Goal: Communication & Community: Ask a question

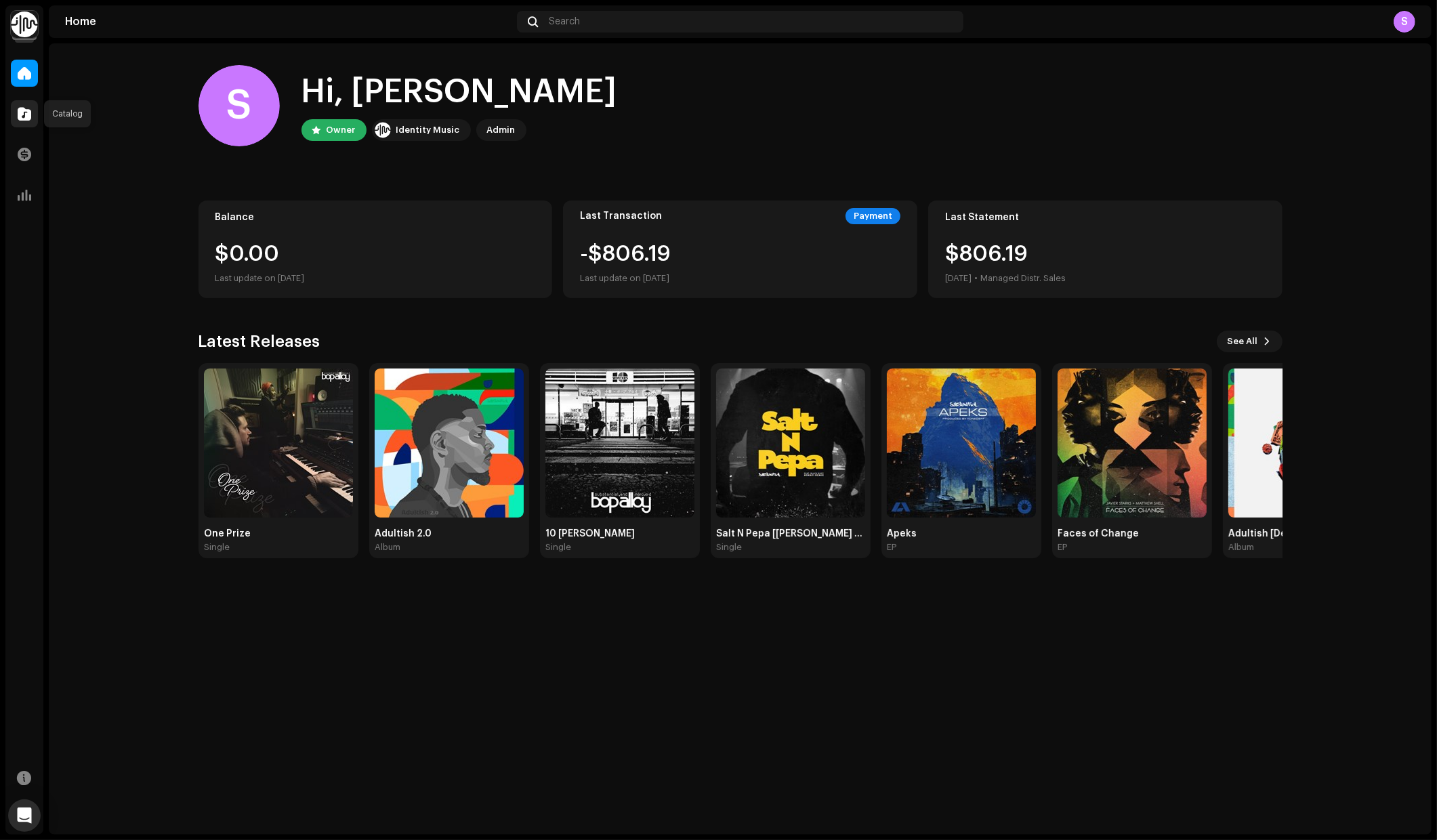
click at [25, 114] on span at bounding box center [24, 114] width 14 height 11
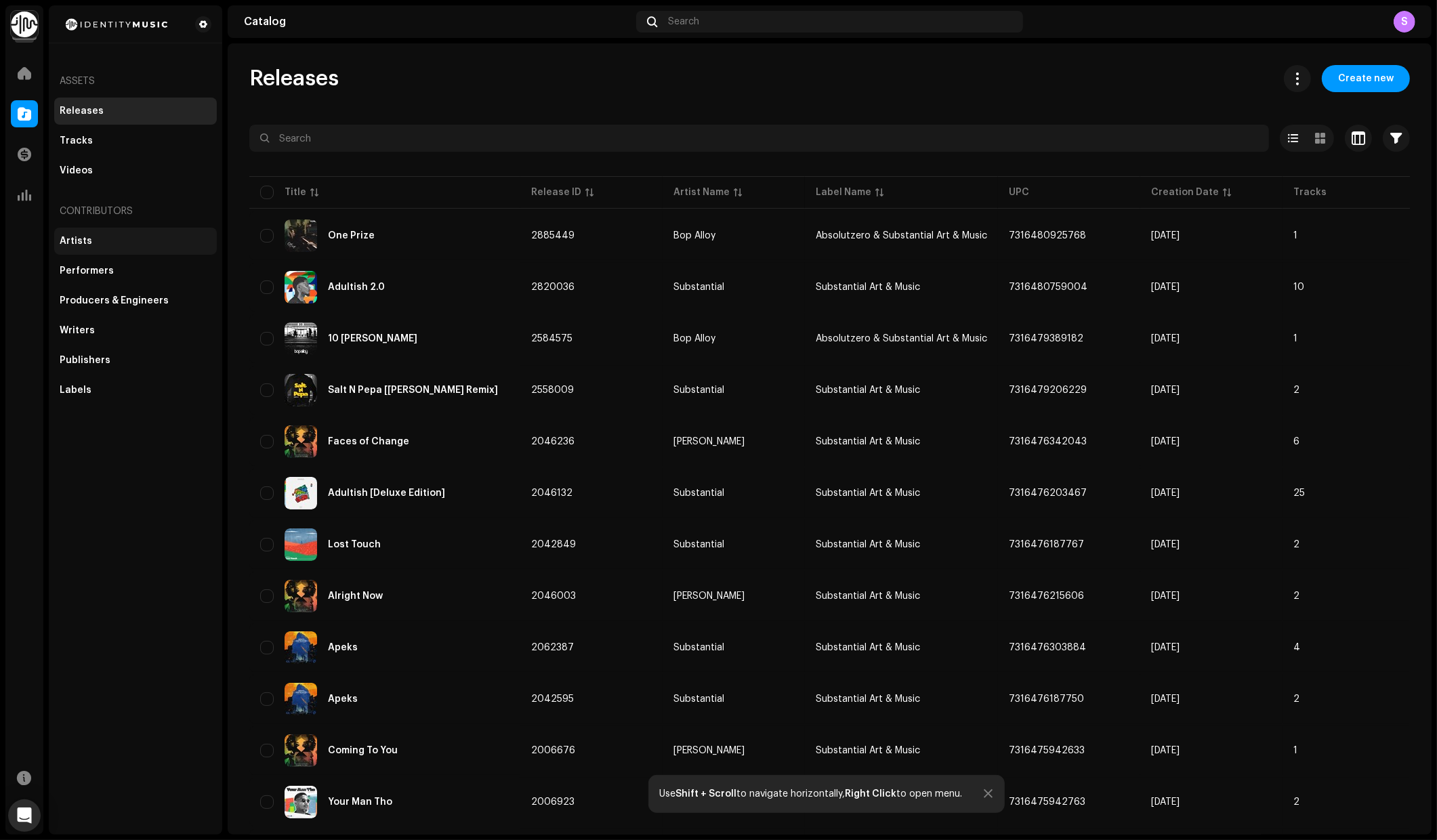
click at [81, 239] on div "Artists" at bounding box center [76, 241] width 33 height 11
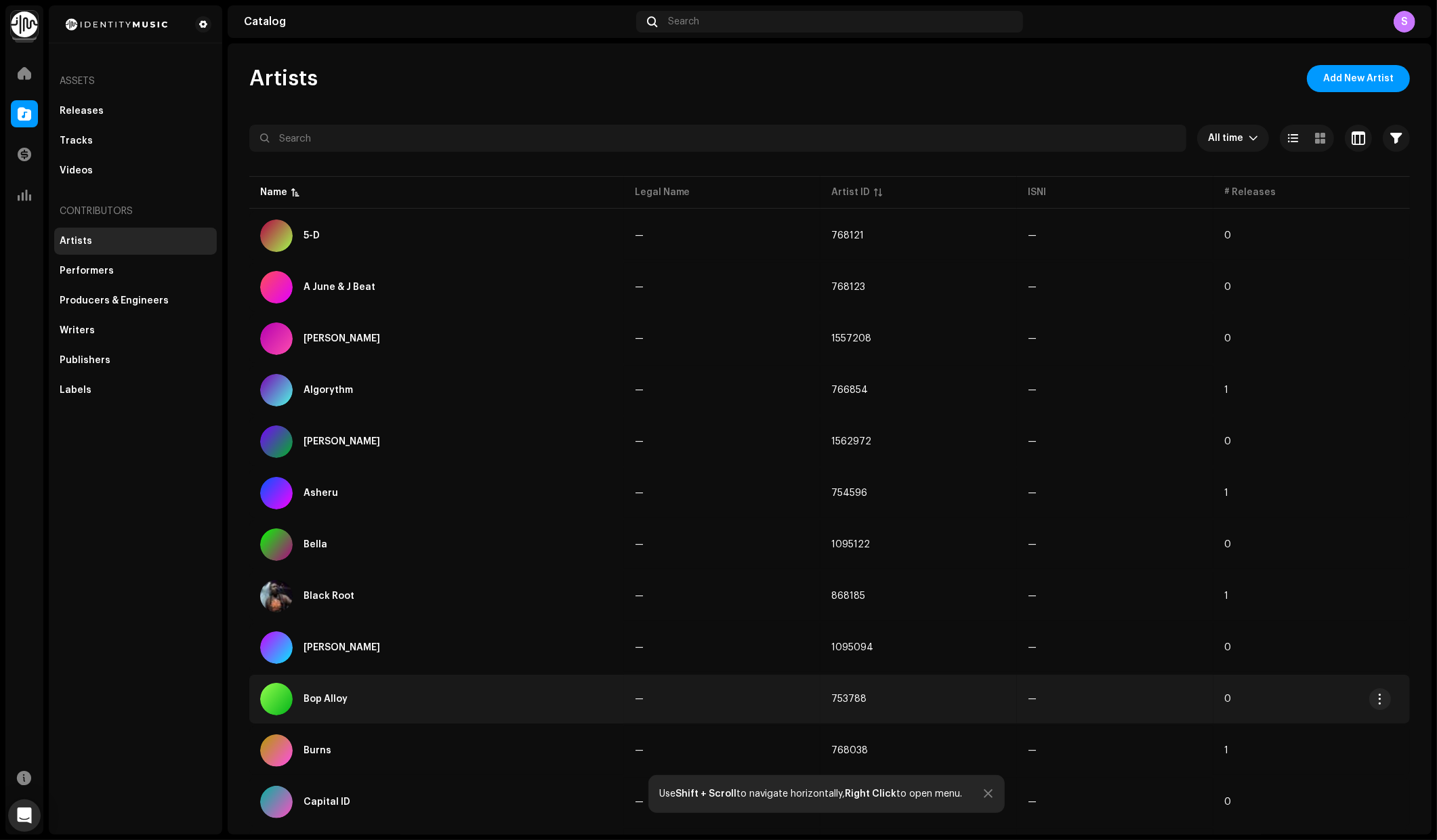
click at [329, 694] on div "Bop Alloy" at bounding box center [326, 699] width 44 height 9
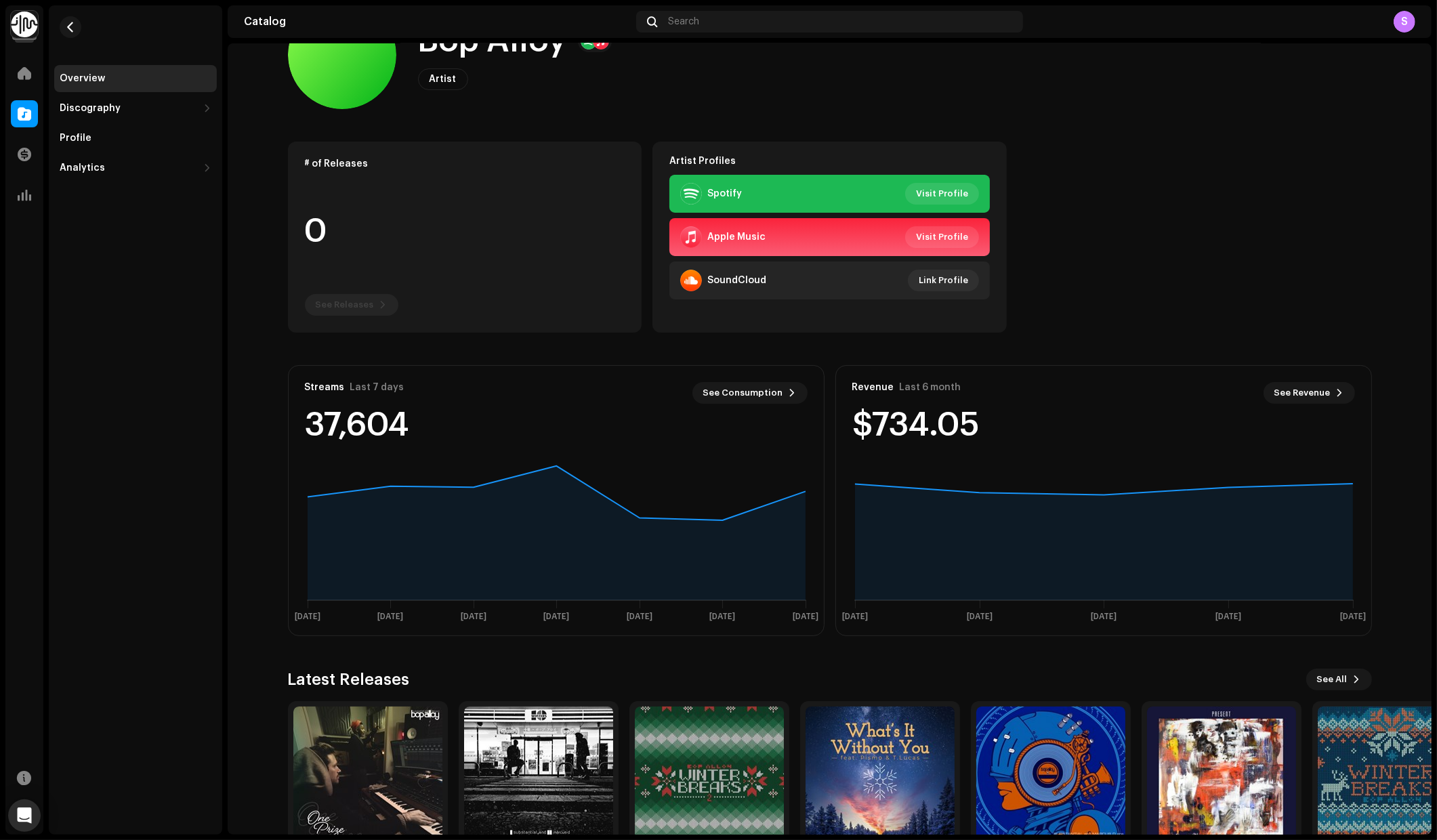
scroll to position [148, 0]
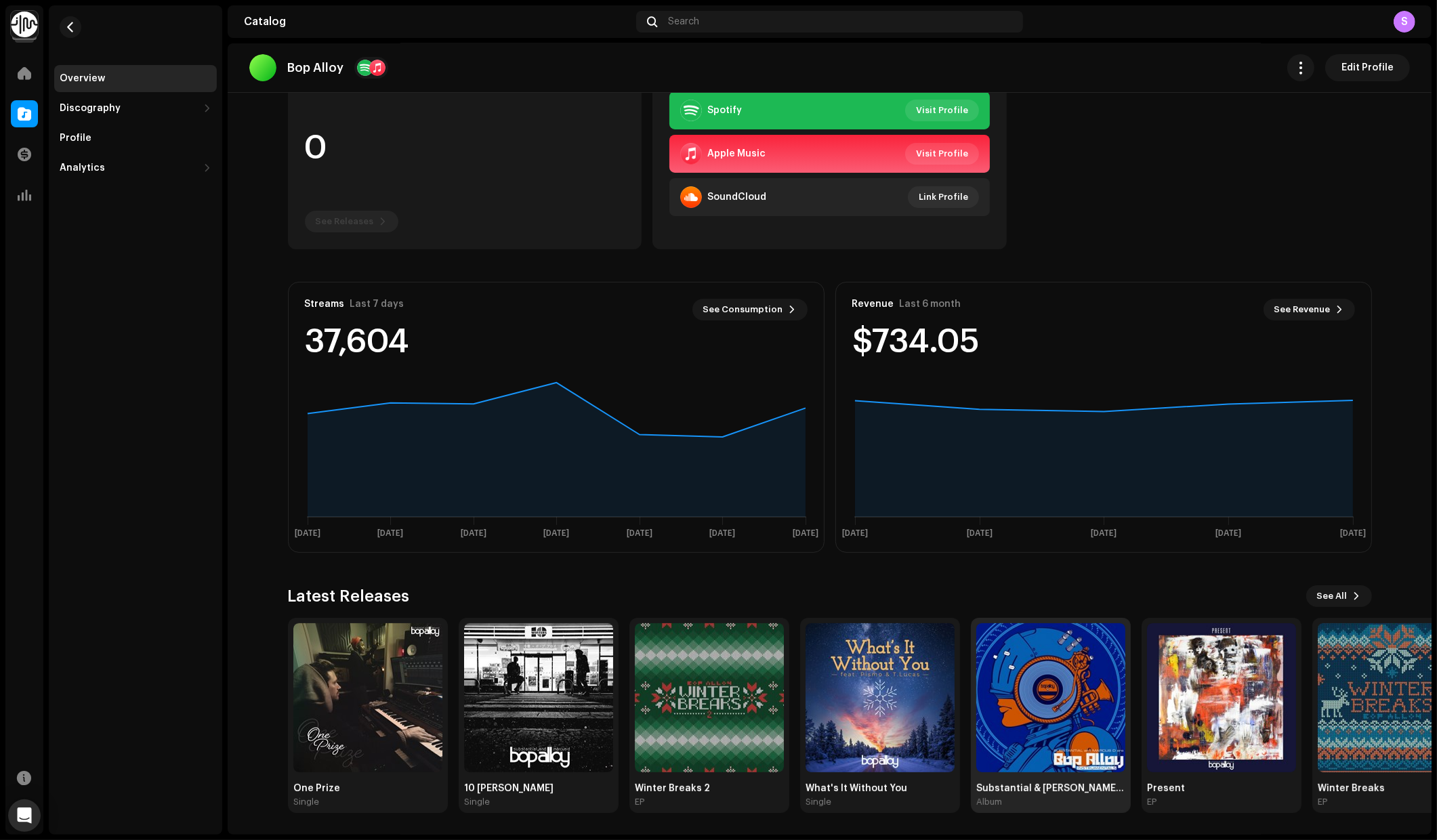
click at [1065, 683] on img at bounding box center [1050, 697] width 149 height 149
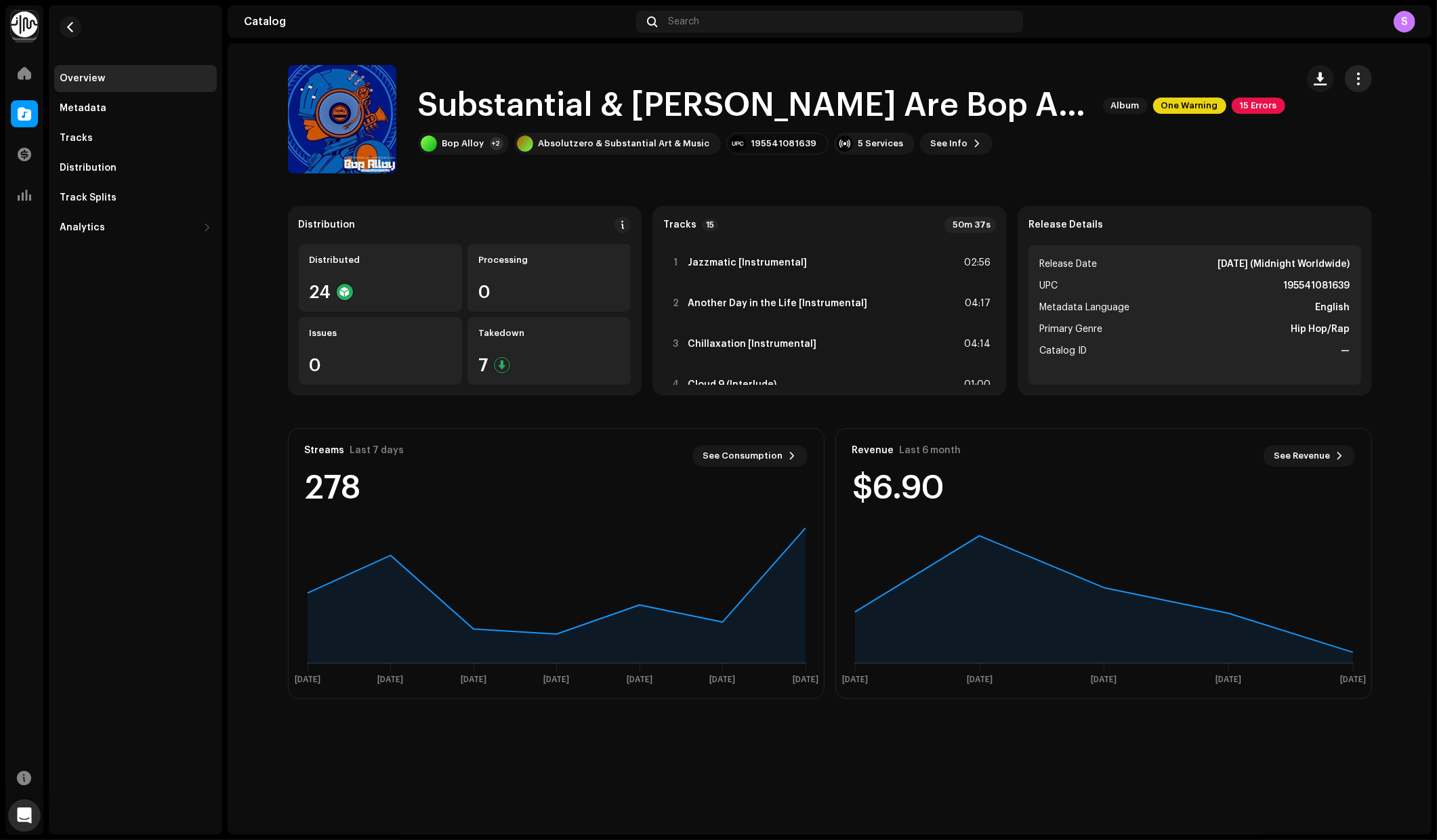
click at [1363, 80] on span "button" at bounding box center [1359, 78] width 13 height 11
click at [67, 27] on span "button" at bounding box center [70, 27] width 10 height 11
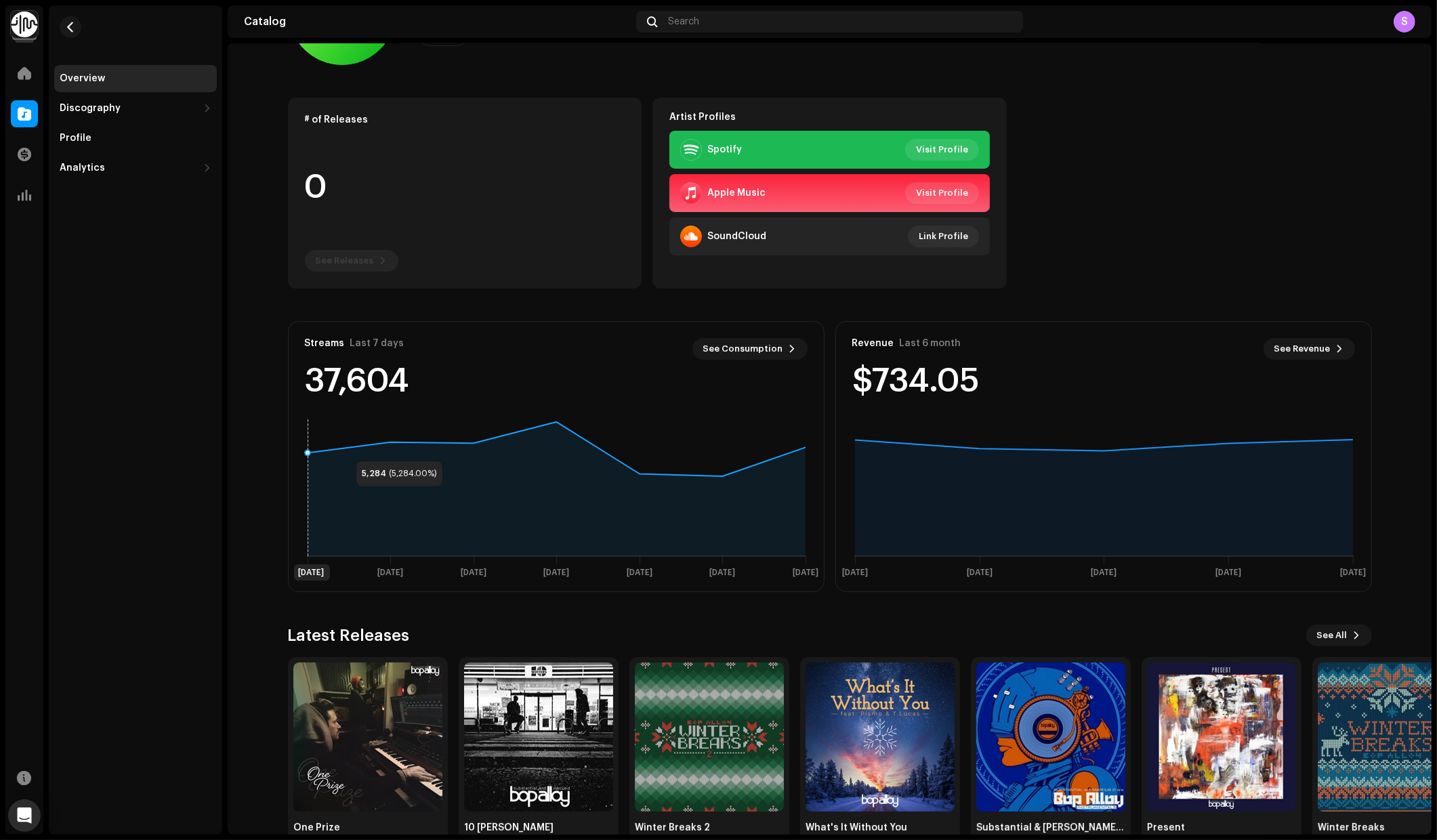
scroll to position [148, 0]
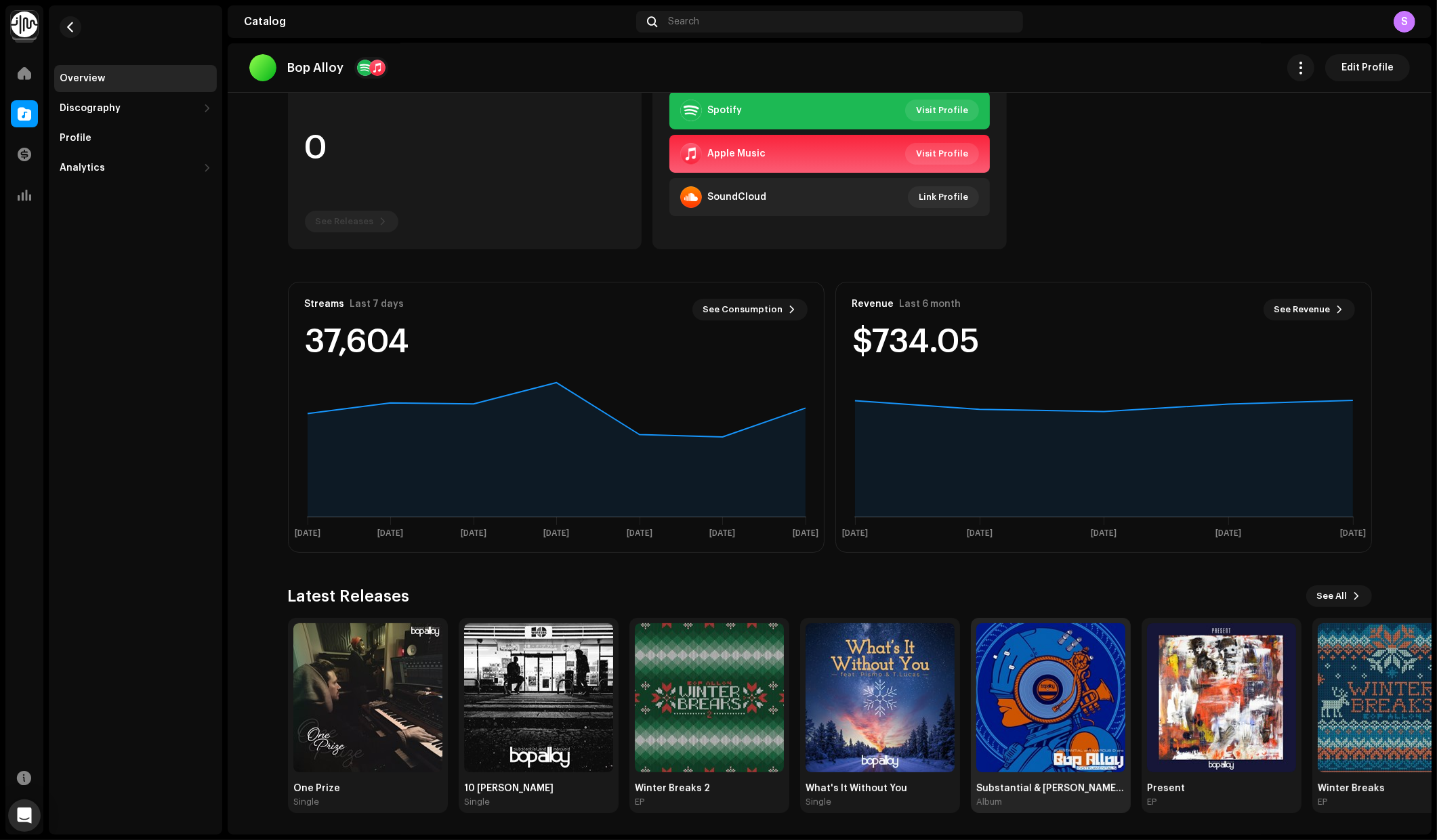
click at [1049, 663] on img at bounding box center [1050, 697] width 149 height 149
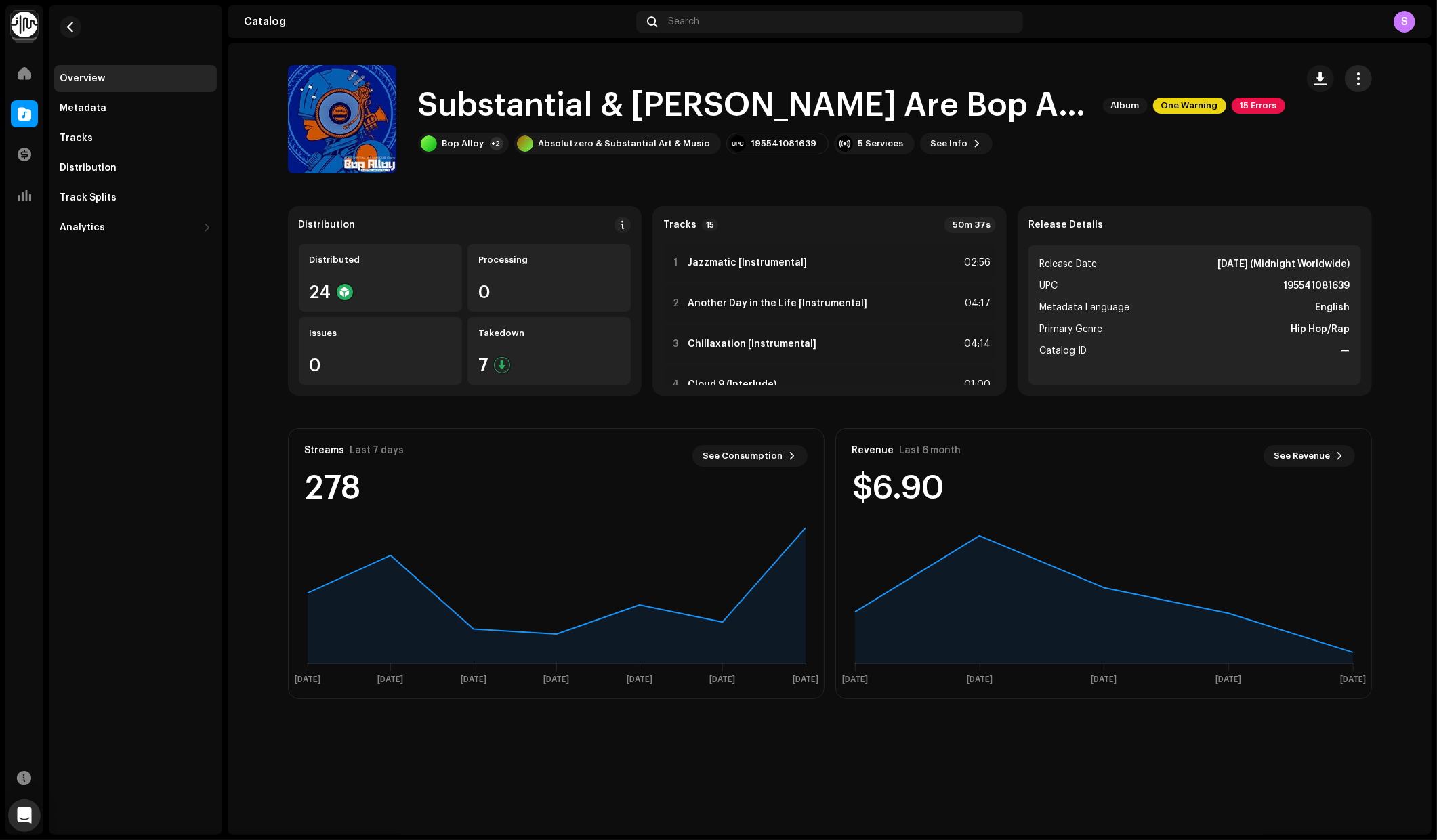
click at [1357, 84] on span "button" at bounding box center [1359, 78] width 13 height 11
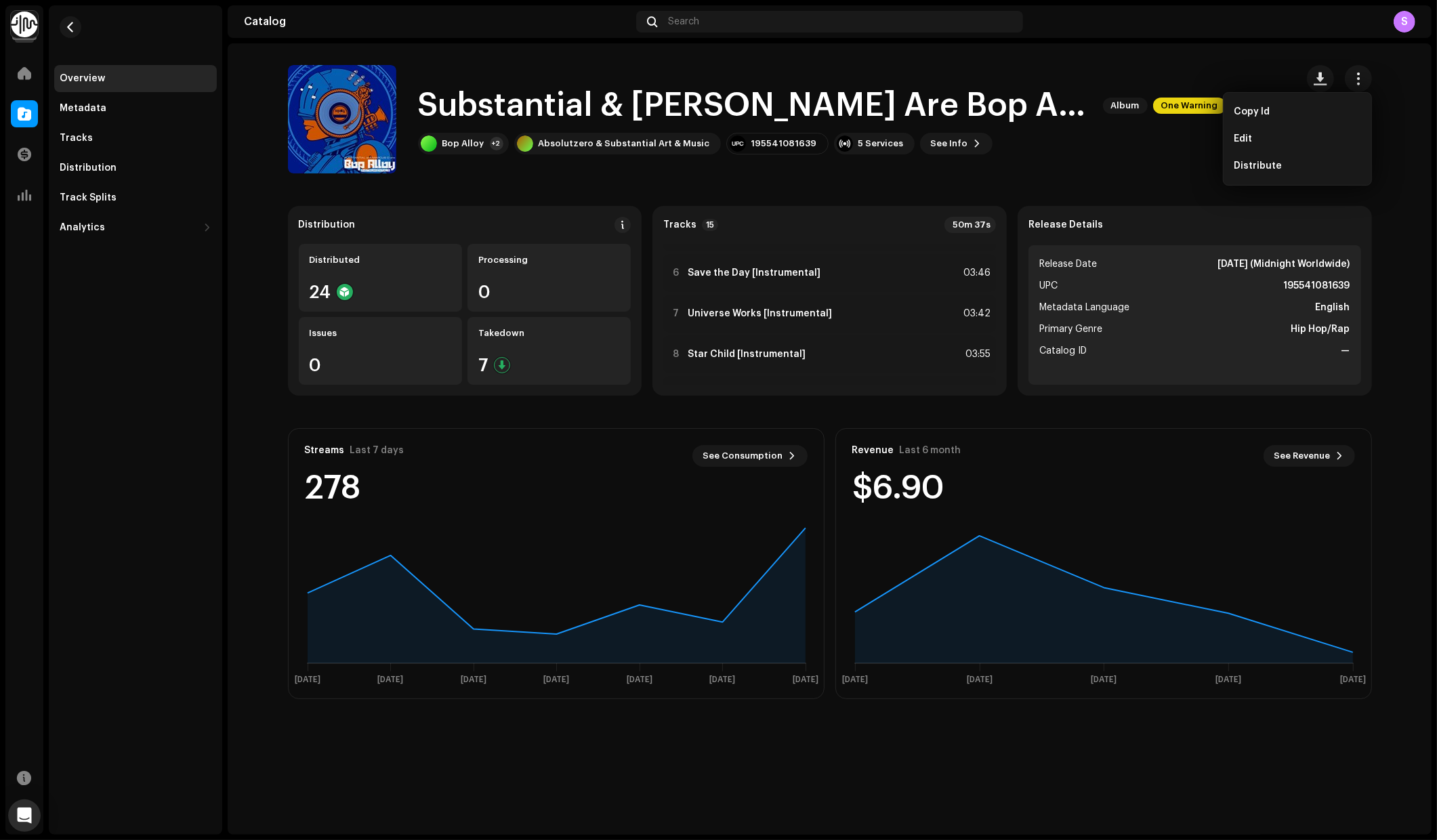
scroll to position [227, 0]
click at [1259, 169] on span "Distribute" at bounding box center [1258, 166] width 48 height 11
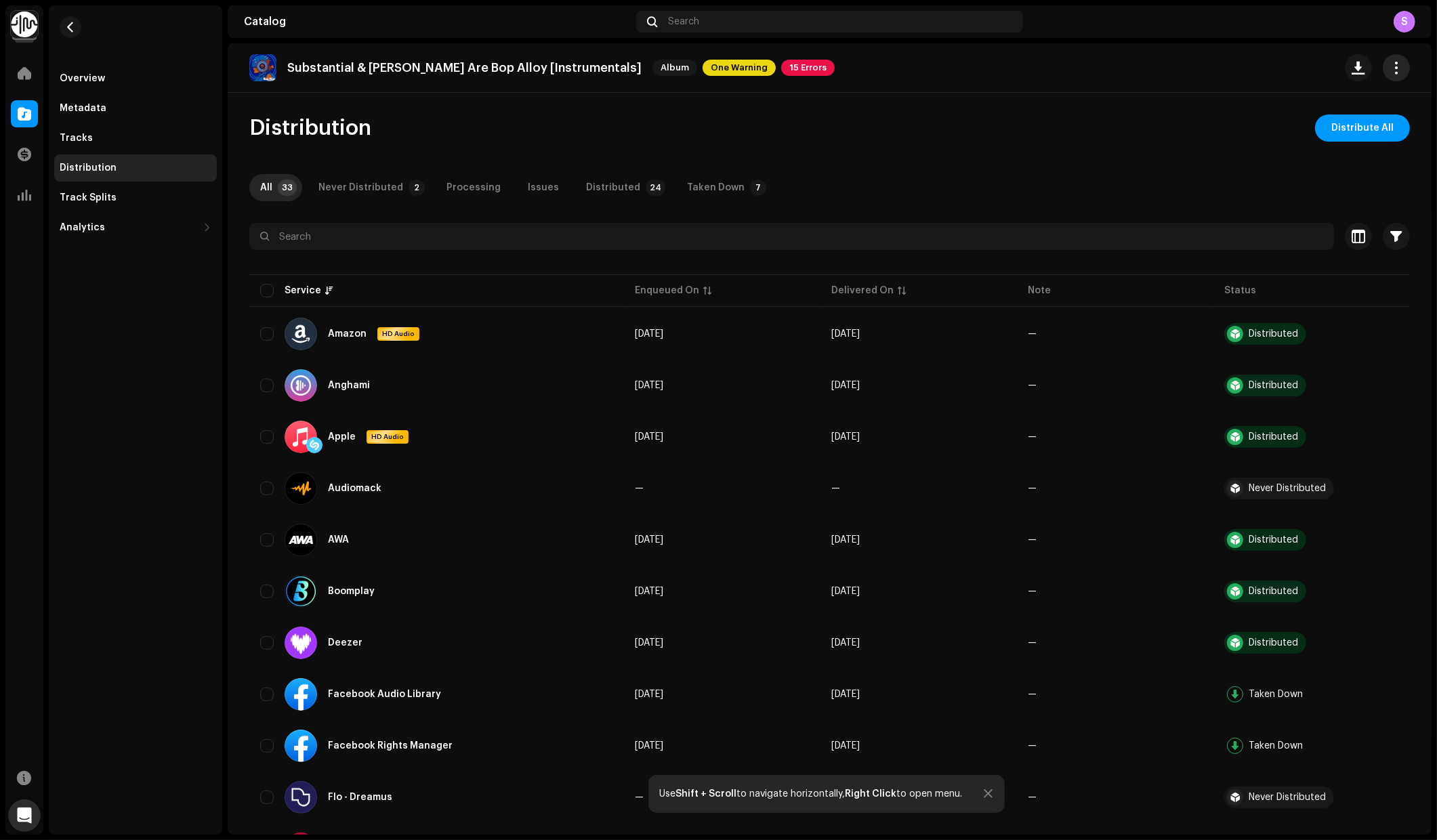
click at [1390, 73] on span "button" at bounding box center [1397, 67] width 13 height 11
click at [1034, 128] on div "Distribution Distribute All" at bounding box center [829, 129] width 1161 height 27
click at [23, 67] on span at bounding box center [24, 73] width 14 height 11
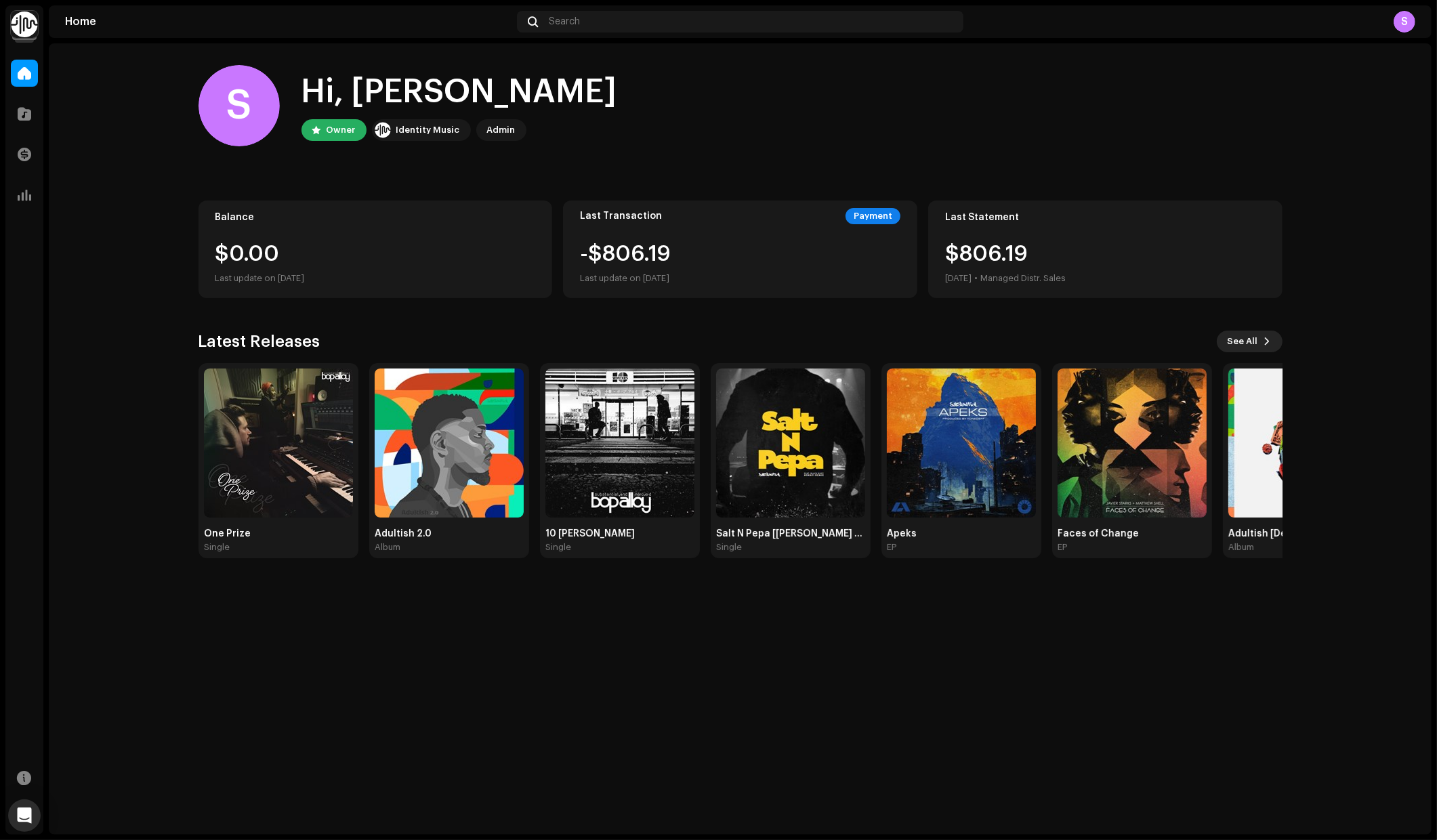
click at [1245, 347] on span "See All" at bounding box center [1243, 341] width 30 height 27
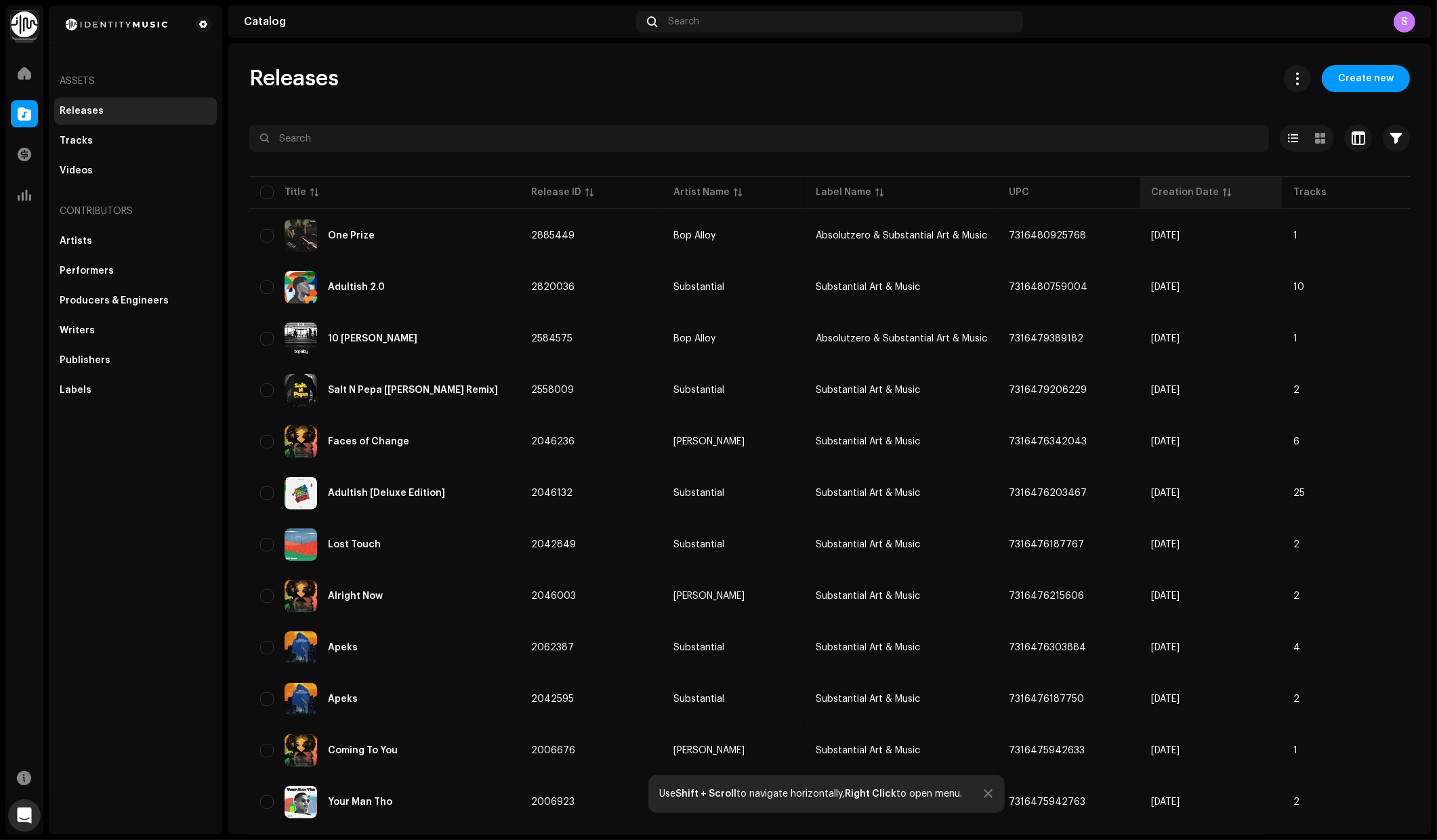
click at [1186, 194] on div "Creation Date" at bounding box center [1185, 192] width 68 height 14
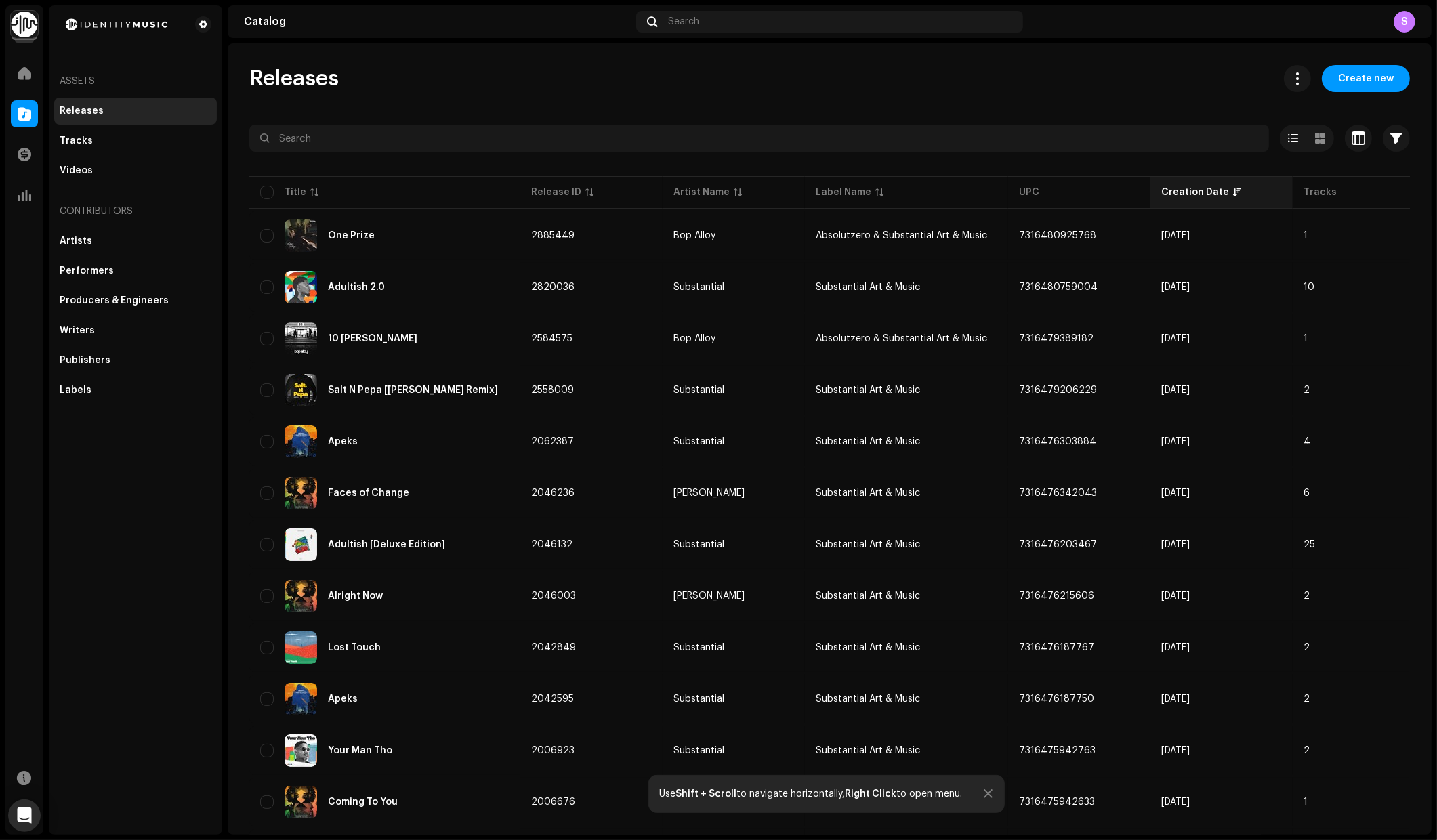
click at [1186, 194] on div "Creation Date" at bounding box center [1195, 192] width 68 height 14
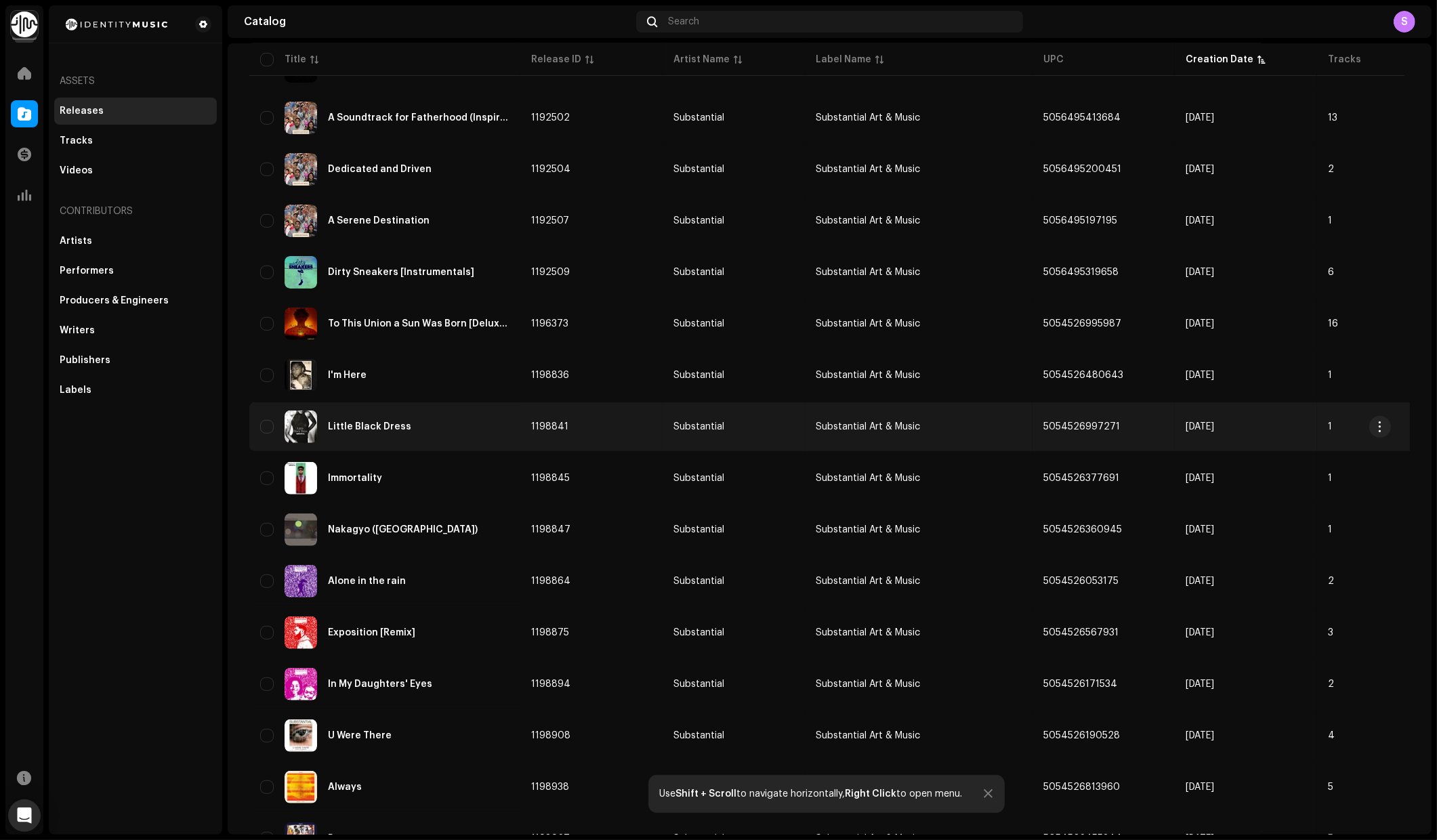
scroll to position [648, 0]
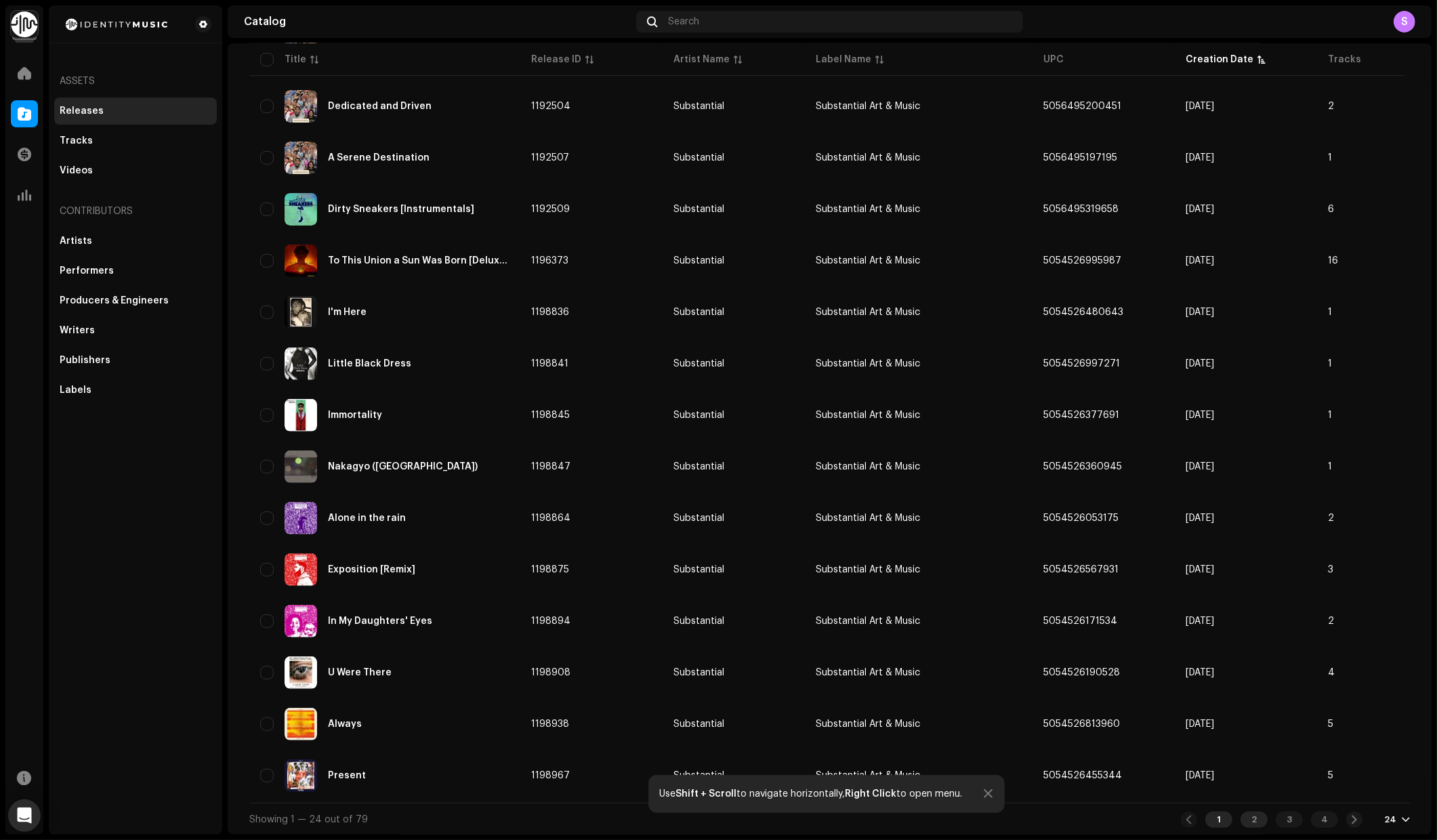
click at [1249, 817] on div "2" at bounding box center [1255, 820] width 27 height 16
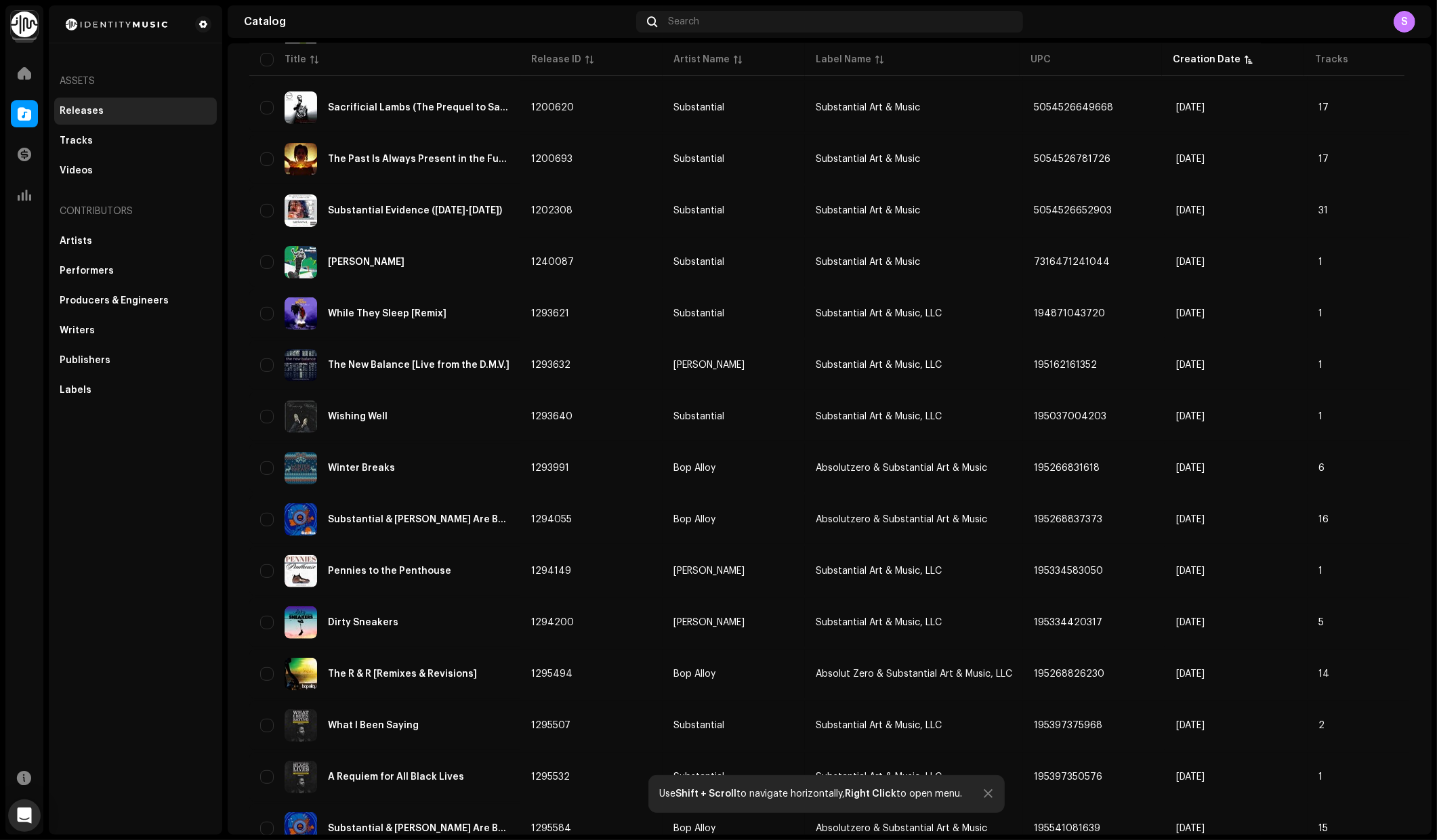
scroll to position [648, 0]
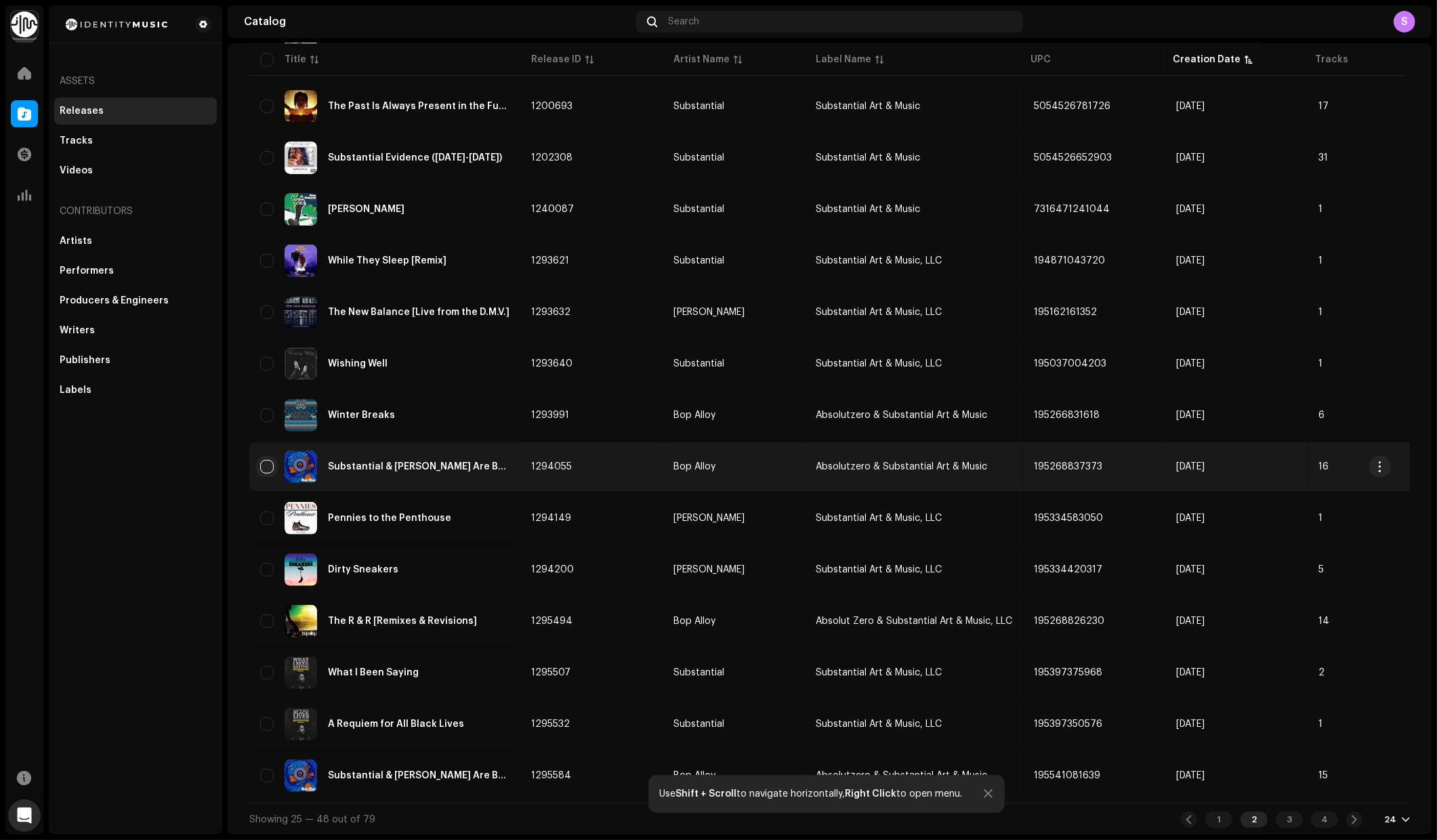
click at [265, 461] on input "checkbox" at bounding box center [266, 466] width 14 height 14
checkbox input "true"
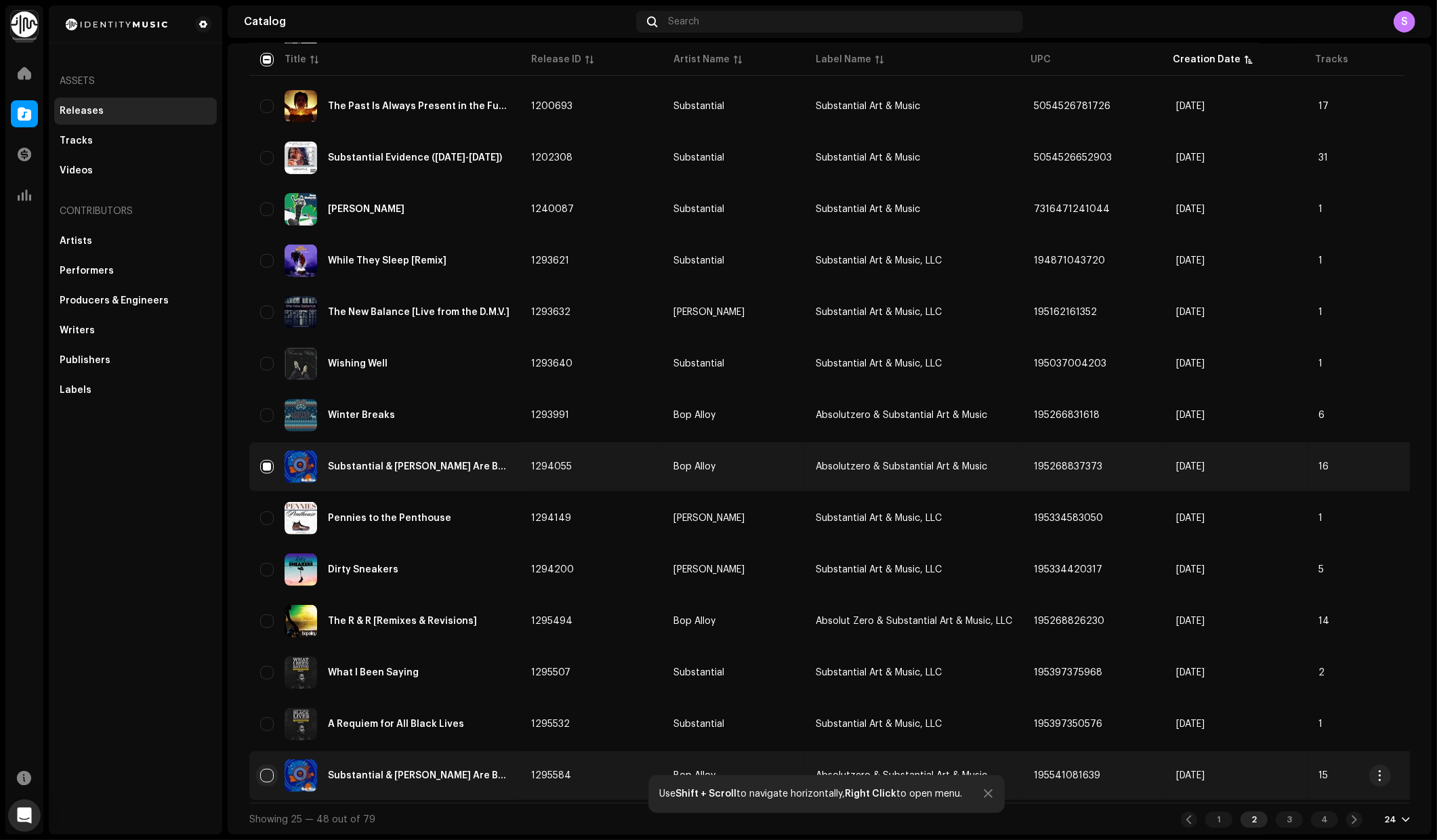
click at [267, 769] on input "Row Unselected" at bounding box center [266, 775] width 14 height 14
checkbox input "true"
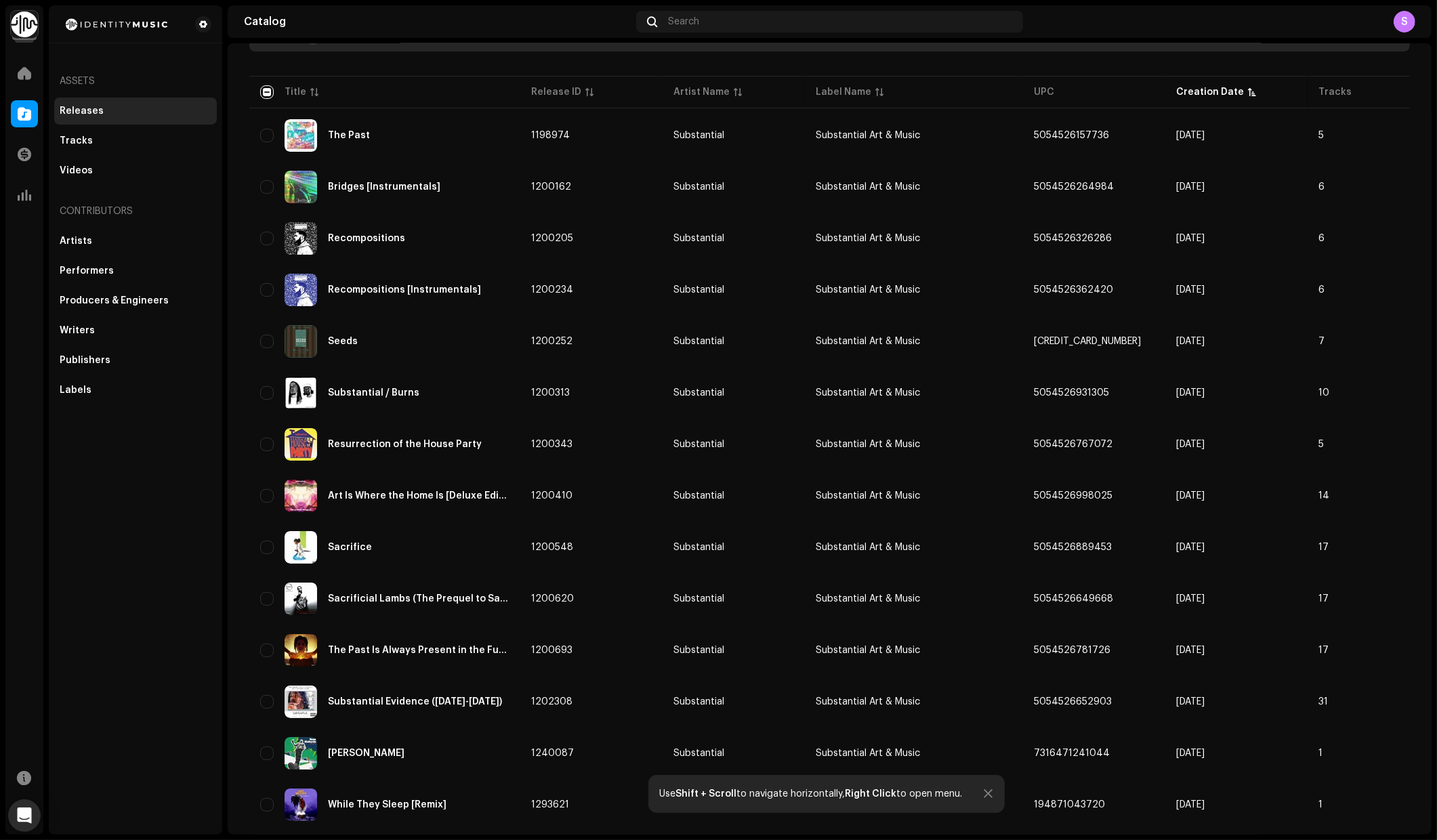
scroll to position [0, 0]
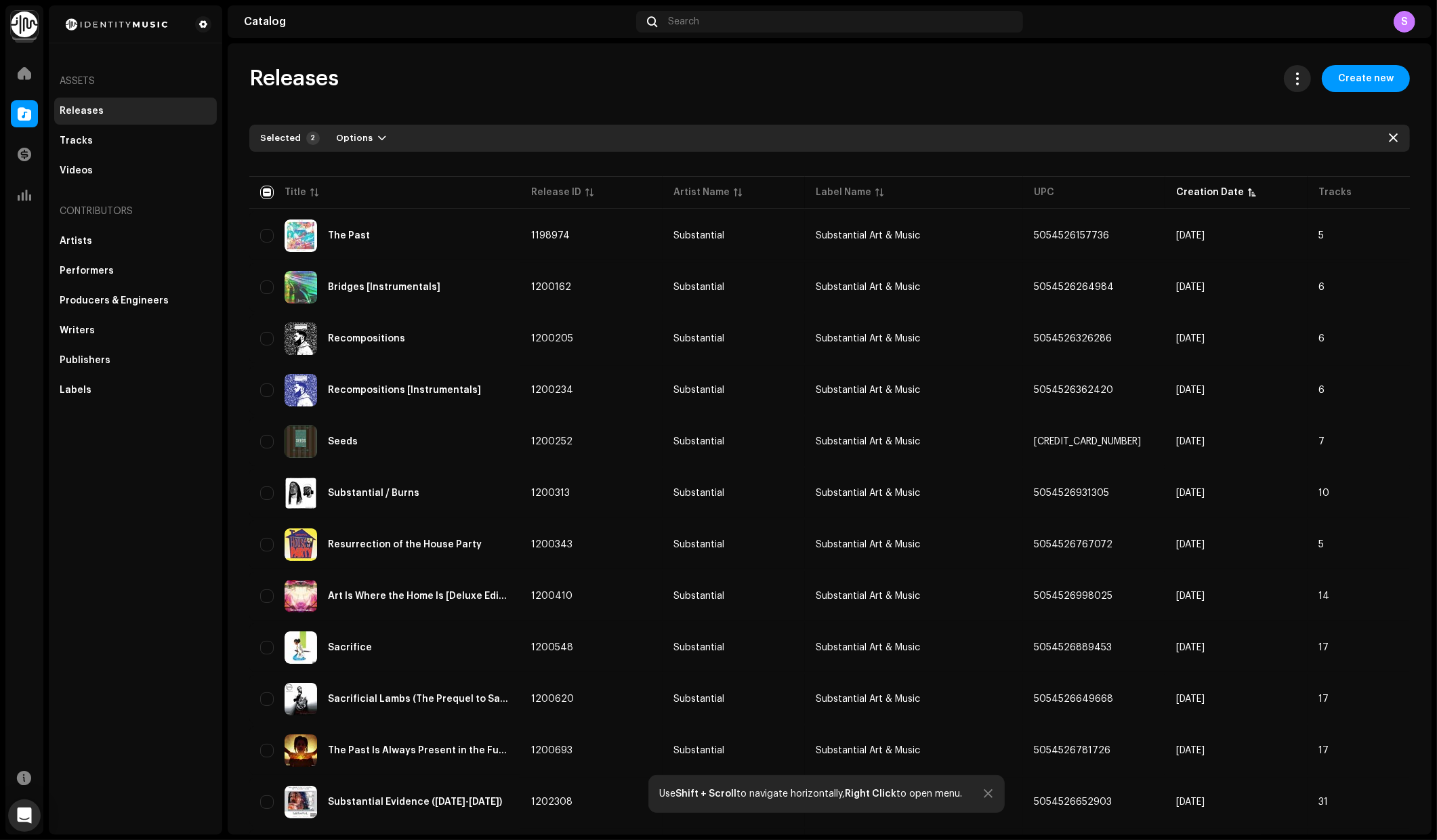
click at [1296, 78] on span at bounding box center [1297, 78] width 13 height 11
click at [1092, 98] on div "Releases Create new Selected 2 Options Filters Distribution status Never Distri…" at bounding box center [830, 772] width 1204 height 1415
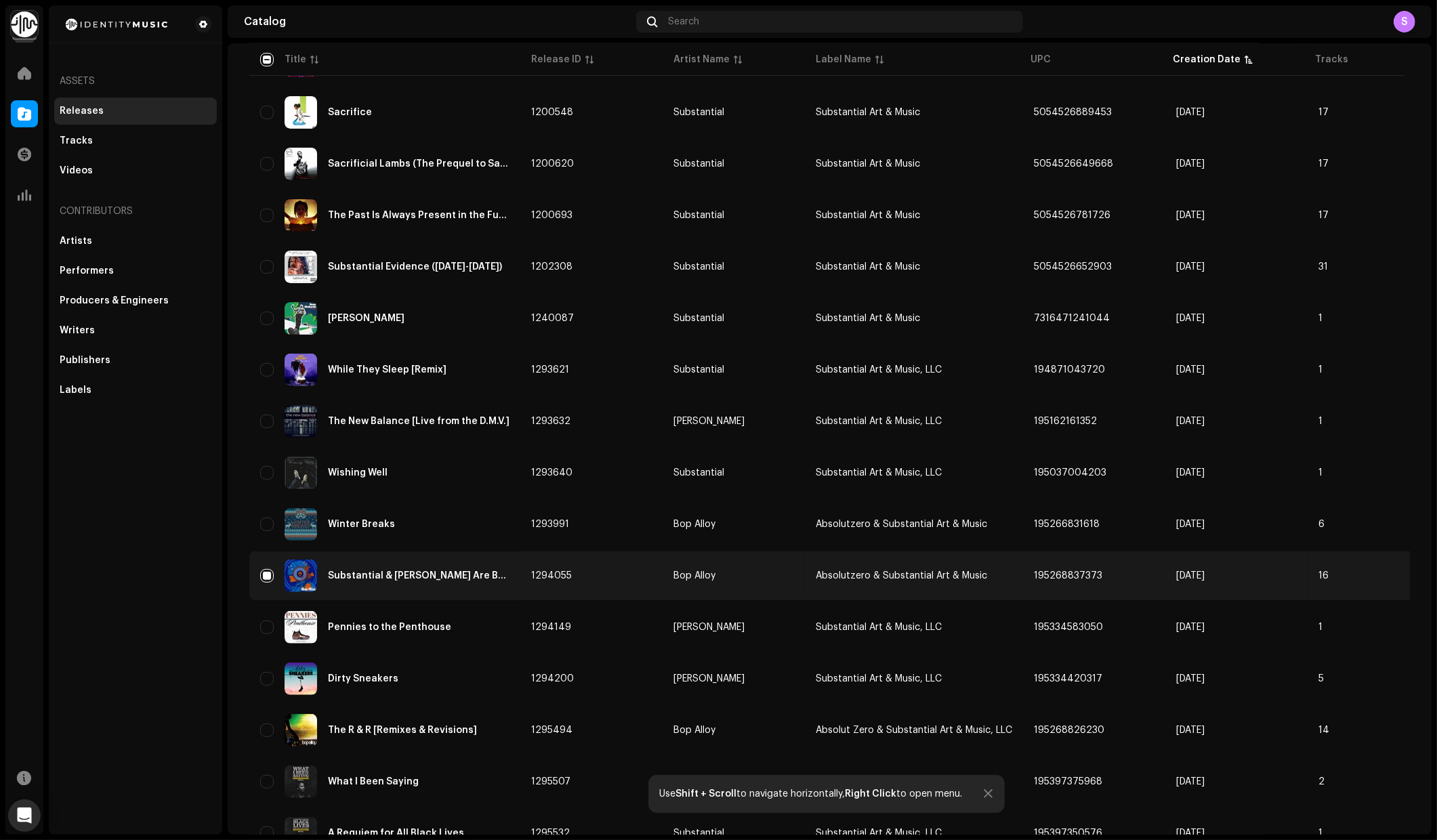
scroll to position [549, 0]
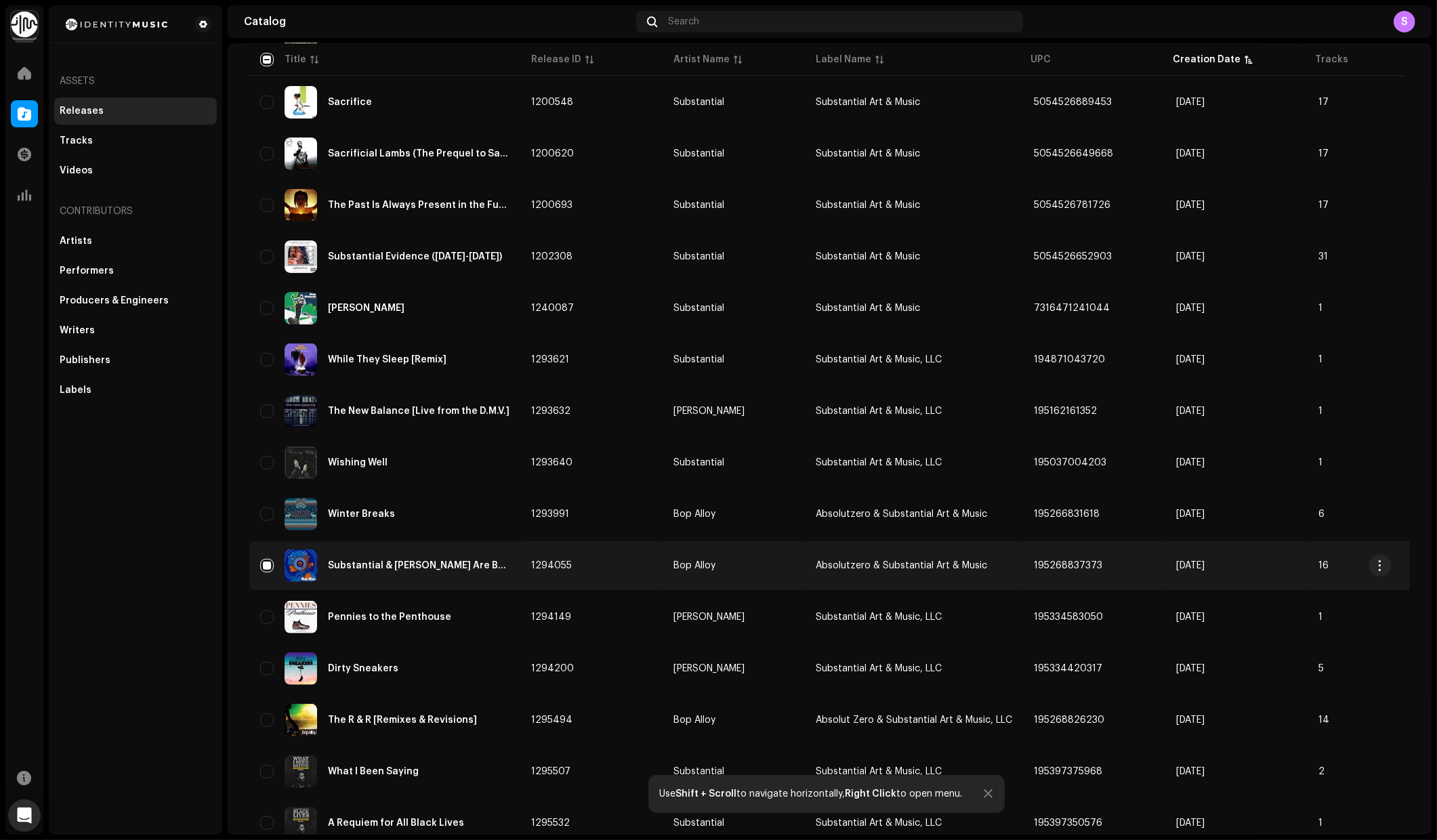
click at [470, 561] on div "Substantial & [PERSON_NAME] Are Bop Alloy" at bounding box center [418, 565] width 182 height 9
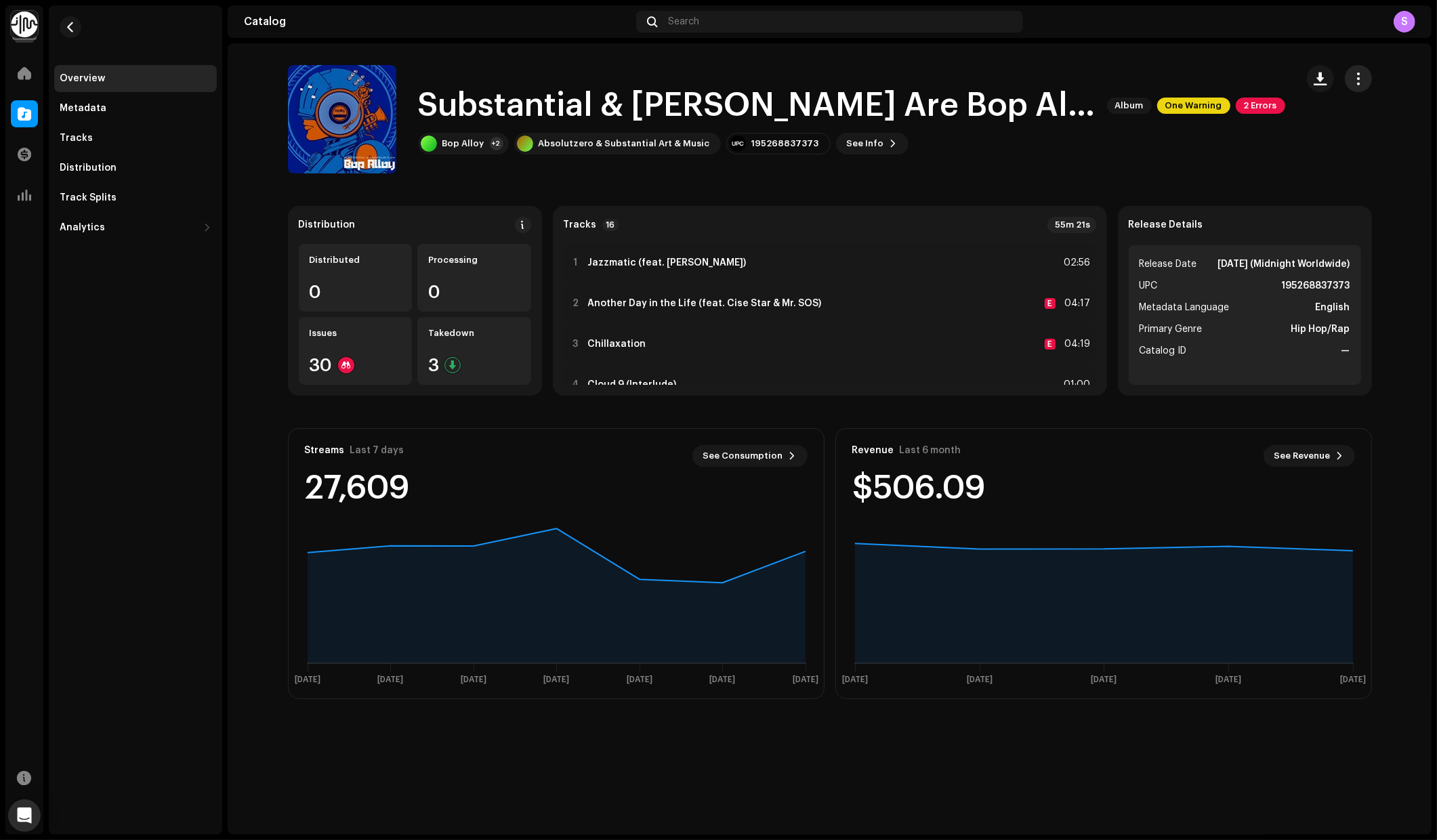
click at [1356, 79] on span "button" at bounding box center [1359, 78] width 13 height 11
click at [1255, 138] on div "Edit" at bounding box center [1297, 139] width 126 height 11
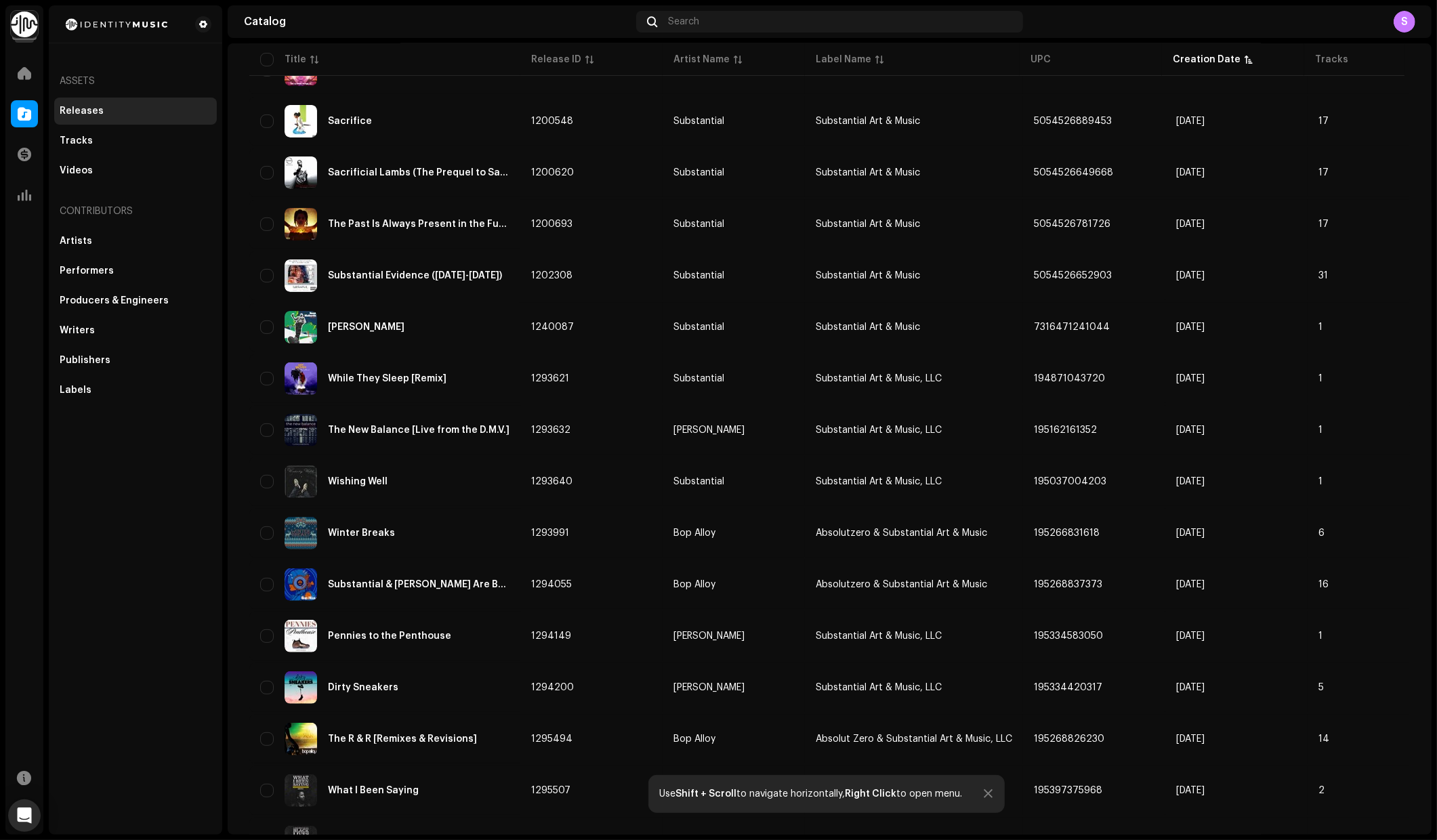
scroll to position [648, 0]
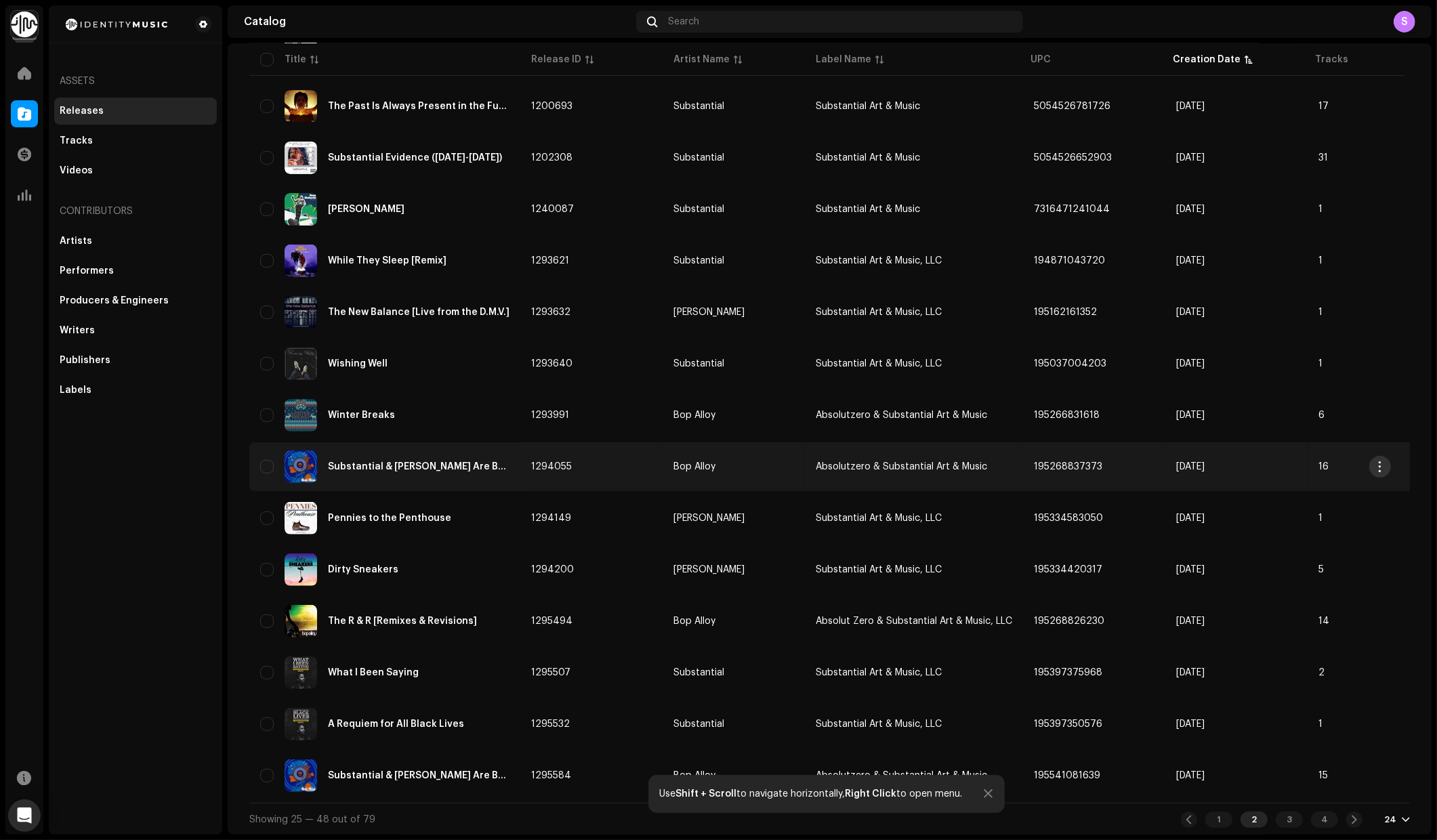
click at [1378, 466] on span "button" at bounding box center [1380, 467] width 10 height 11
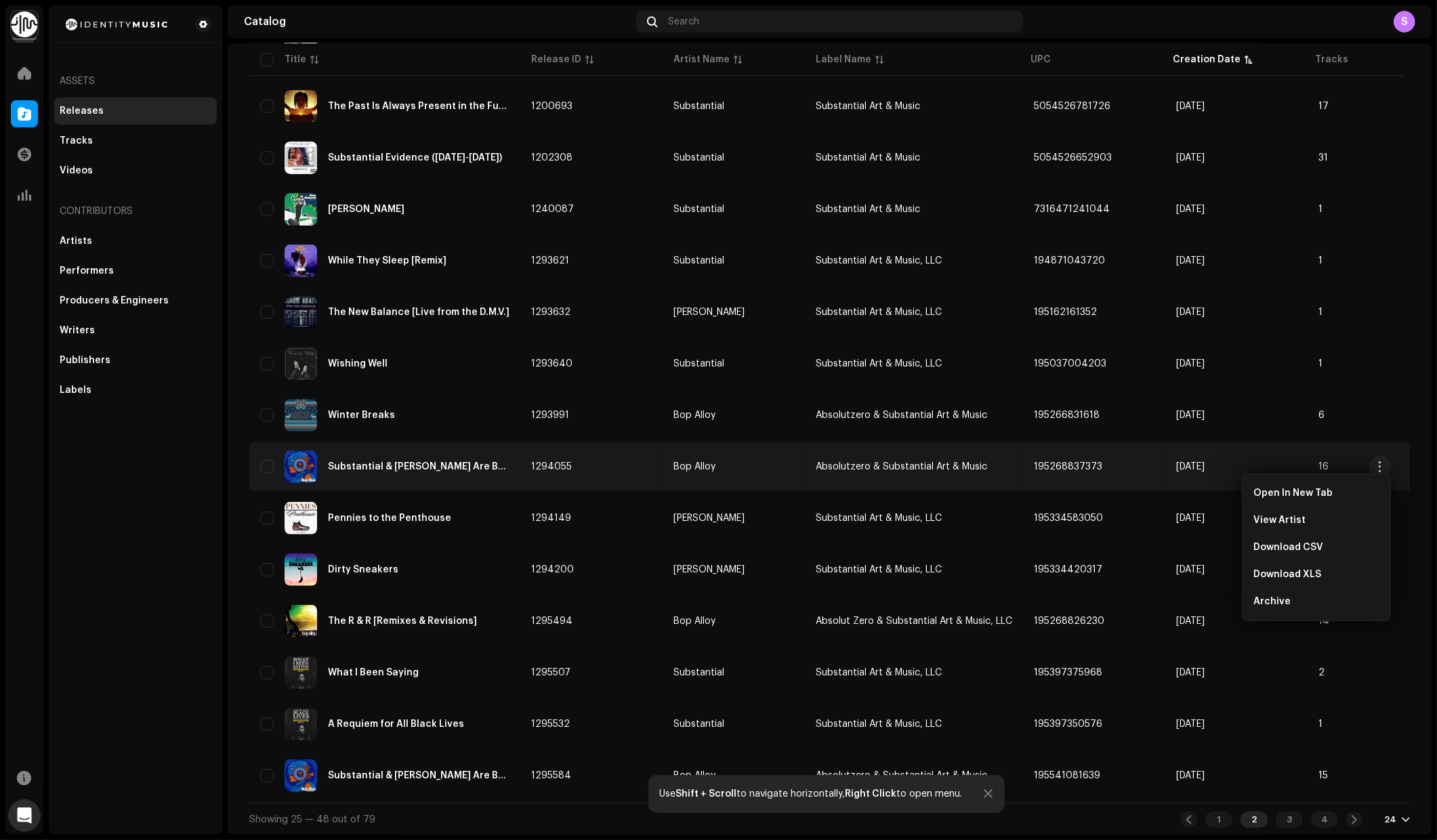
click at [1126, 460] on td "195268837373" at bounding box center [1094, 466] width 142 height 48
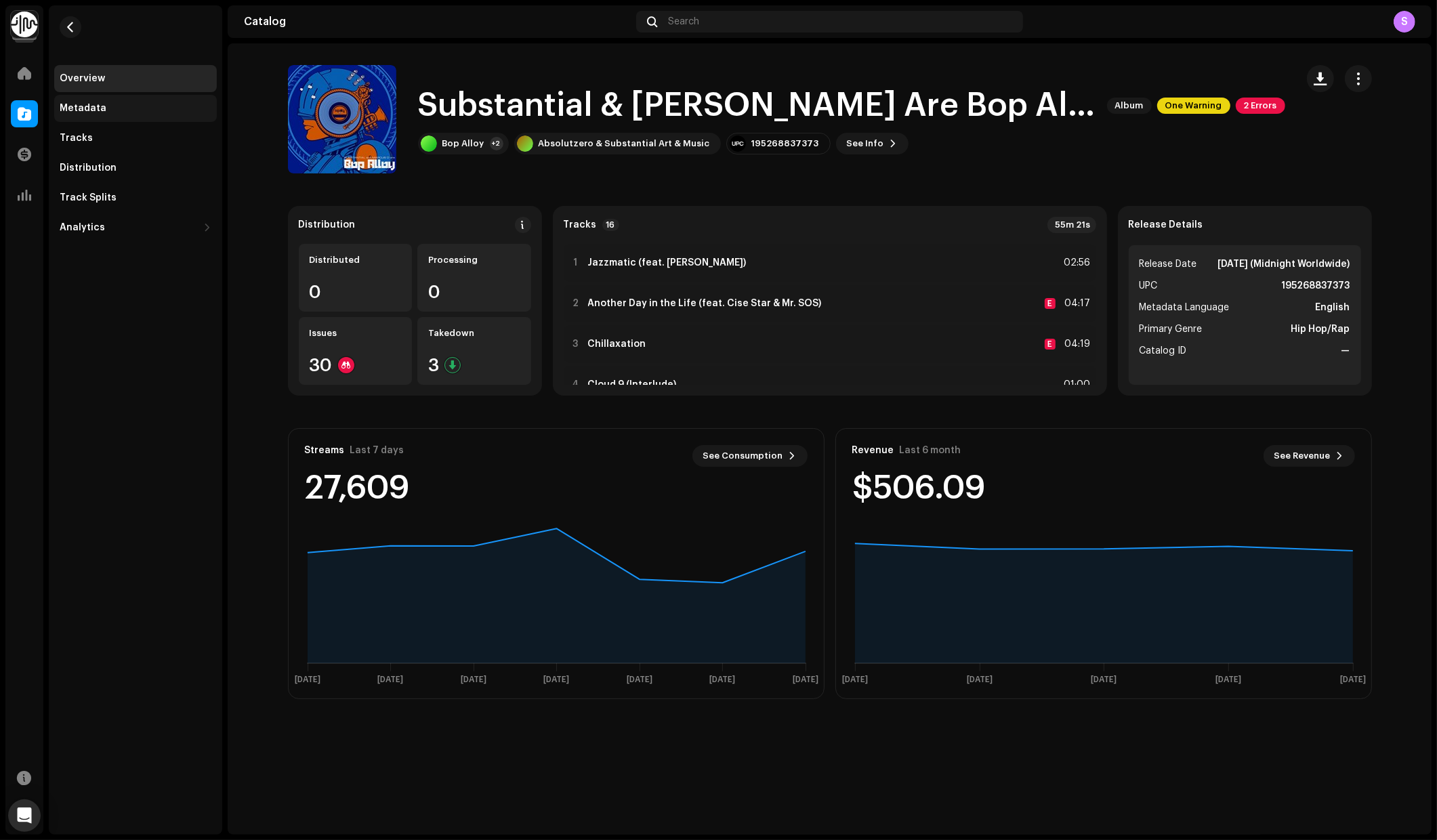
click at [83, 116] on div "Metadata" at bounding box center [135, 109] width 162 height 27
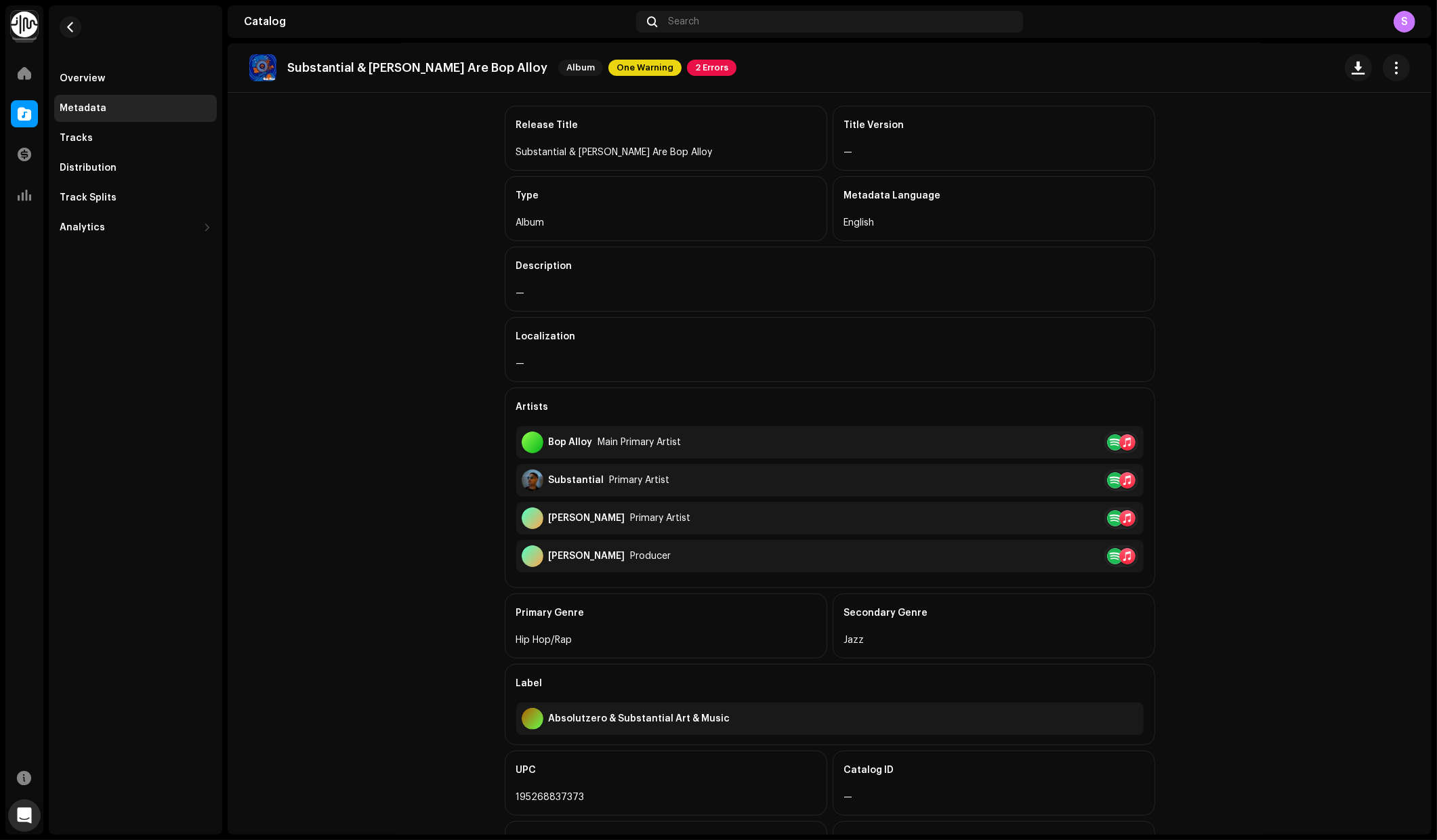
scroll to position [147, 0]
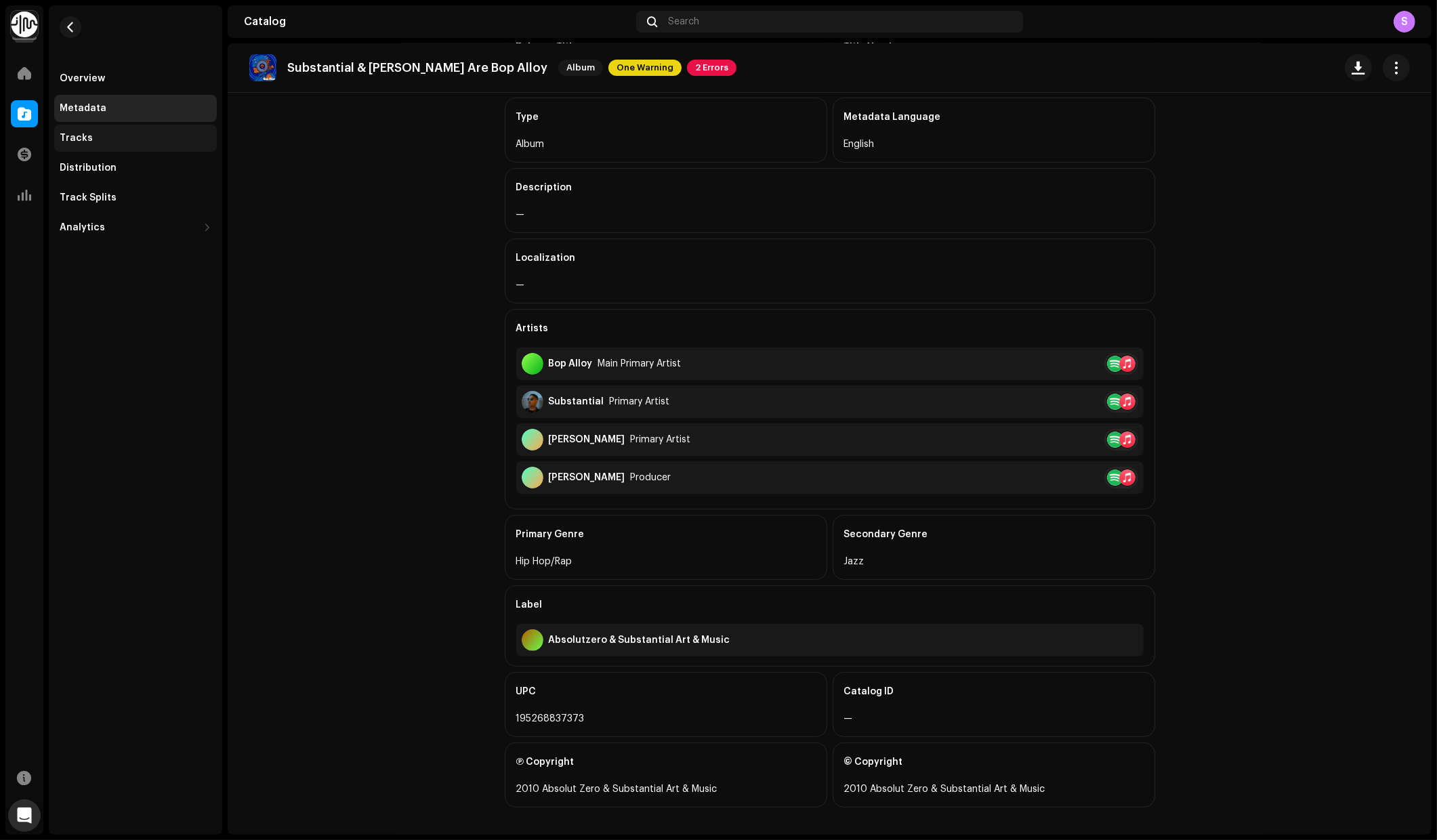
click at [115, 138] on div "Tracks" at bounding box center [135, 139] width 151 height 11
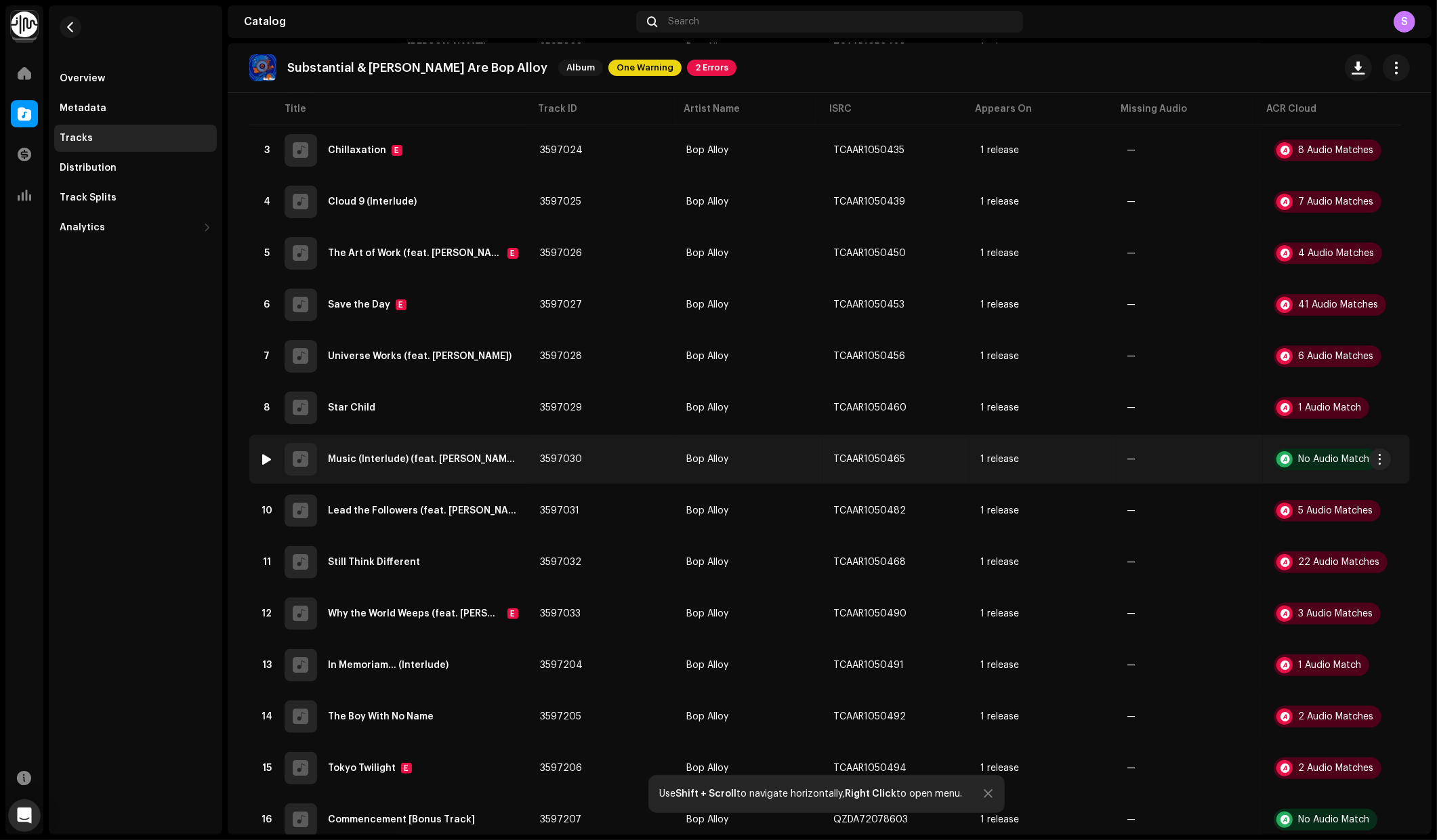
scroll to position [282, 0]
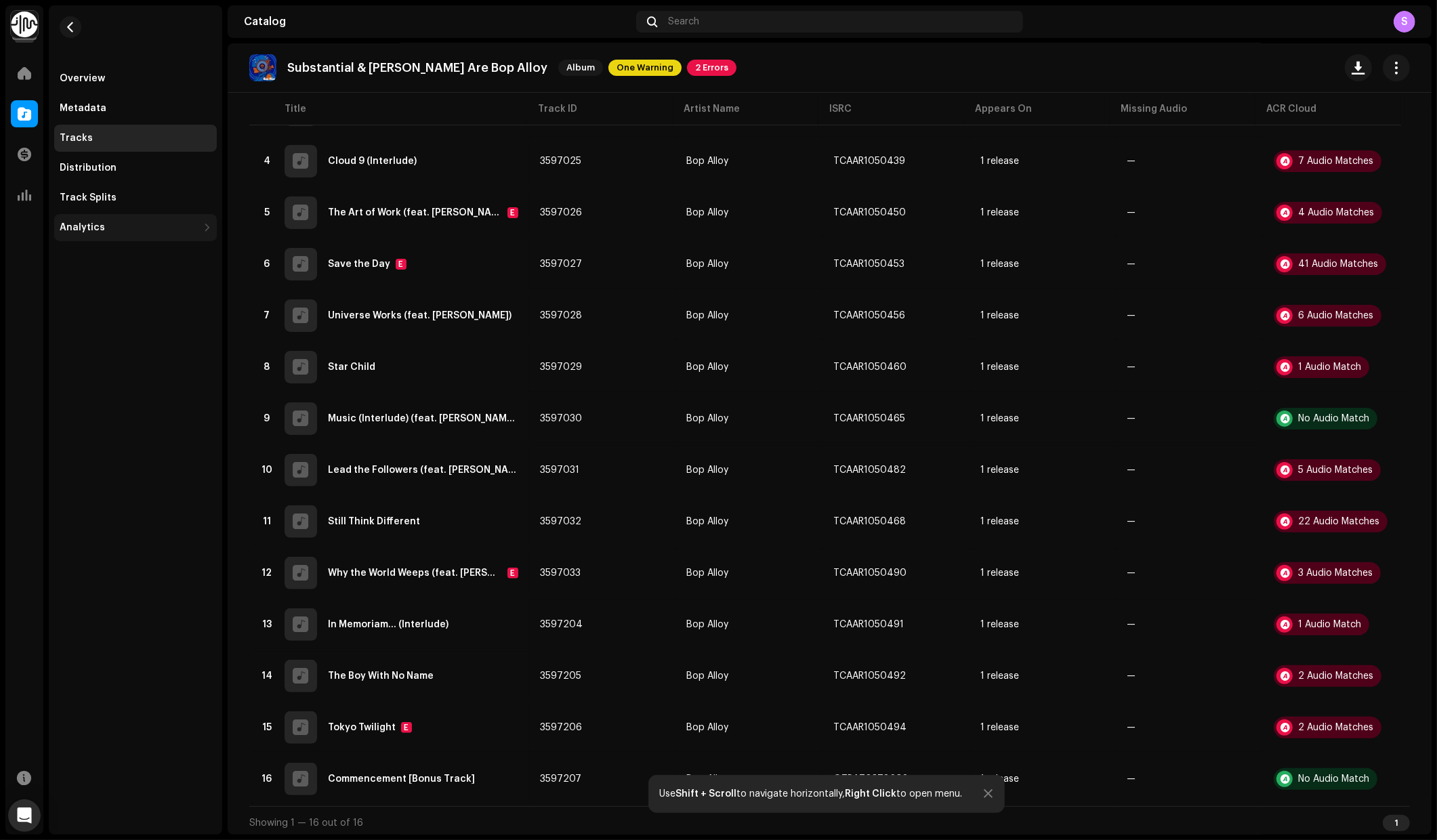
click at [159, 228] on div "Analytics" at bounding box center [128, 228] width 138 height 11
click at [20, 804] on div "Open Intercom Messenger" at bounding box center [24, 815] width 36 height 36
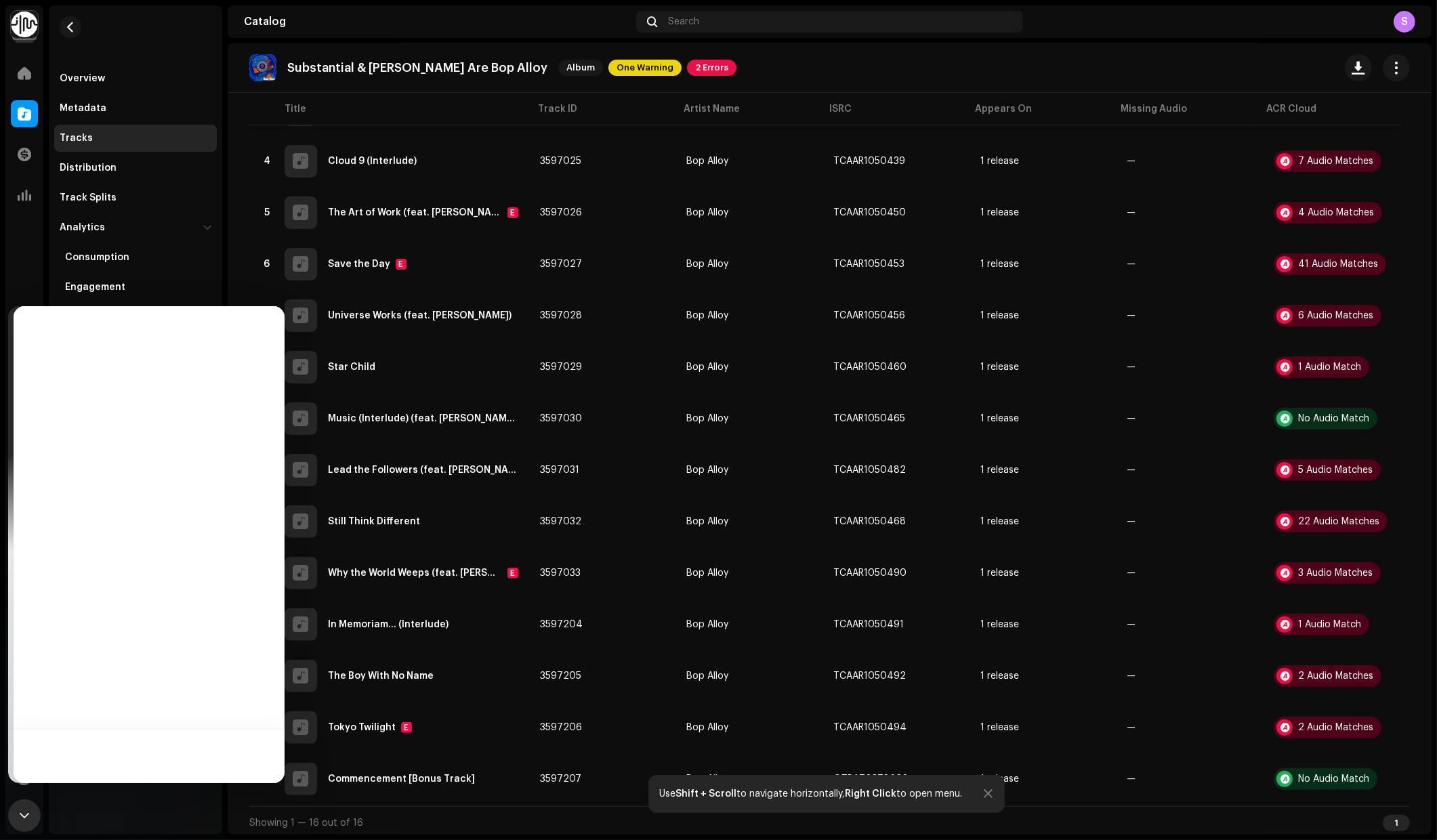
scroll to position [0, 0]
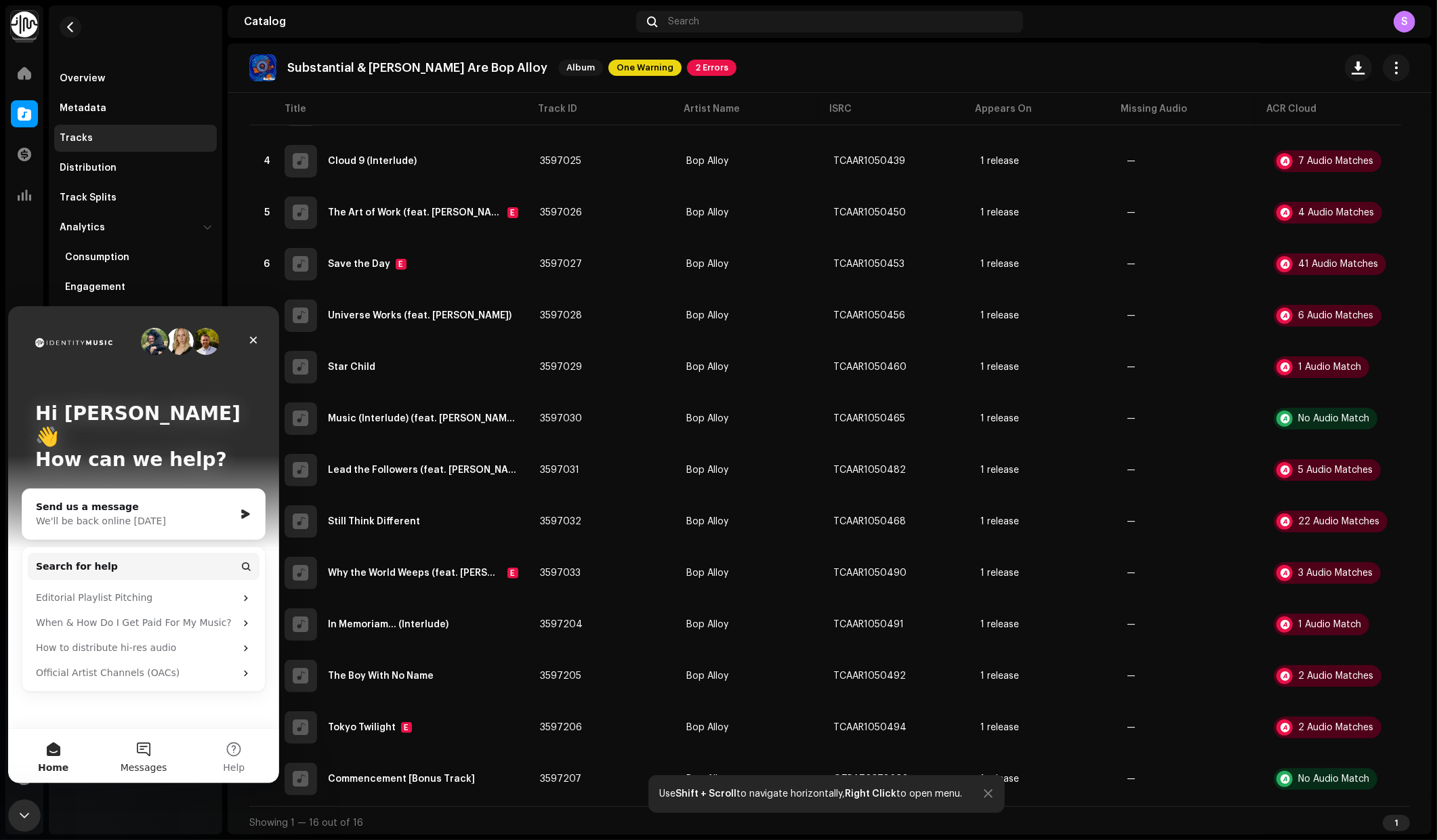
click at [140, 746] on button "Messages" at bounding box center [143, 754] width 90 height 54
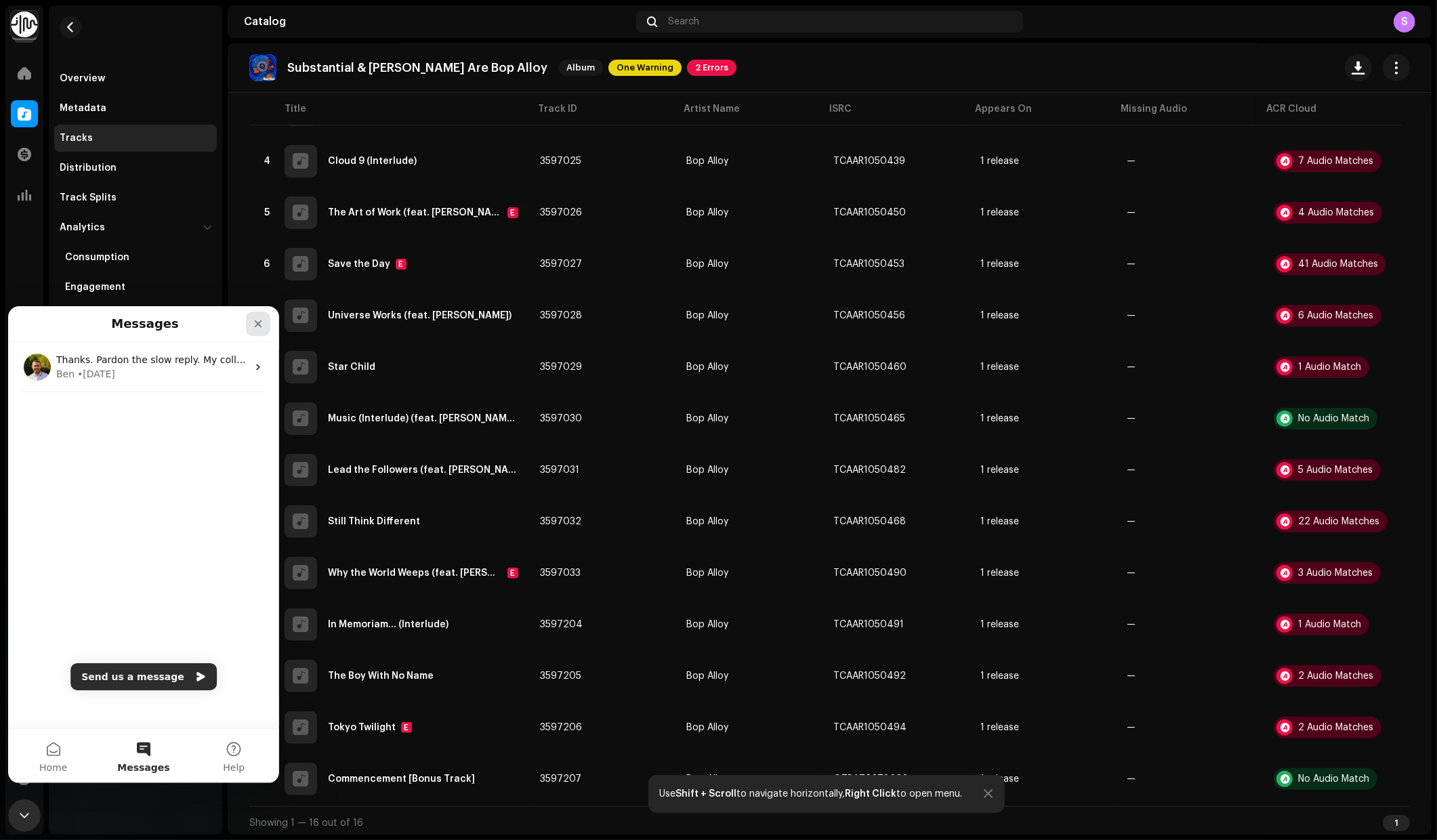
click at [253, 324] on icon "Close" at bounding box center [258, 323] width 11 height 11
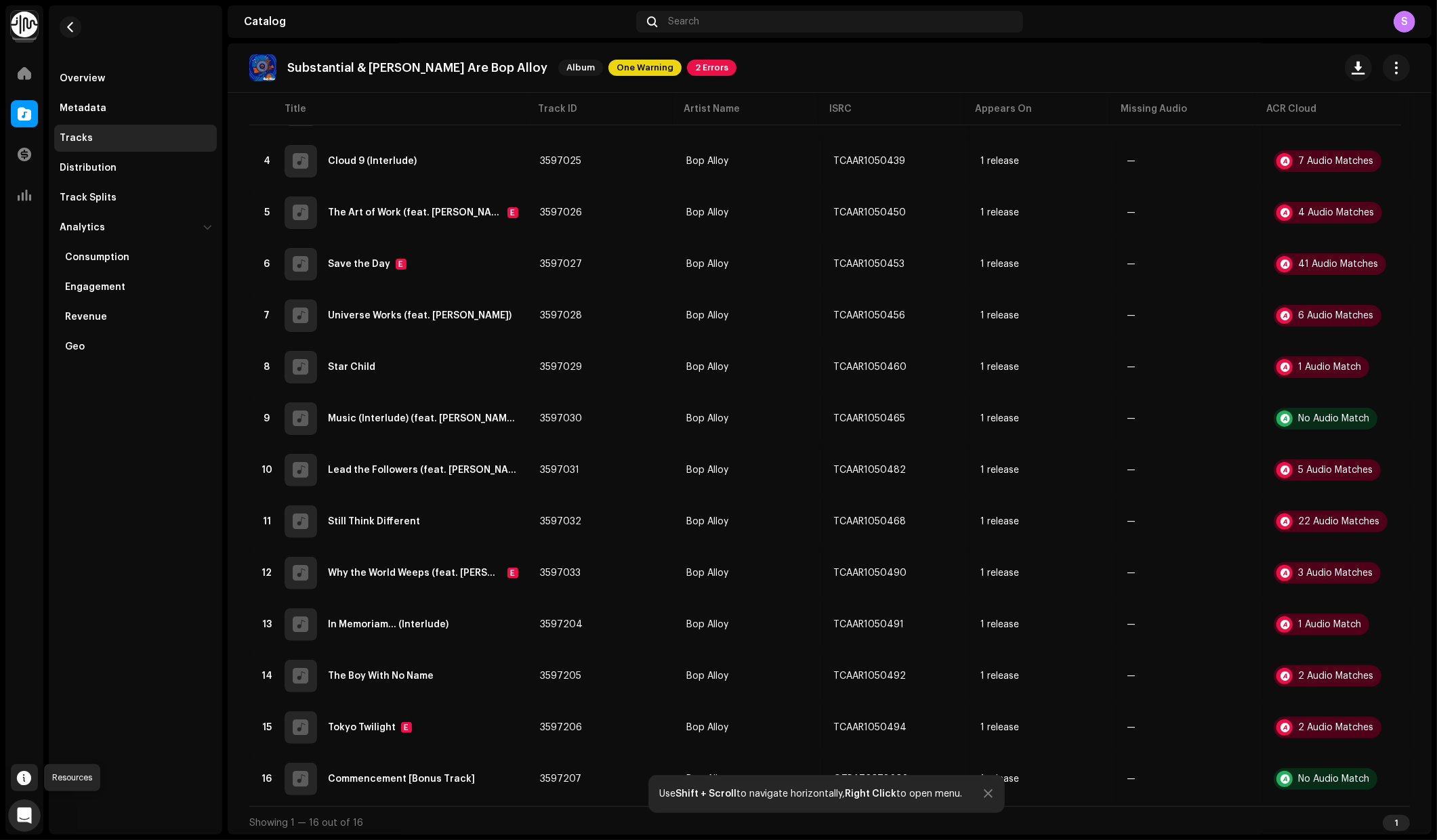
click at [26, 787] on div at bounding box center [25, 778] width 27 height 27
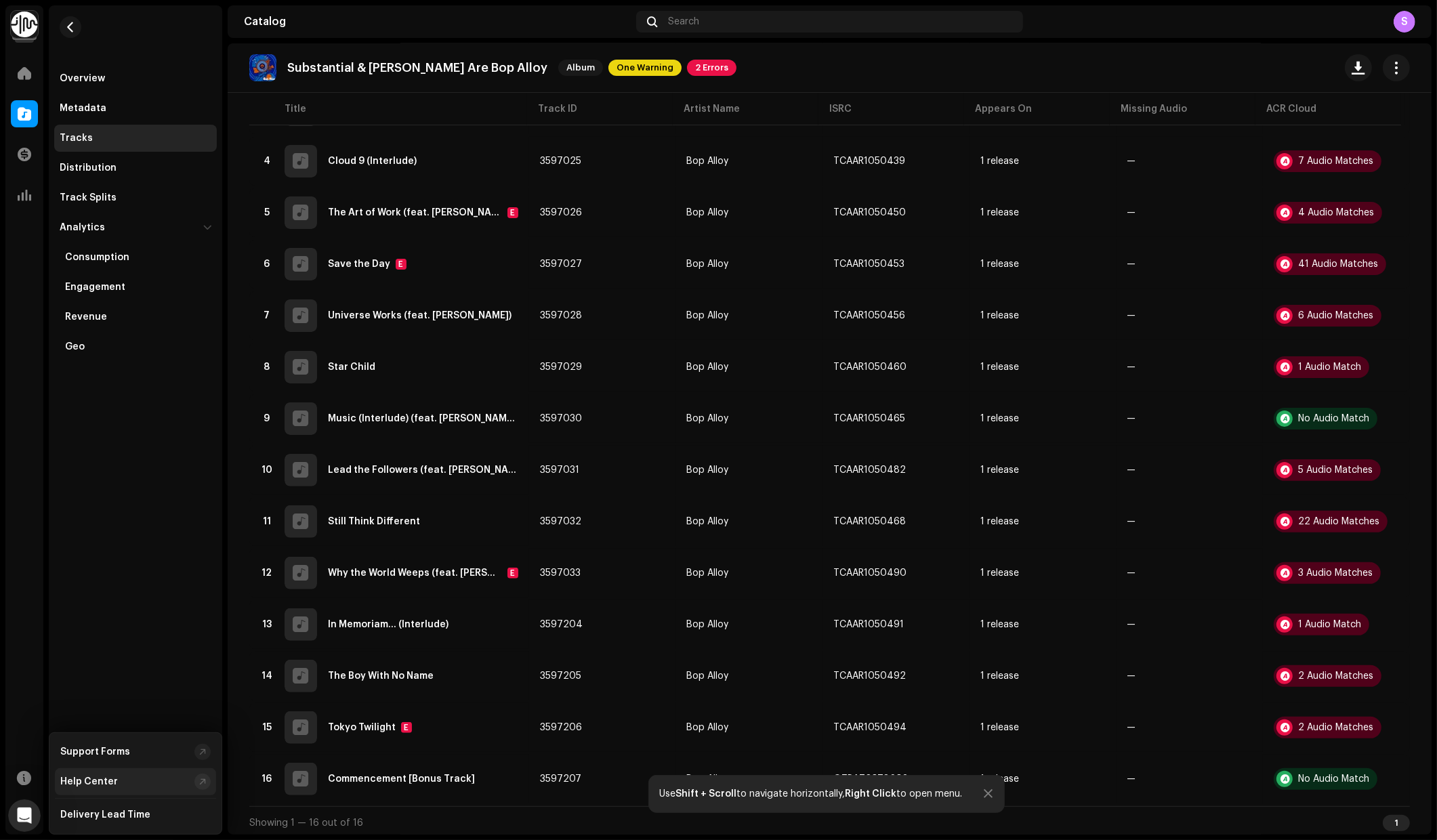
click at [172, 778] on div "Help Center" at bounding box center [124, 782] width 129 height 11
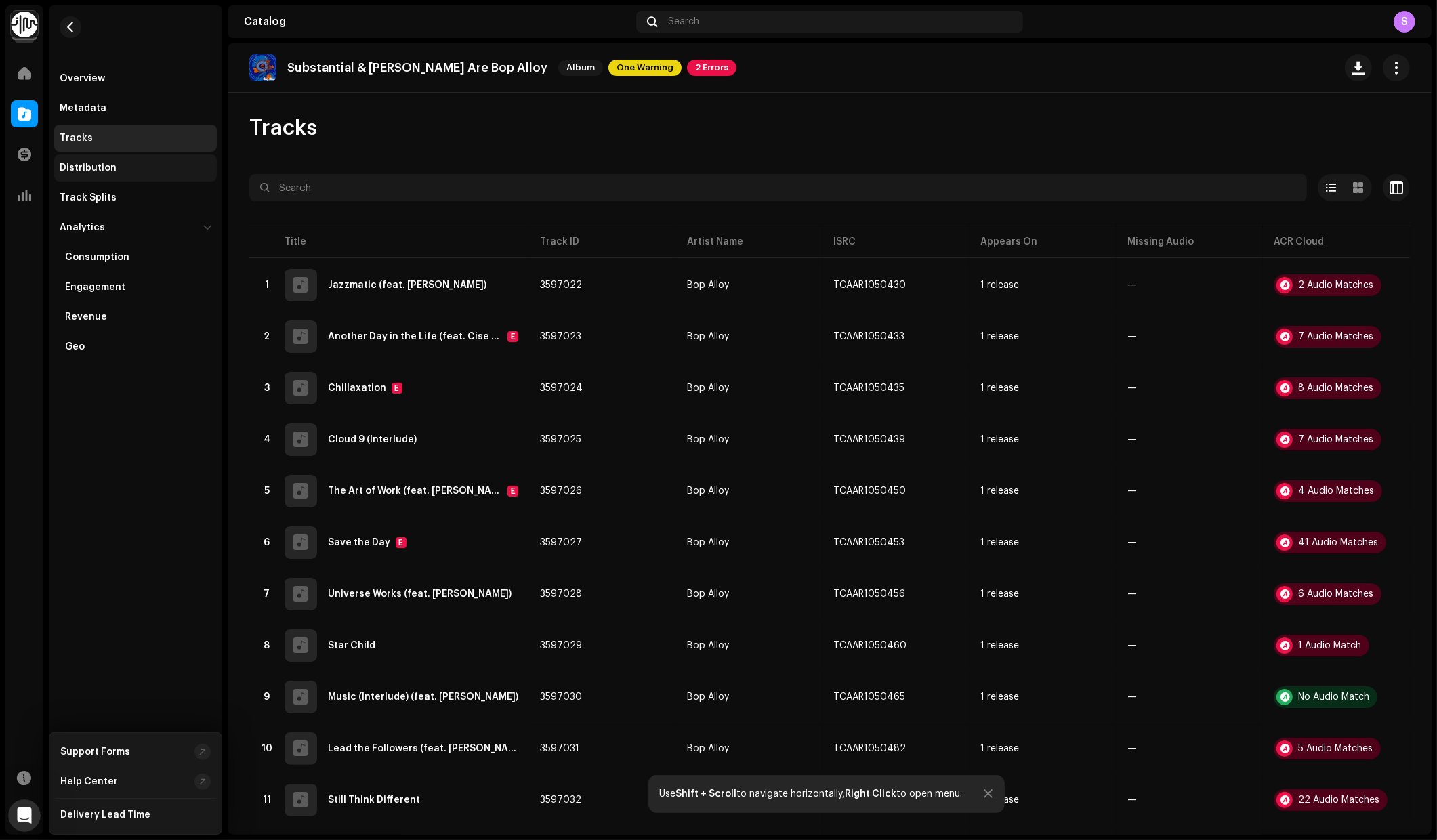
click at [123, 168] on div "Distribution" at bounding box center [135, 168] width 151 height 11
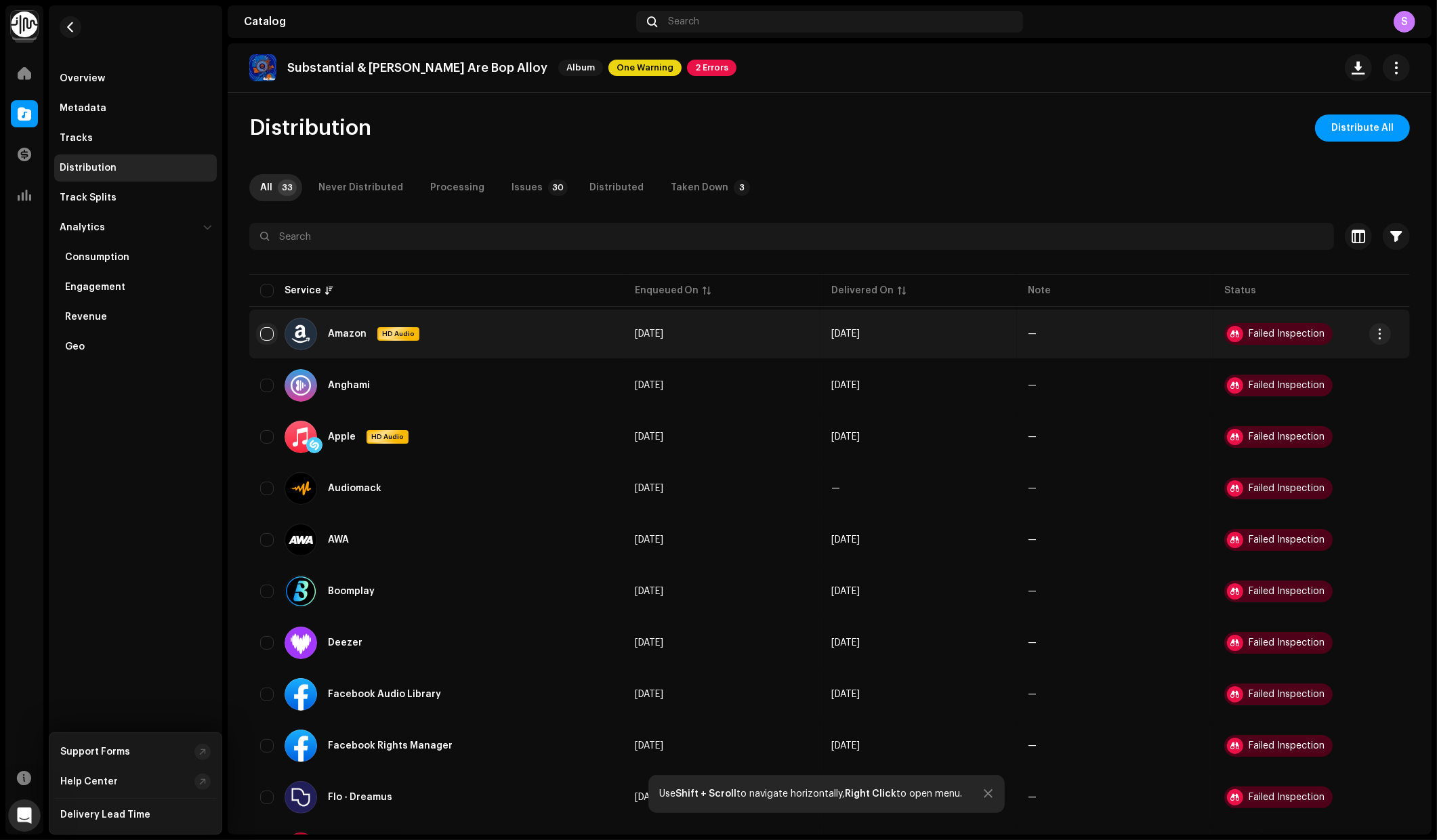
click at [264, 330] on input "checkbox" at bounding box center [266, 334] width 14 height 14
checkbox input "true"
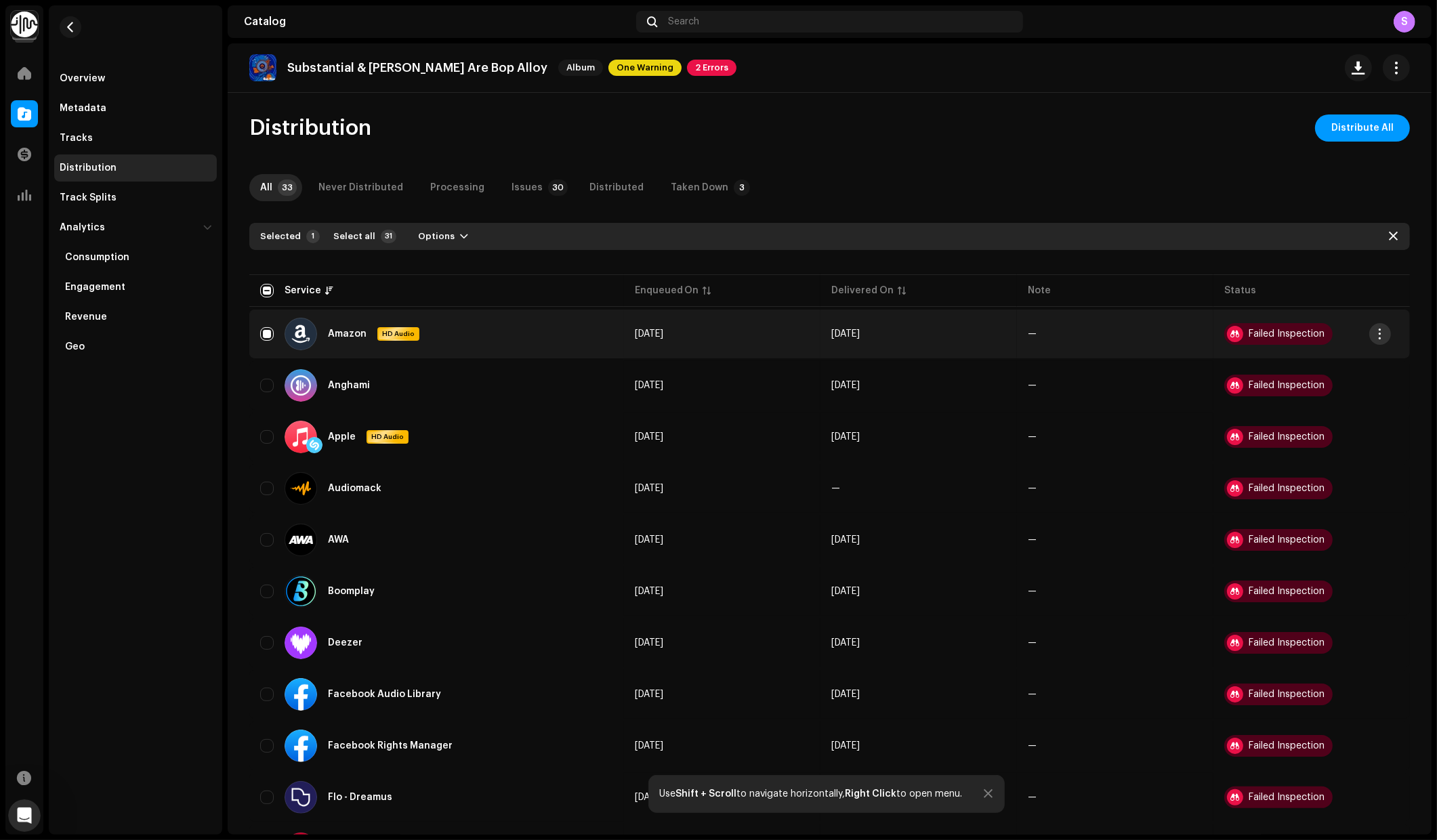
click at [1377, 333] on span "button" at bounding box center [1380, 334] width 10 height 11
click at [105, 78] on div "Overview" at bounding box center [135, 78] width 151 height 11
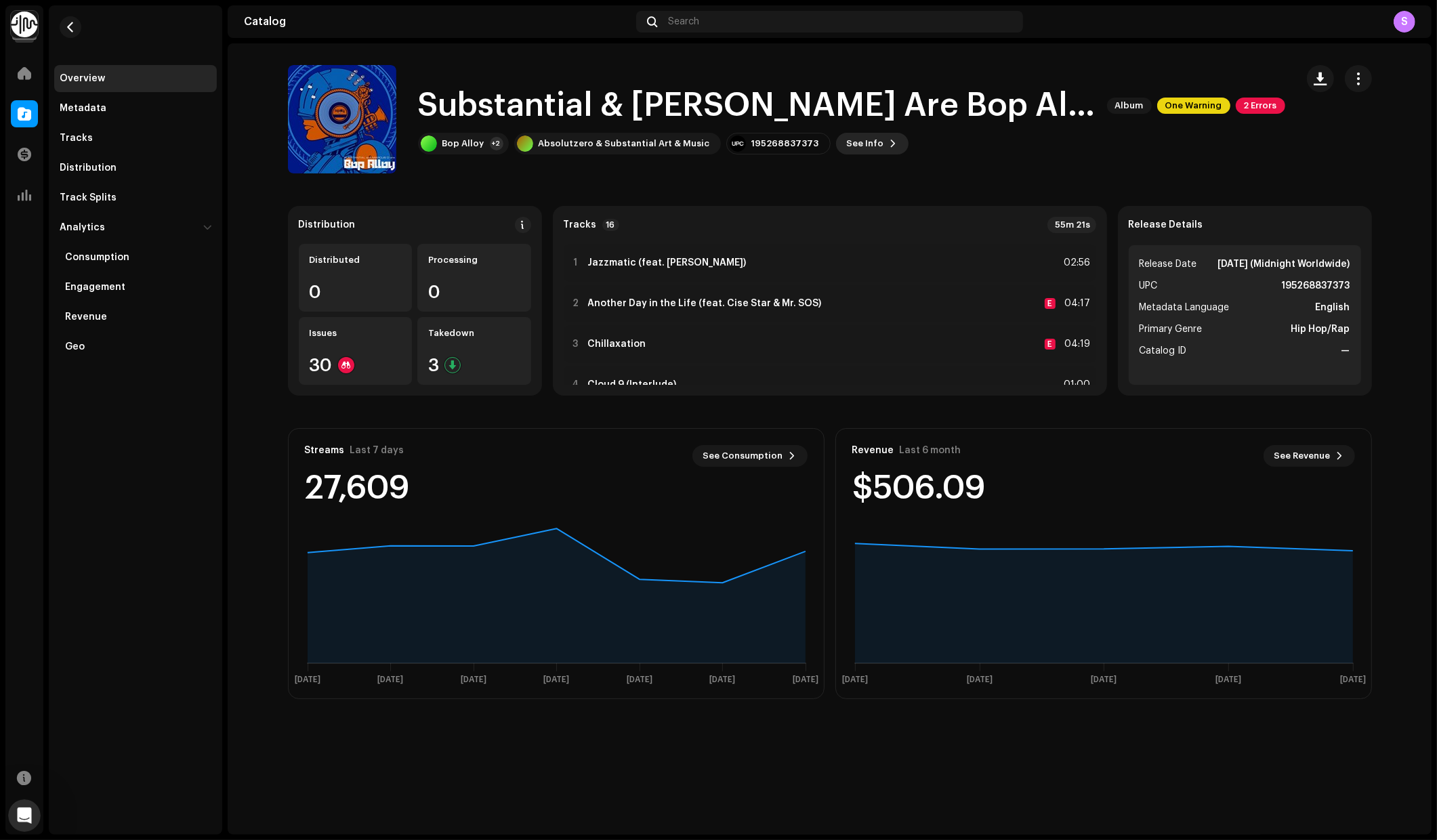
click at [856, 144] on span "See Info" at bounding box center [865, 144] width 37 height 27
click at [1049, 183] on div "Substantial & [PERSON_NAME] Are Bop Alloy 1294055 Metadata Distribution Metadat…" at bounding box center [718, 420] width 1437 height 840
click at [1359, 82] on span "button" at bounding box center [1359, 78] width 13 height 11
drag, startPoint x: 799, startPoint y: 142, endPoint x: 737, endPoint y: 142, distance: 62.0
click at [737, 142] on div "195268837373" at bounding box center [778, 144] width 104 height 22
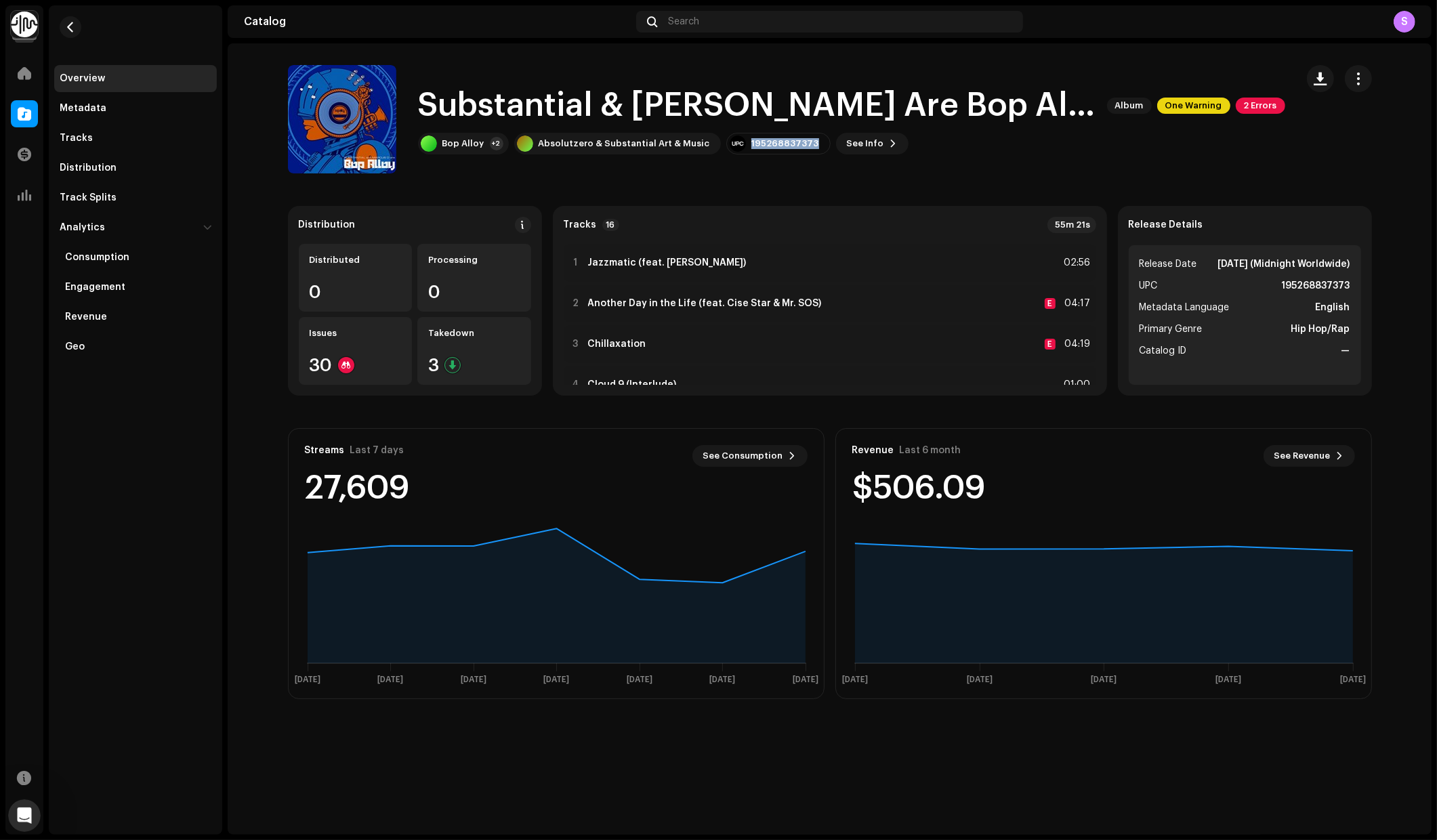
copy div "195268837373"
click at [73, 27] on span "button" at bounding box center [70, 27] width 10 height 11
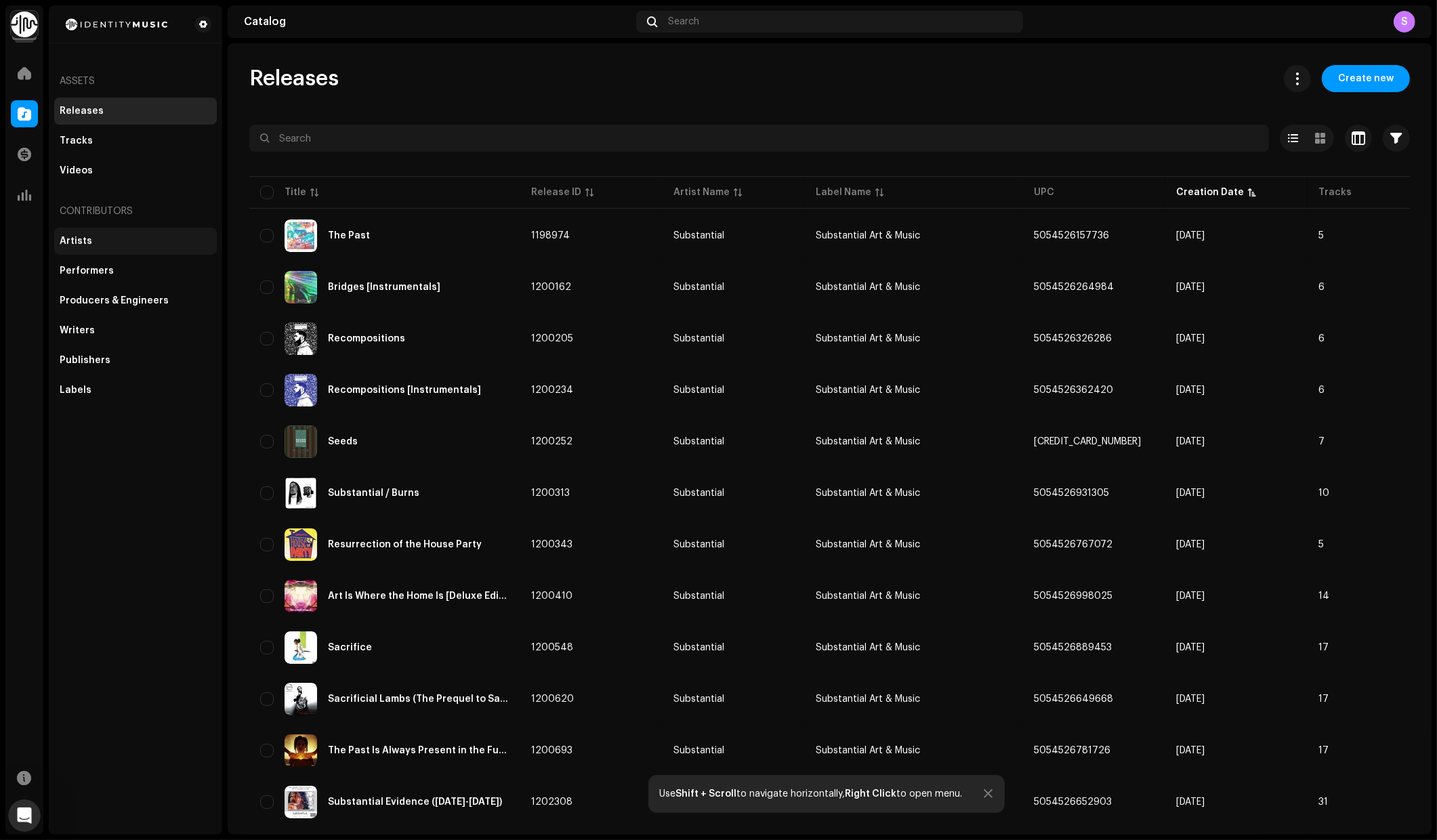
click at [99, 235] on div "Artists" at bounding box center [135, 241] width 151 height 11
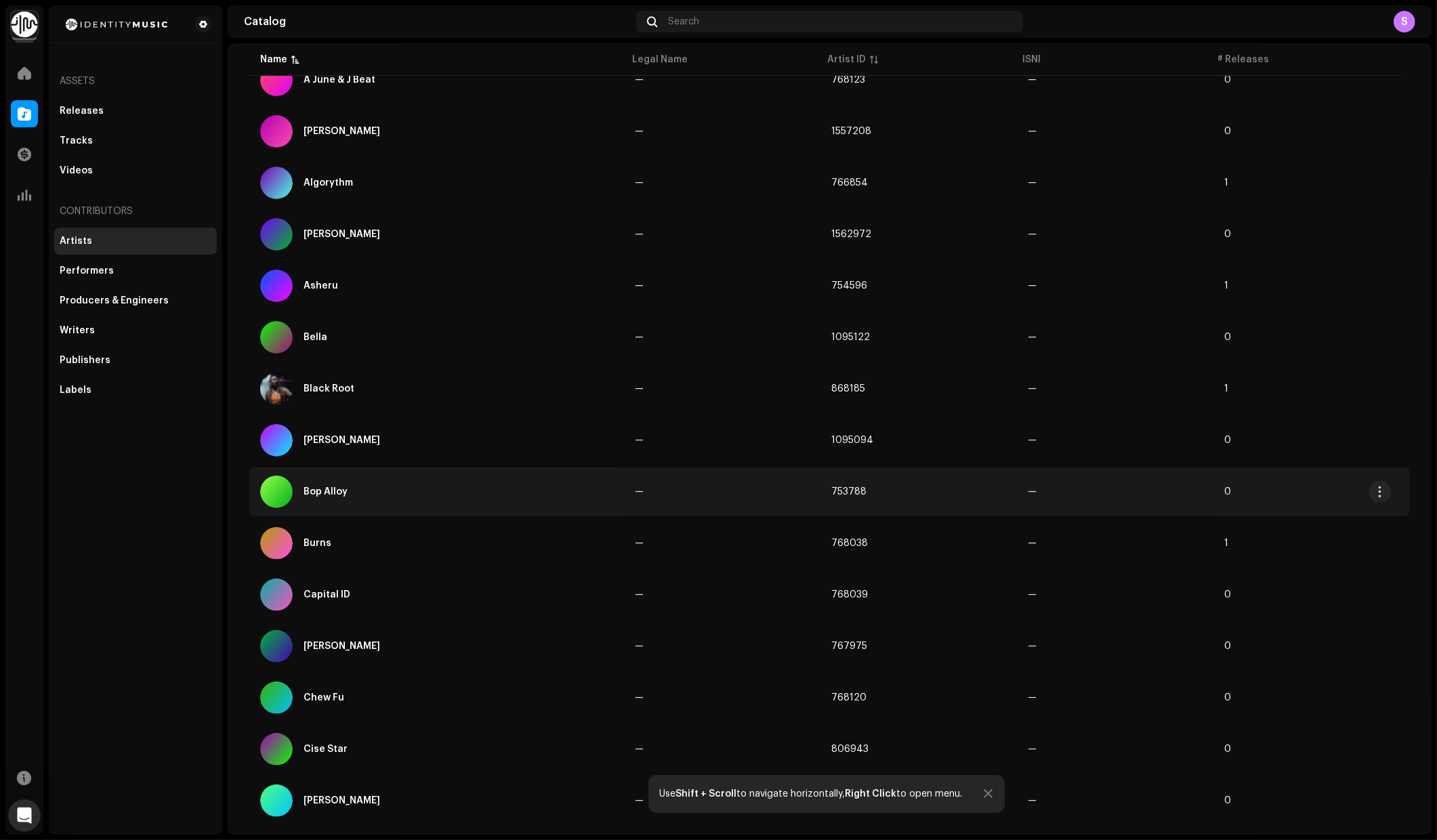
click at [338, 492] on div "Bop Alloy" at bounding box center [326, 492] width 44 height 9
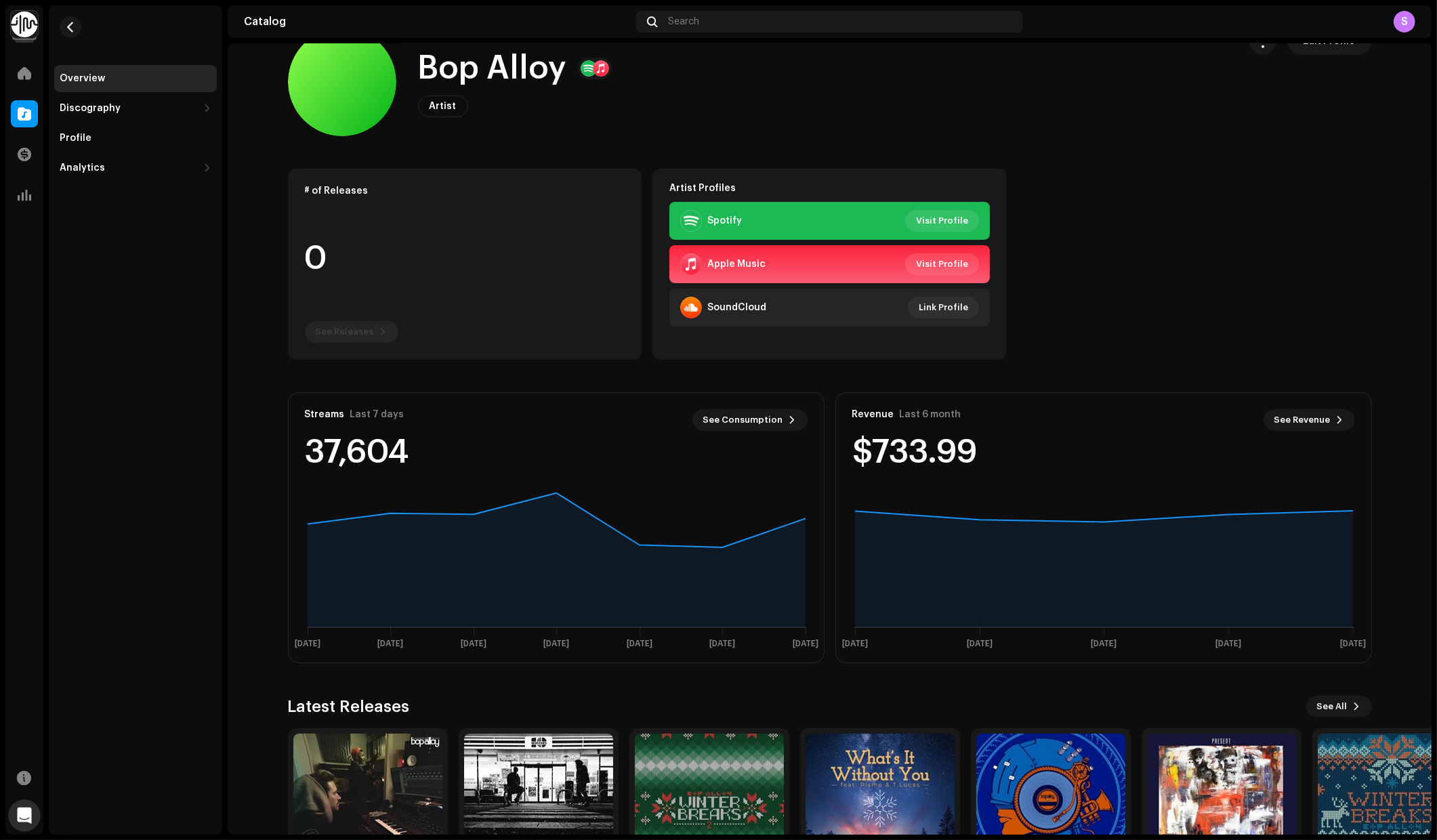
scroll to position [148, 0]
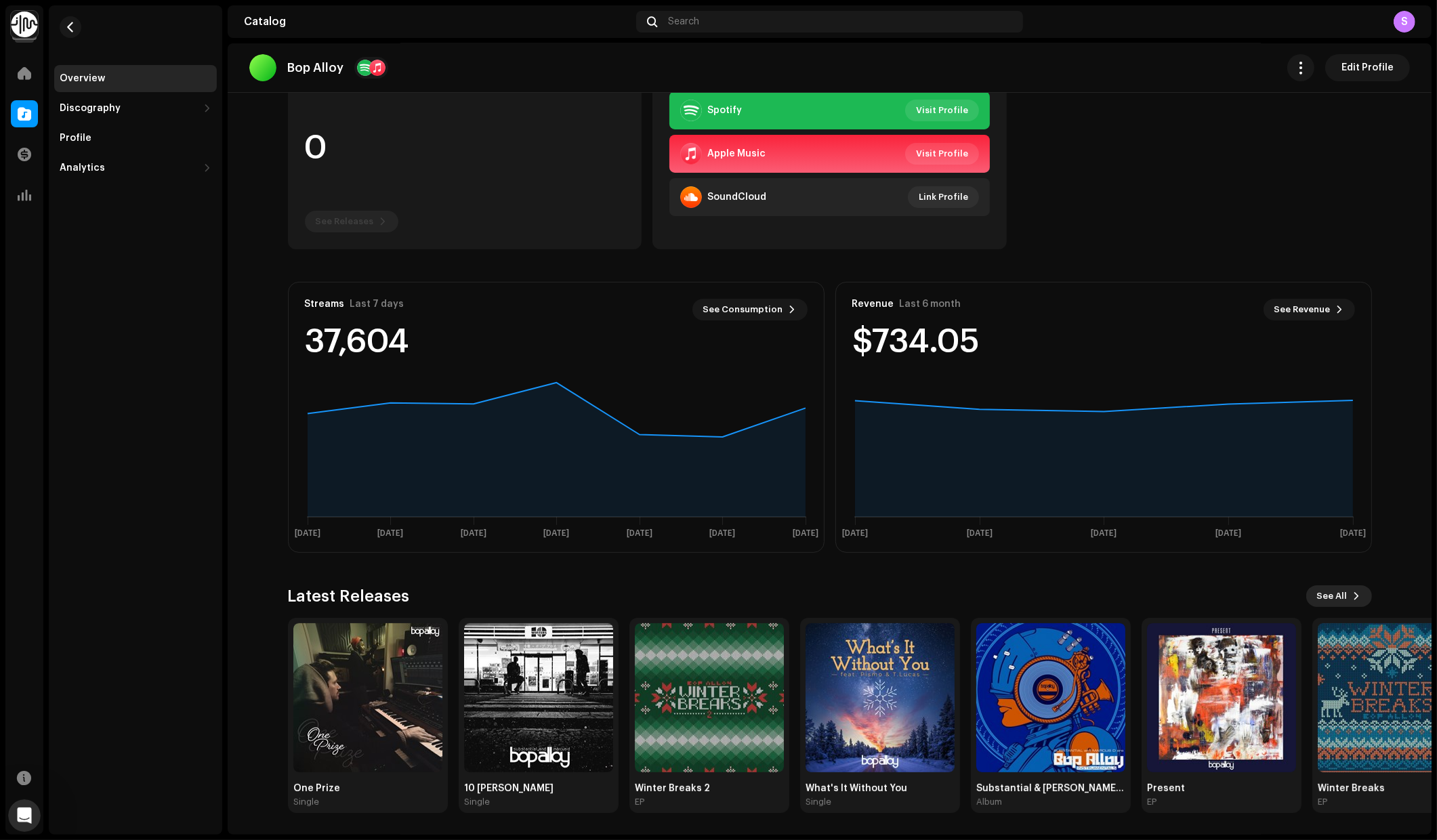
click at [1330, 593] on span "See All" at bounding box center [1332, 596] width 30 height 27
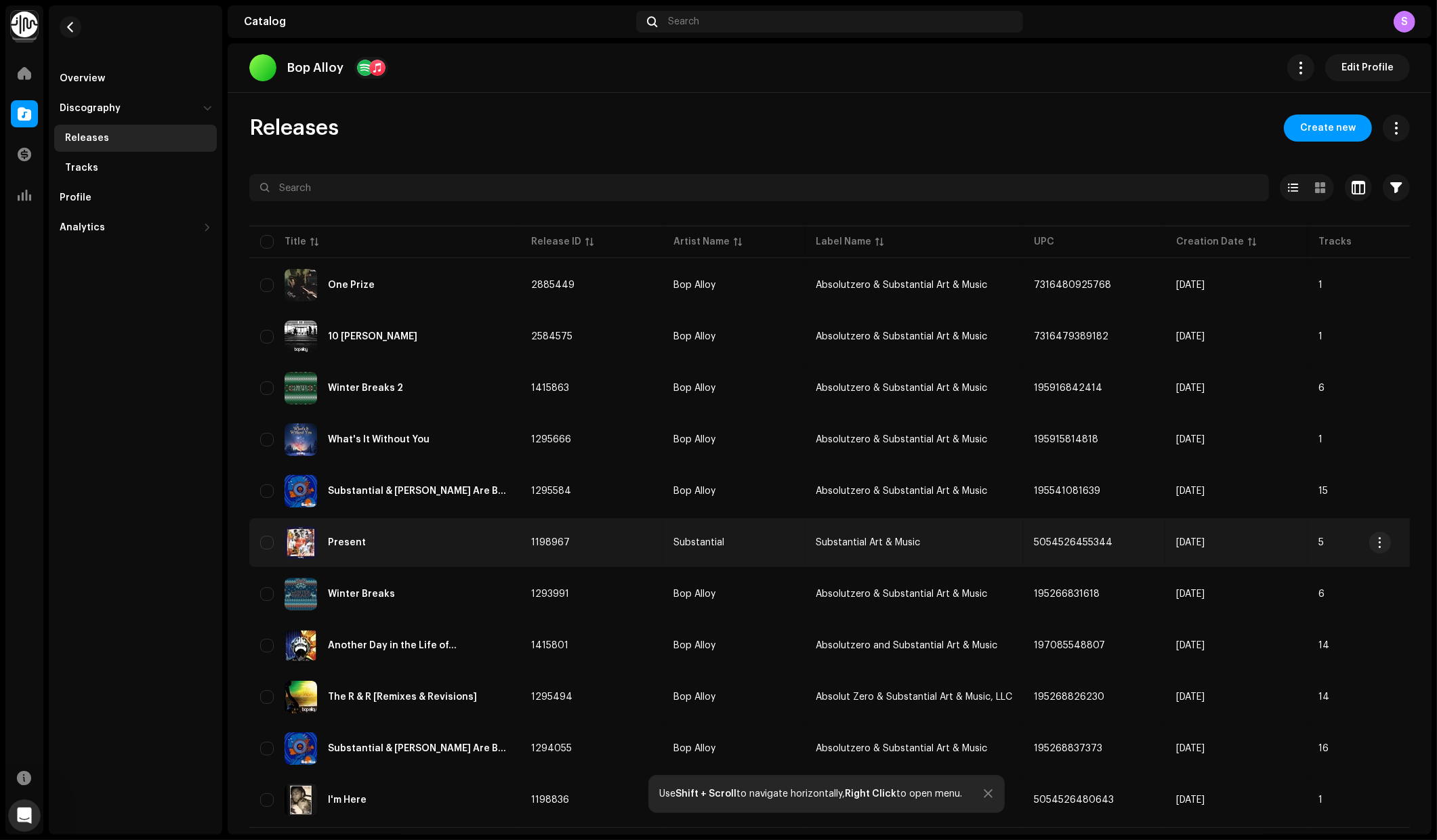
scroll to position [27, 0]
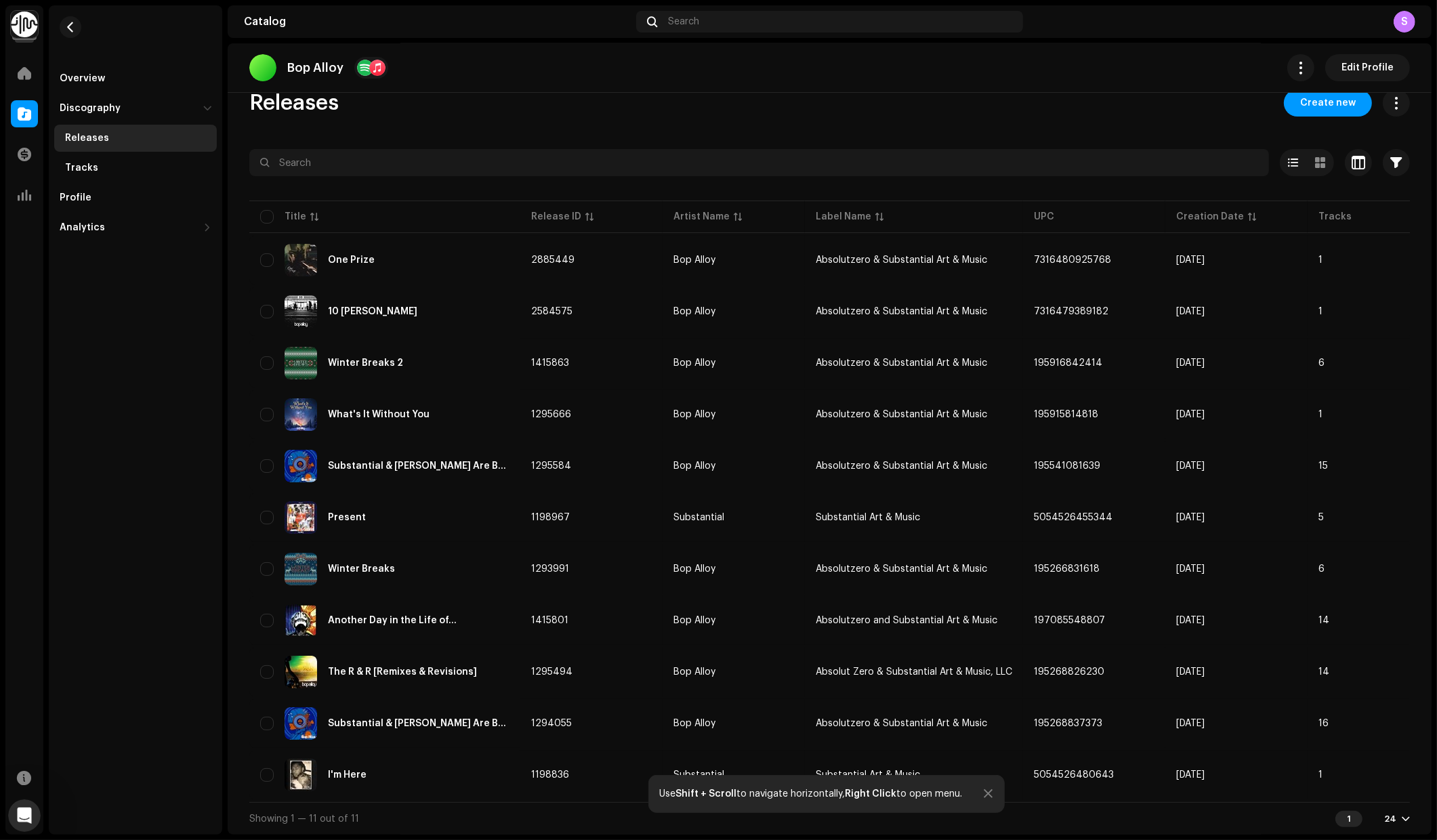
click at [1401, 822] on div at bounding box center [1405, 819] width 8 height 11
click at [1367, 767] on div "48" at bounding box center [1368, 767] width 56 height 27
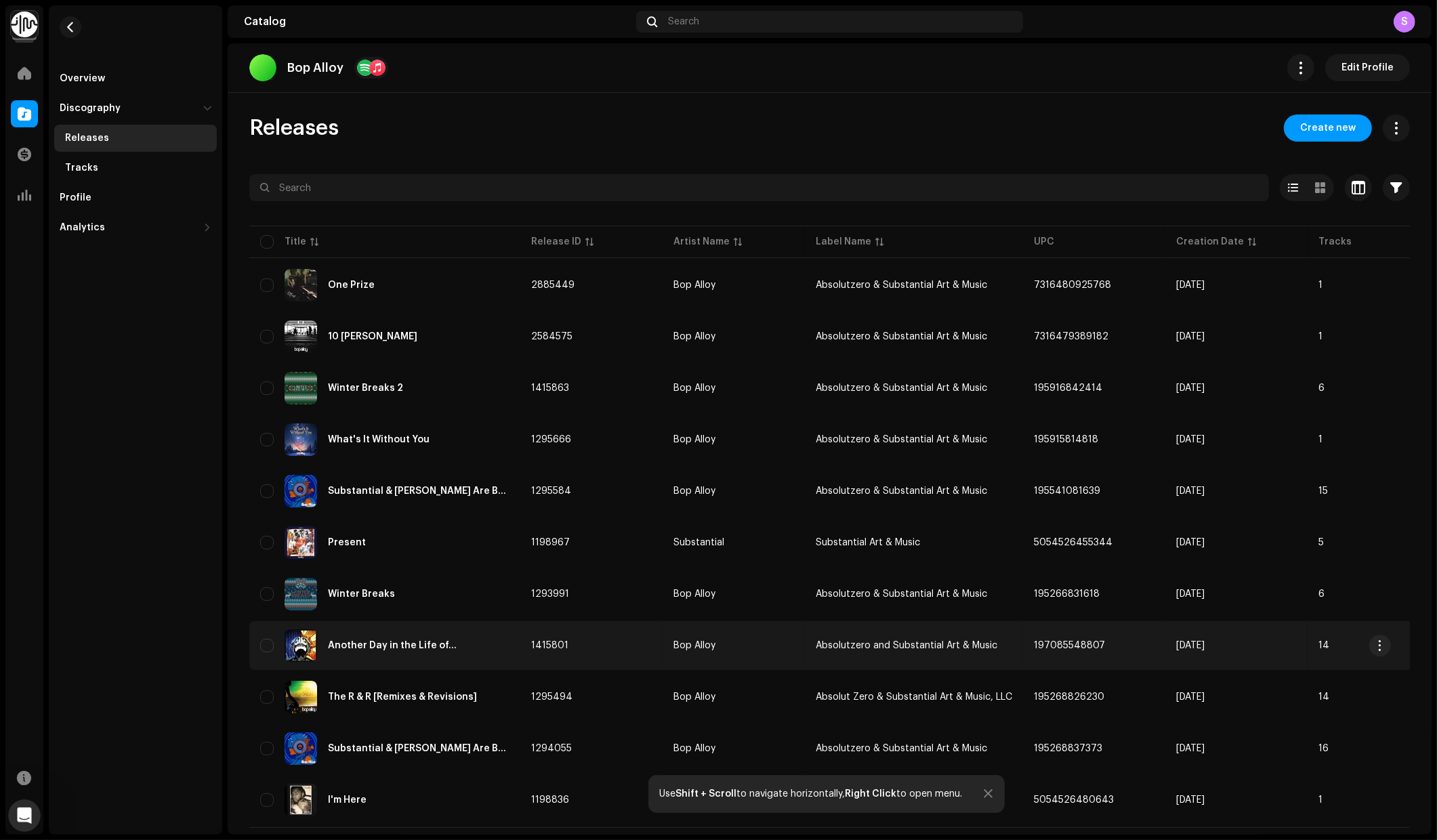
scroll to position [27, 0]
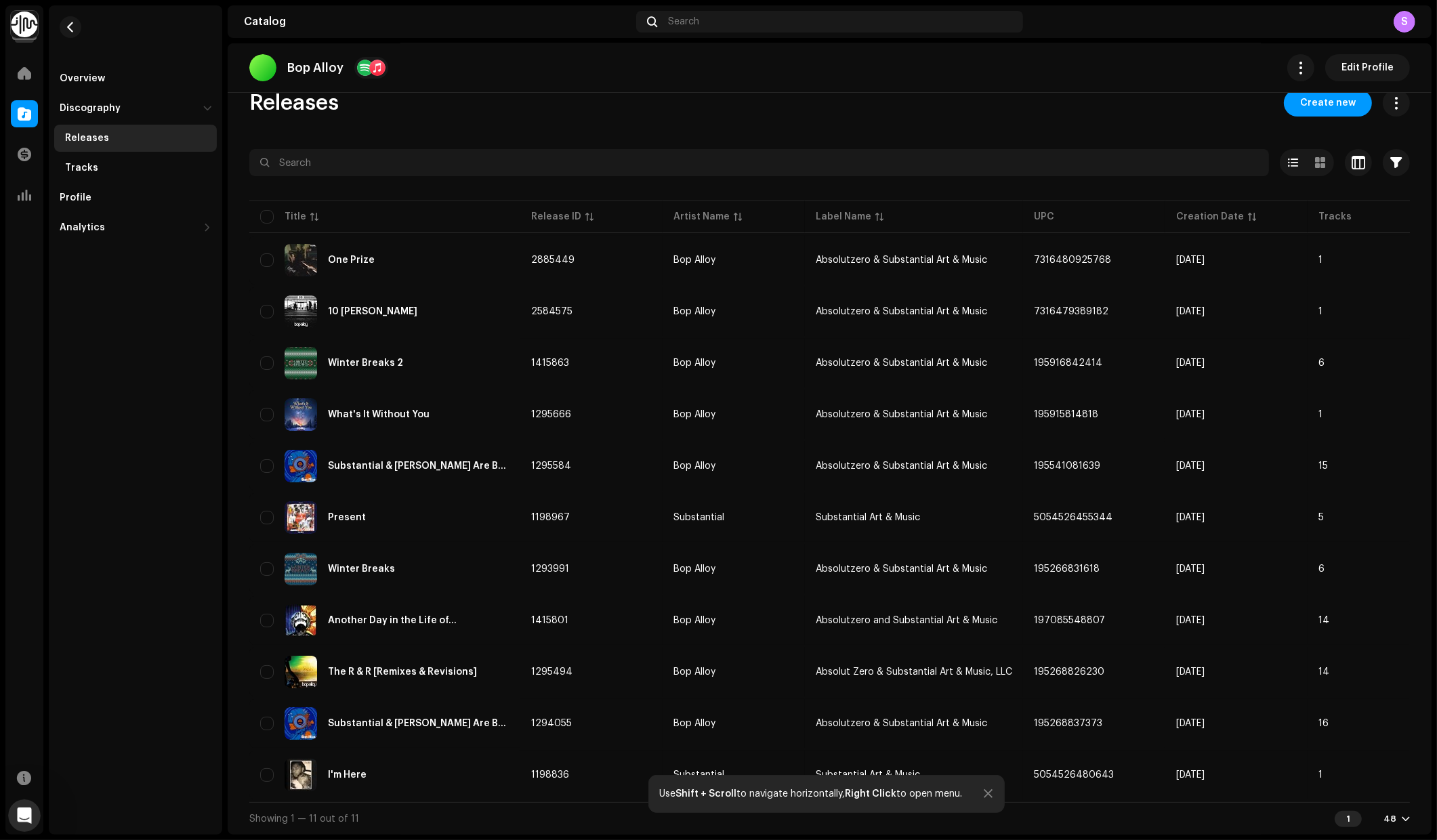
click at [1385, 821] on div "48" at bounding box center [1390, 819] width 13 height 11
click at [1353, 737] on div "24" at bounding box center [1368, 740] width 56 height 27
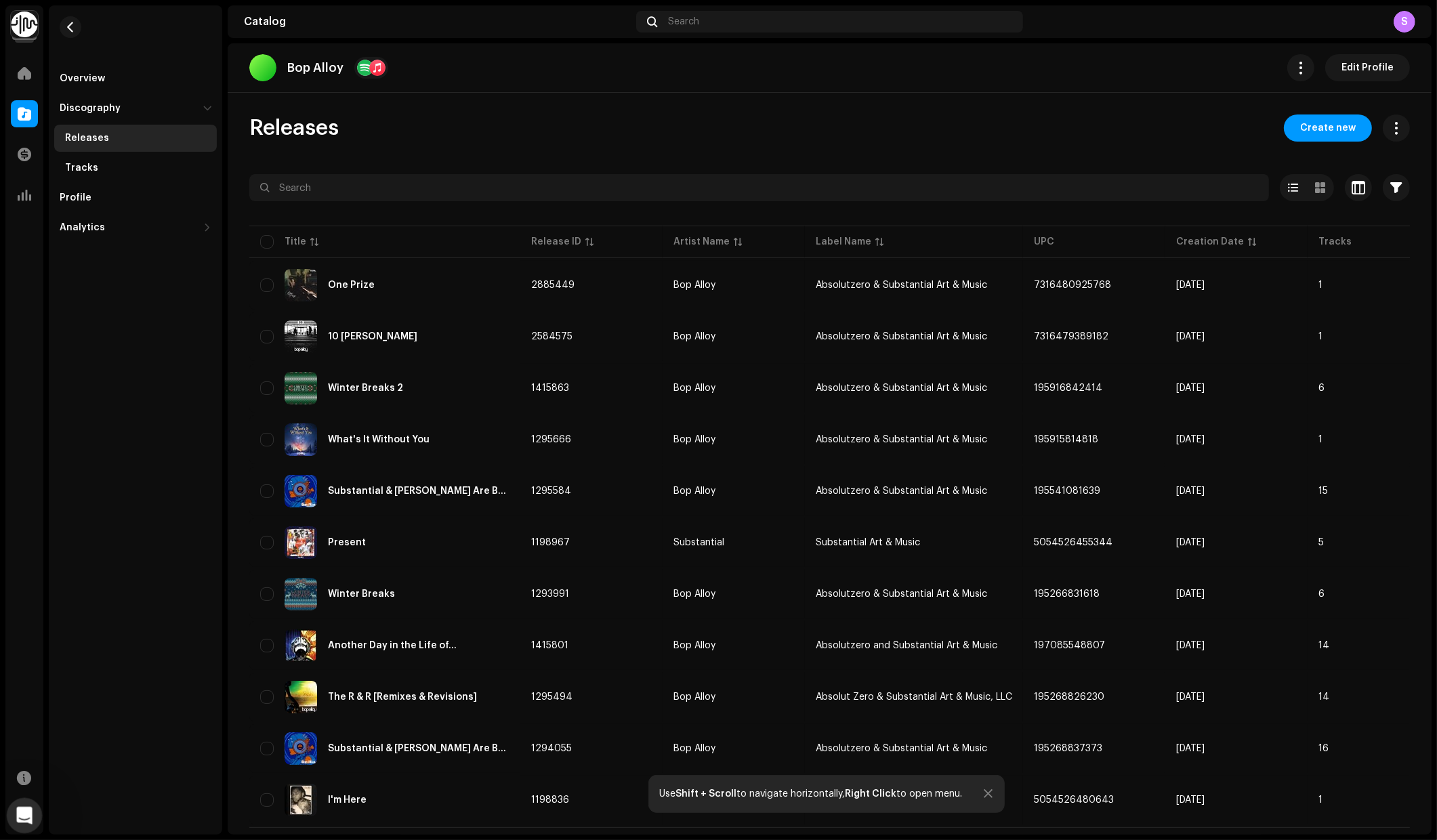
click at [21, 811] on icon "Open Intercom Messenger" at bounding box center [23, 814] width 23 height 23
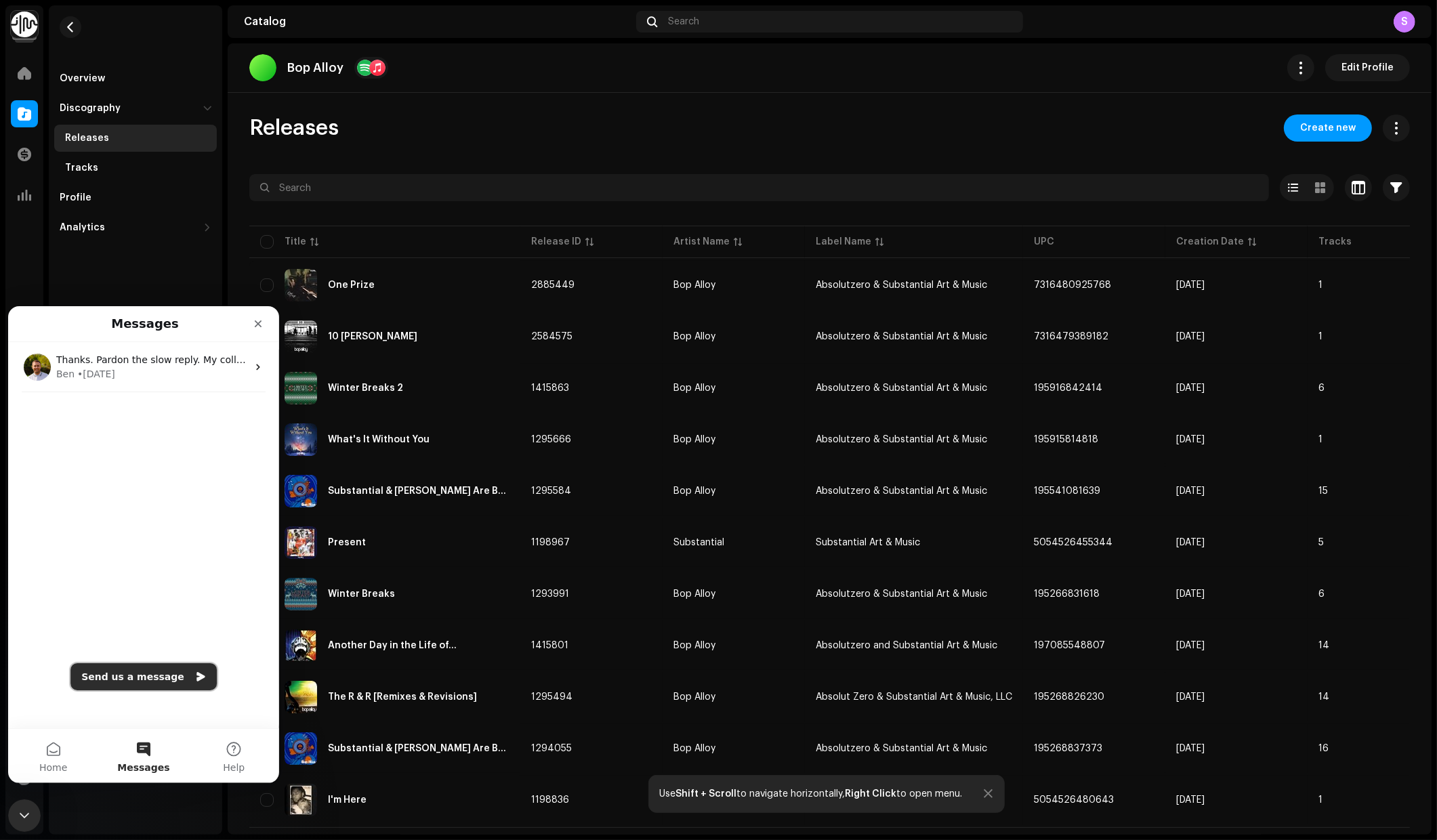
click at [170, 674] on button "Send us a message" at bounding box center [143, 676] width 146 height 27
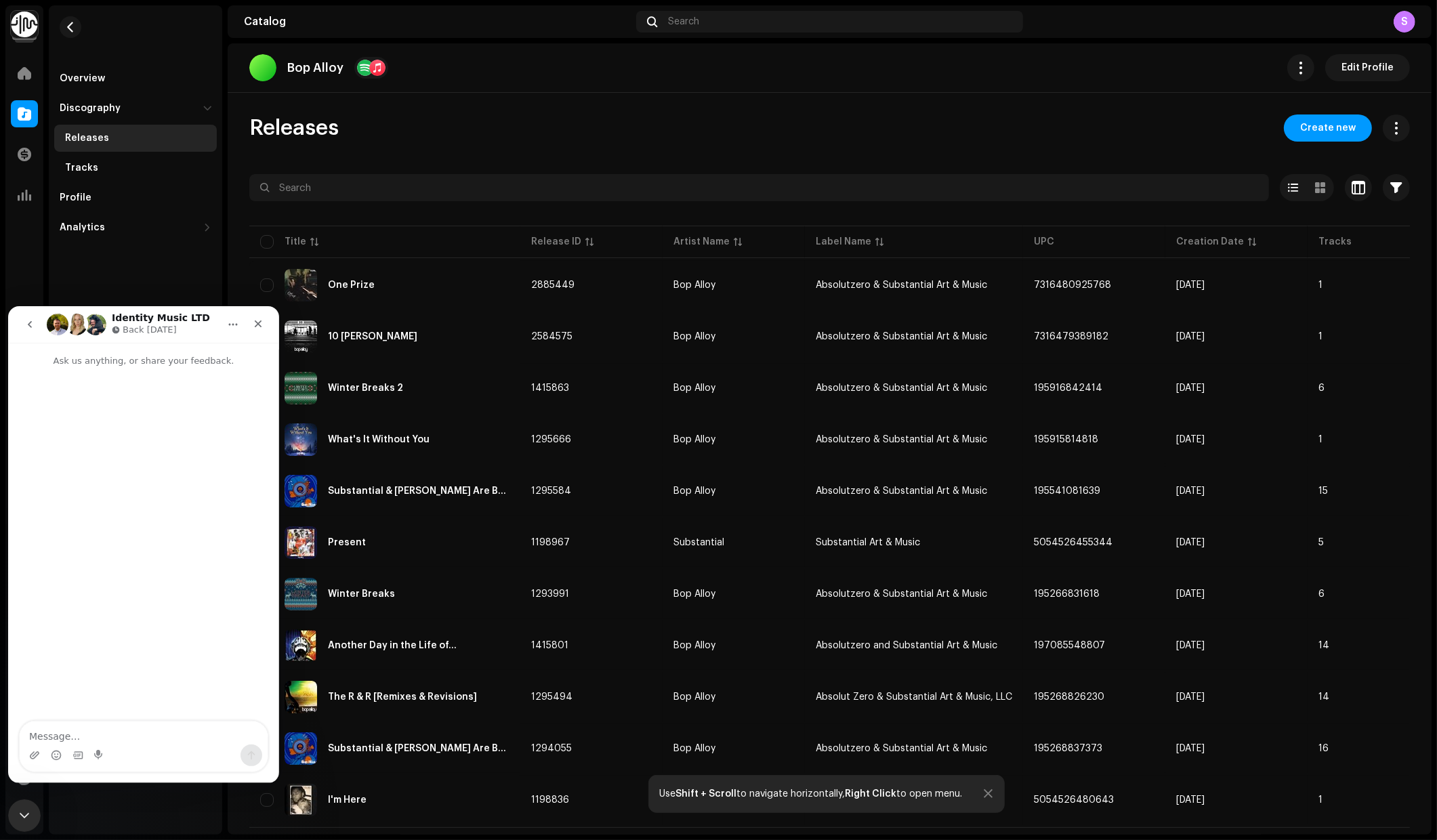
click at [127, 740] on textarea "Message…" at bounding box center [144, 731] width 248 height 23
type textarea "H"
click at [27, 320] on icon "go back" at bounding box center [30, 324] width 11 height 11
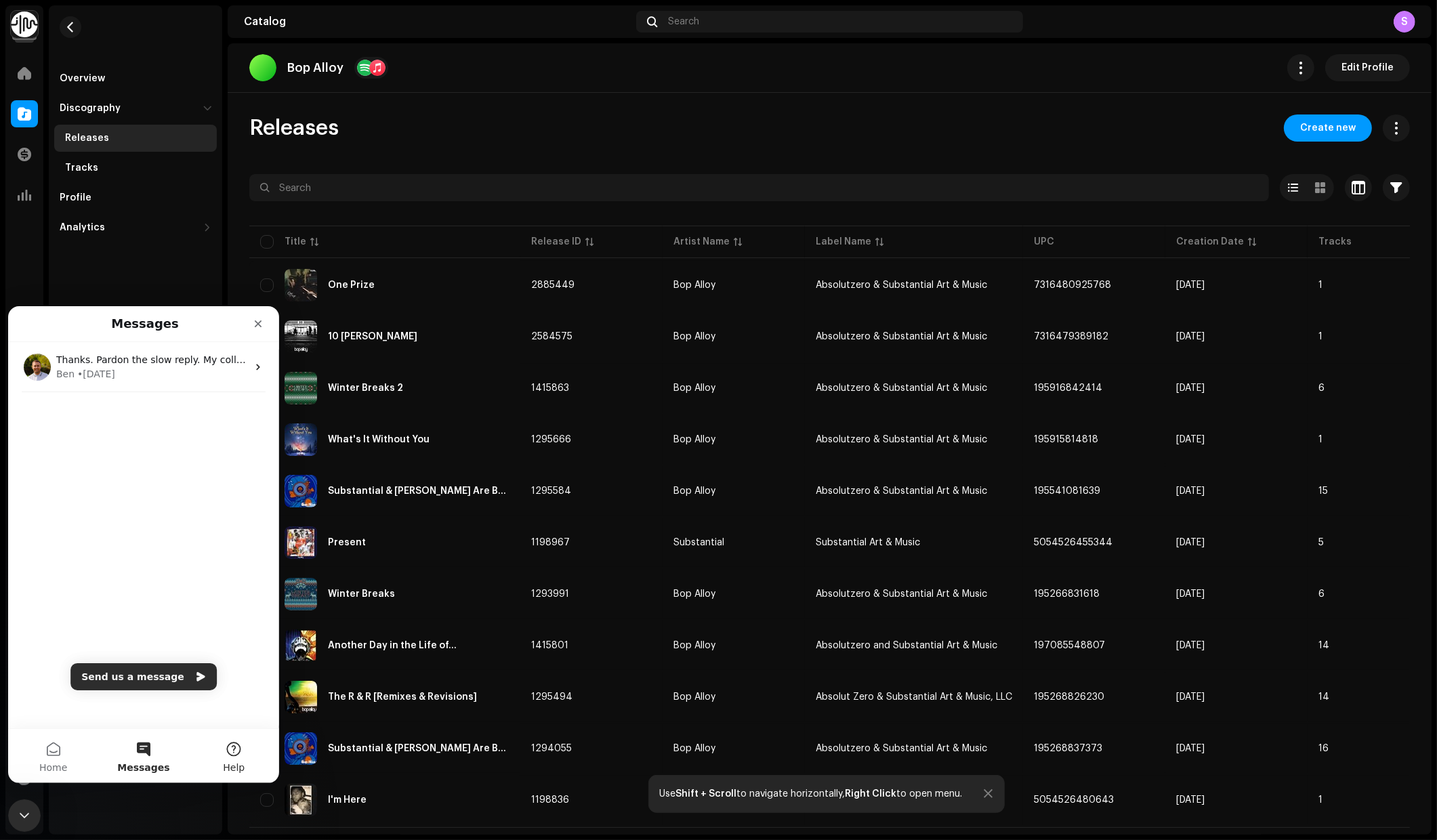
click at [242, 755] on button "Help" at bounding box center [234, 754] width 90 height 54
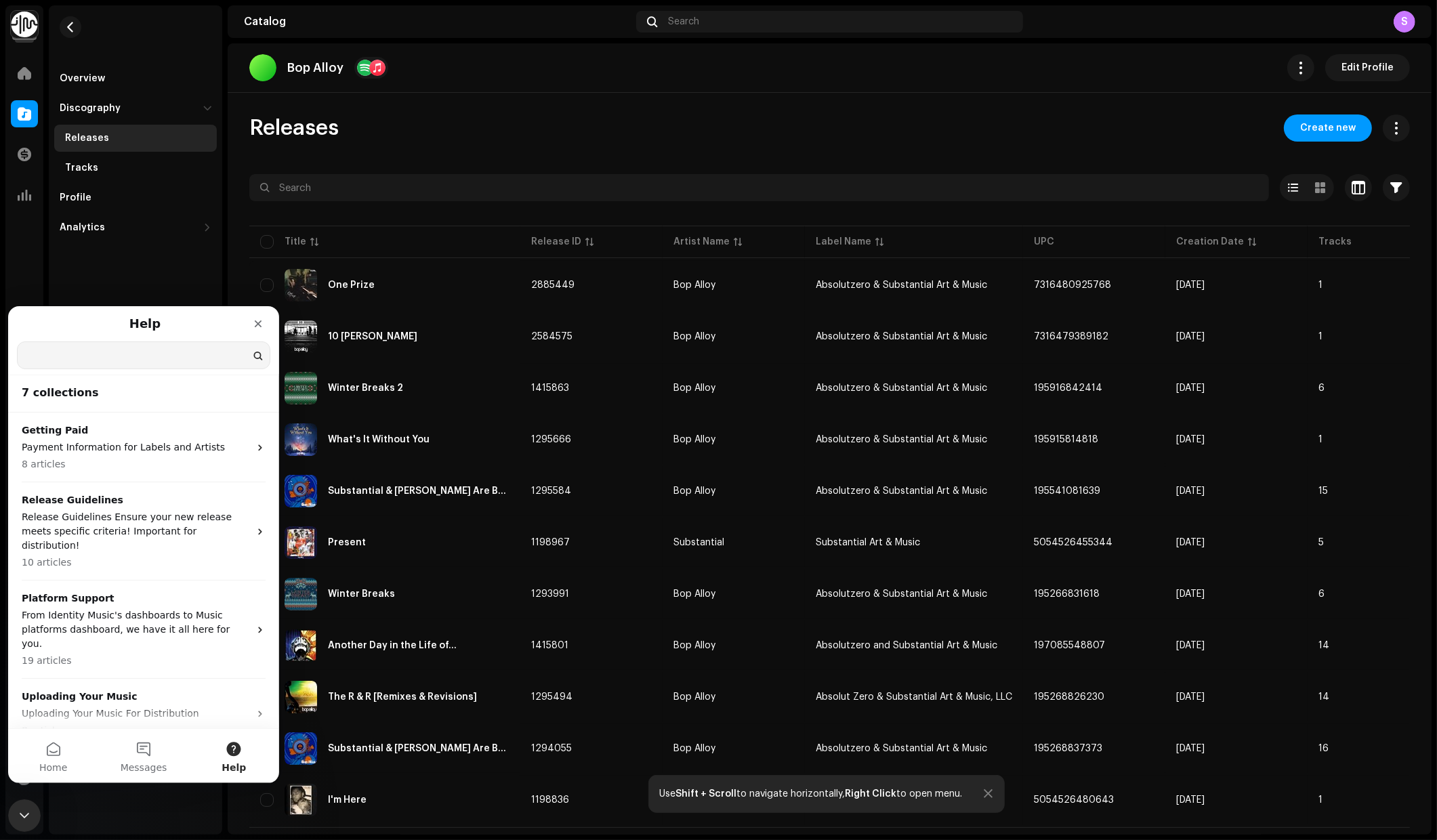
click at [139, 357] on input "Search for help" at bounding box center [143, 354] width 252 height 26
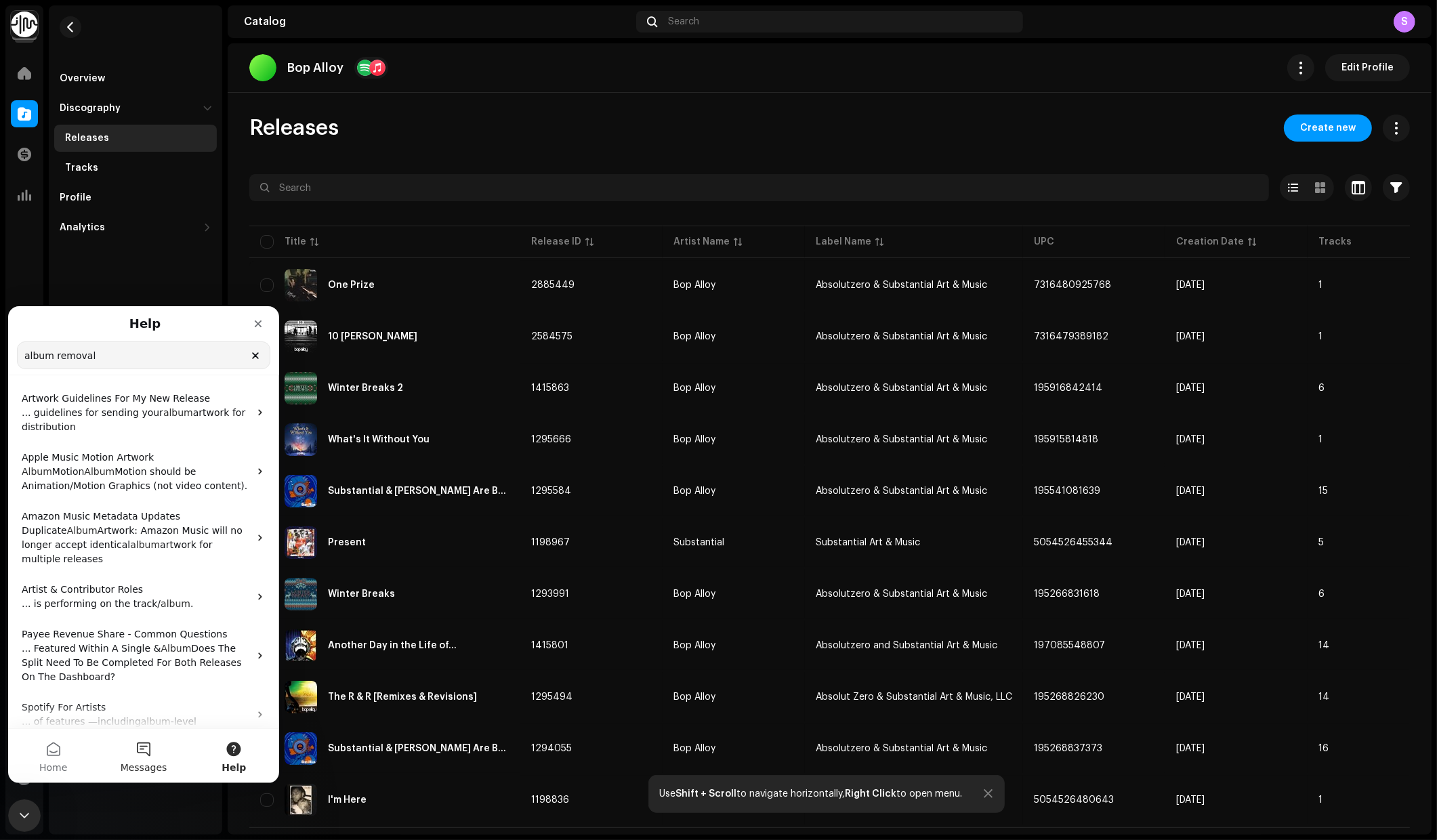
type input "album removal"
click at [140, 752] on button "Messages" at bounding box center [143, 754] width 90 height 54
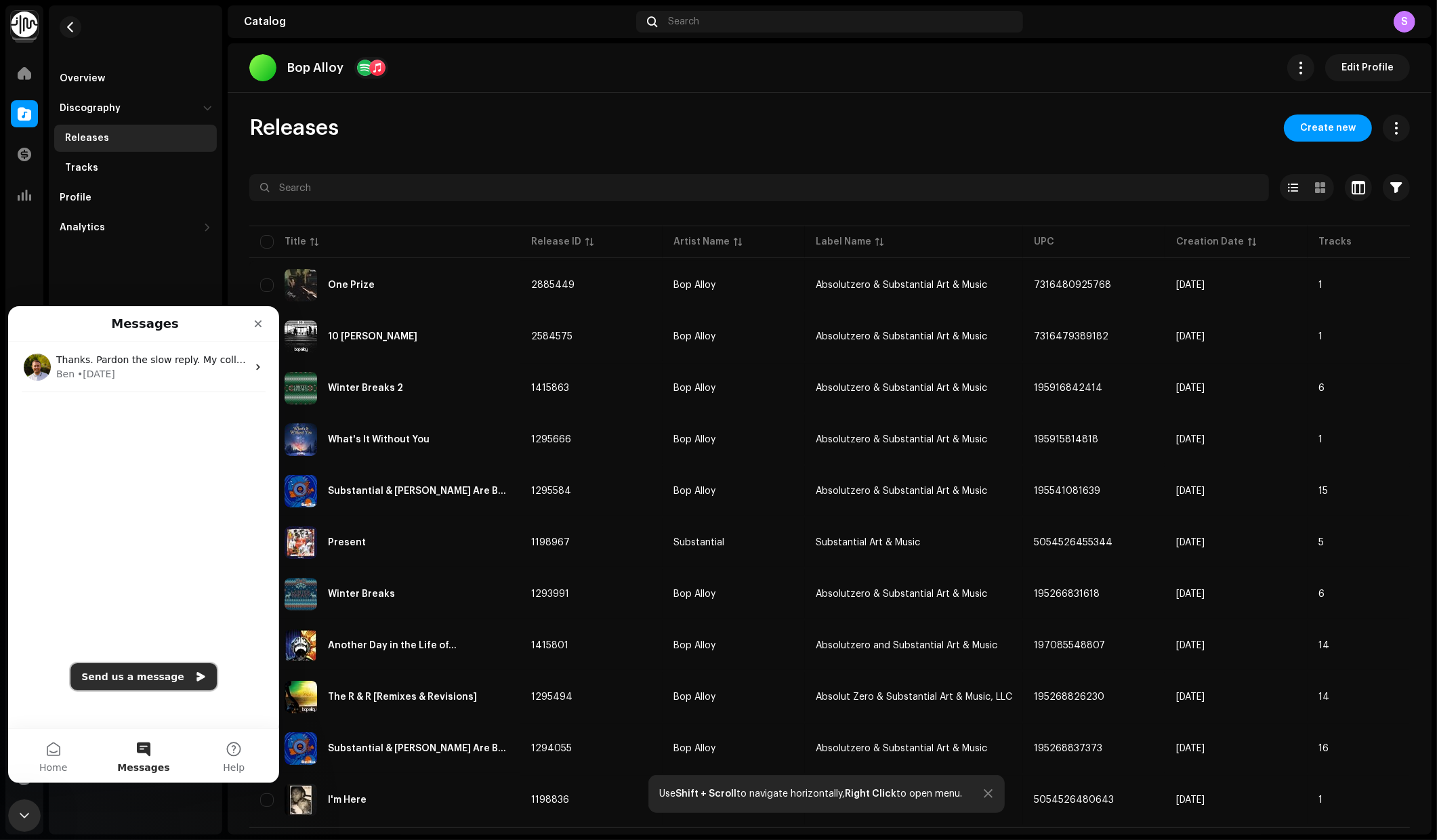
click at [196, 677] on icon "Send us a message" at bounding box center [200, 676] width 8 height 9
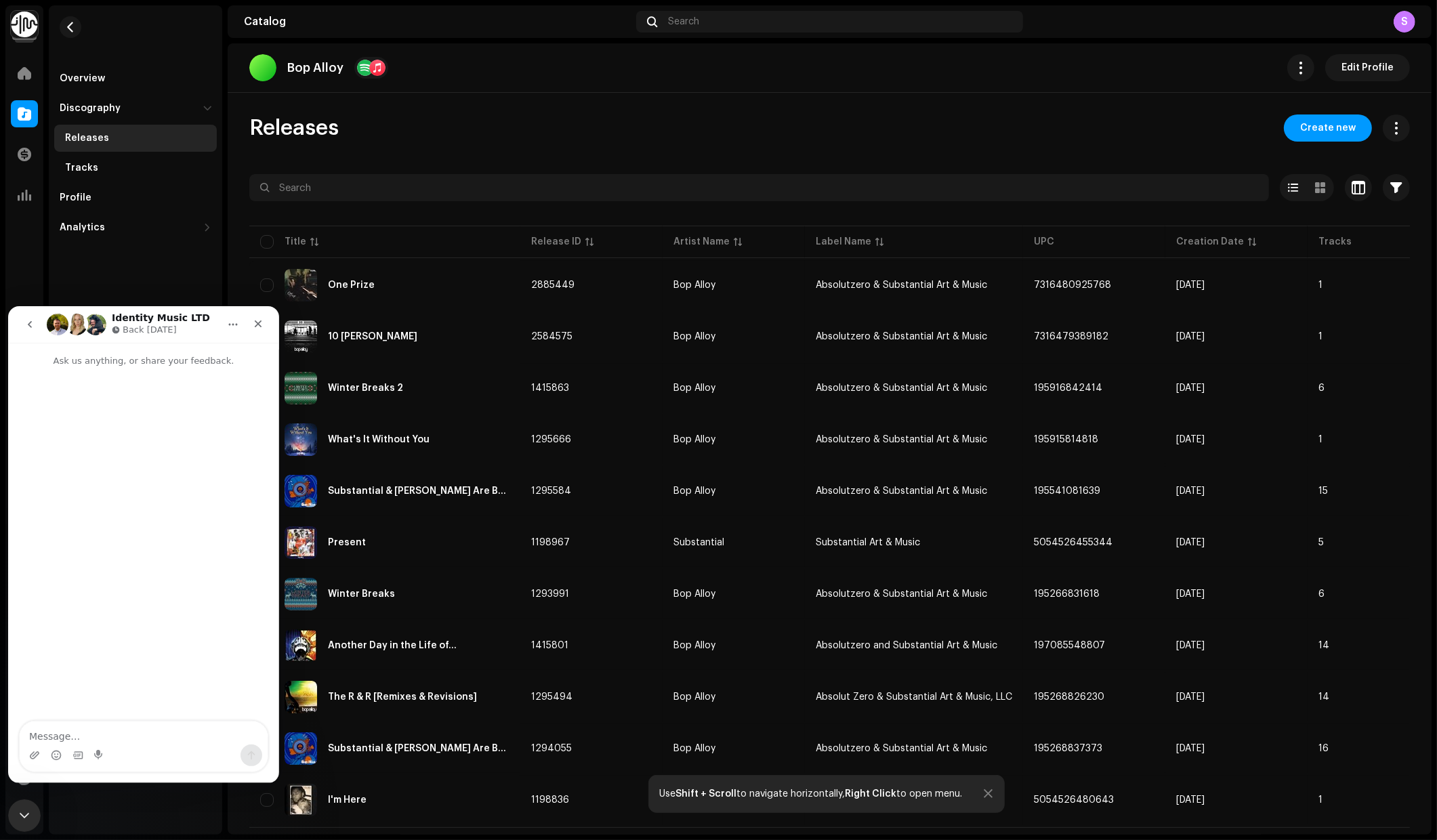
click at [132, 729] on textarea "Message…" at bounding box center [144, 731] width 248 height 23
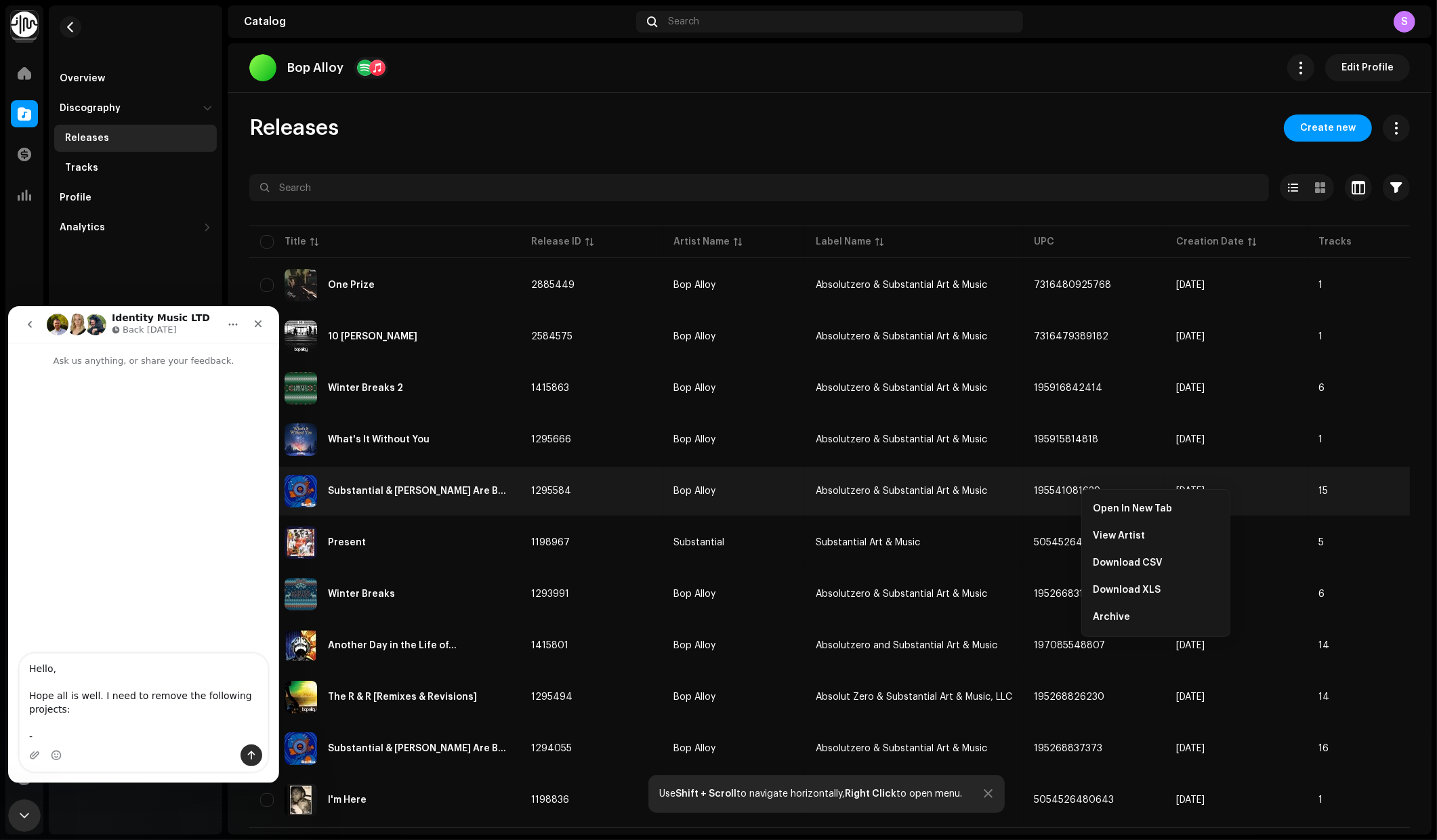
drag, startPoint x: 1026, startPoint y: 487, endPoint x: 1098, endPoint y: 488, distance: 72.0
click at [1098, 488] on body "Substantial Art & Music Home Catalog Transactions Analytics Resources Overview …" at bounding box center [718, 420] width 1437 height 840
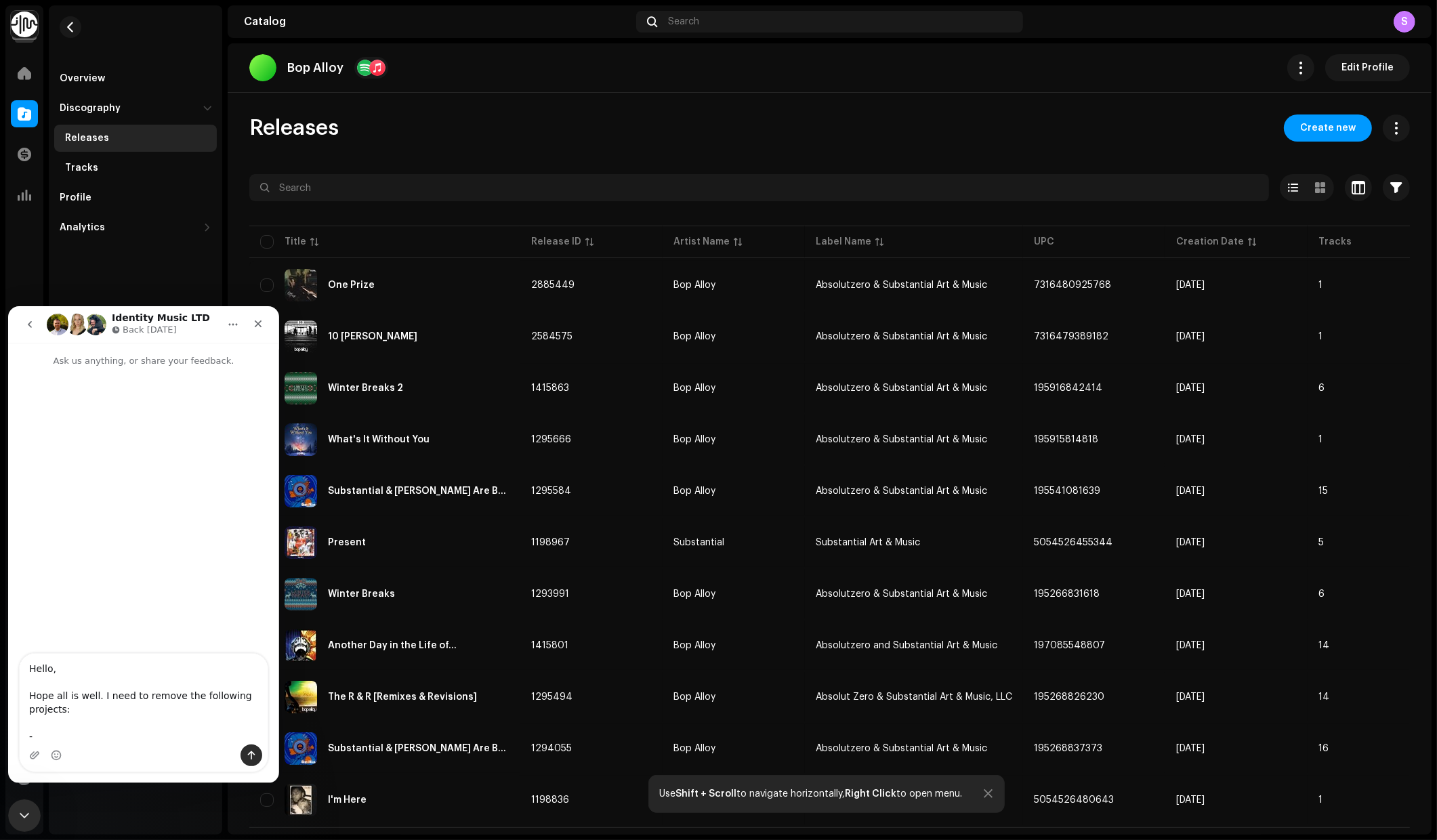
copy span "195541081639"
click at [96, 723] on textarea "Hello, Hope all is well. I need to remove the following projects: -" at bounding box center [144, 699] width 248 height 91
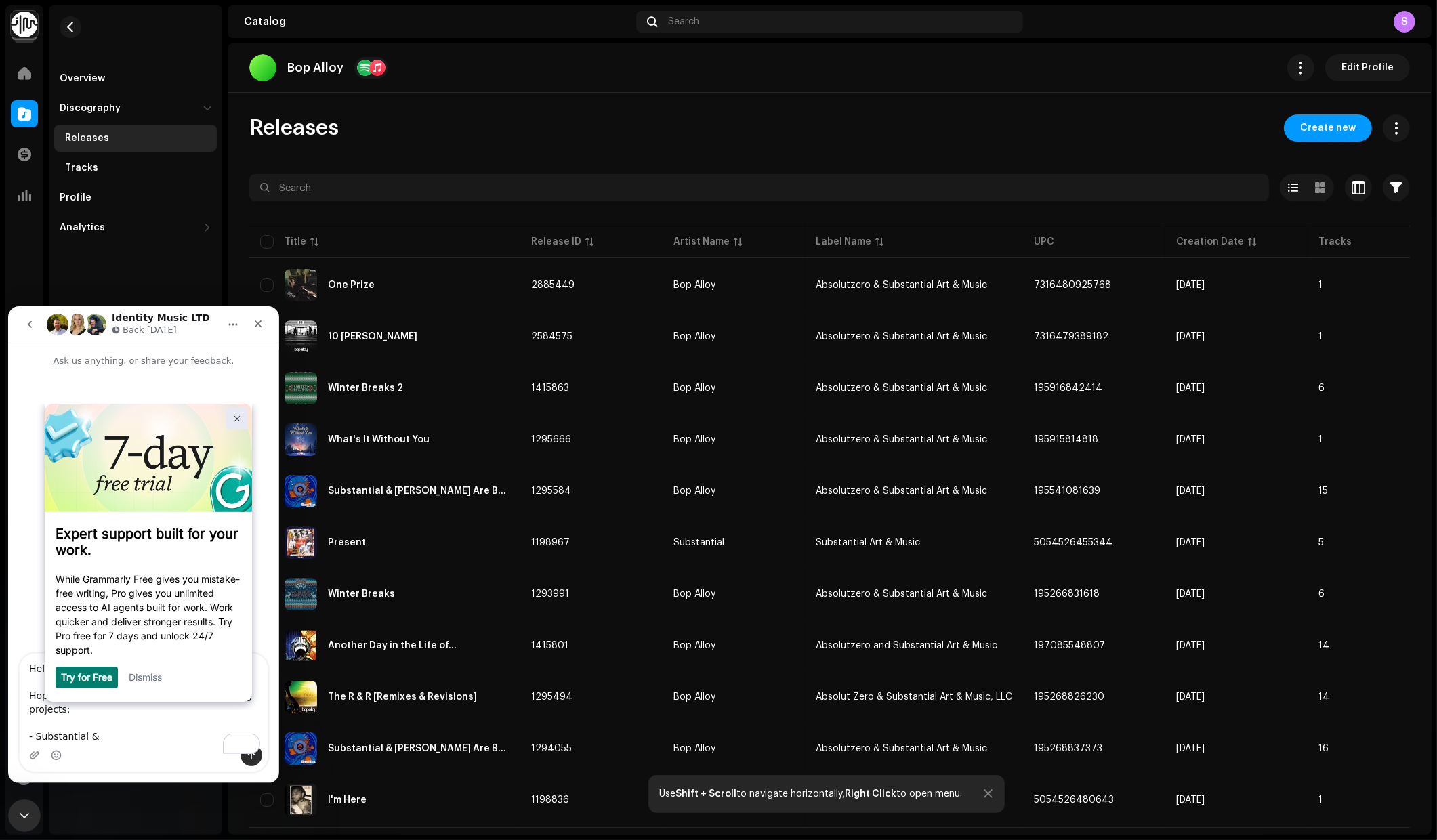
click at [237, 420] on img at bounding box center [237, 419] width 6 height 6
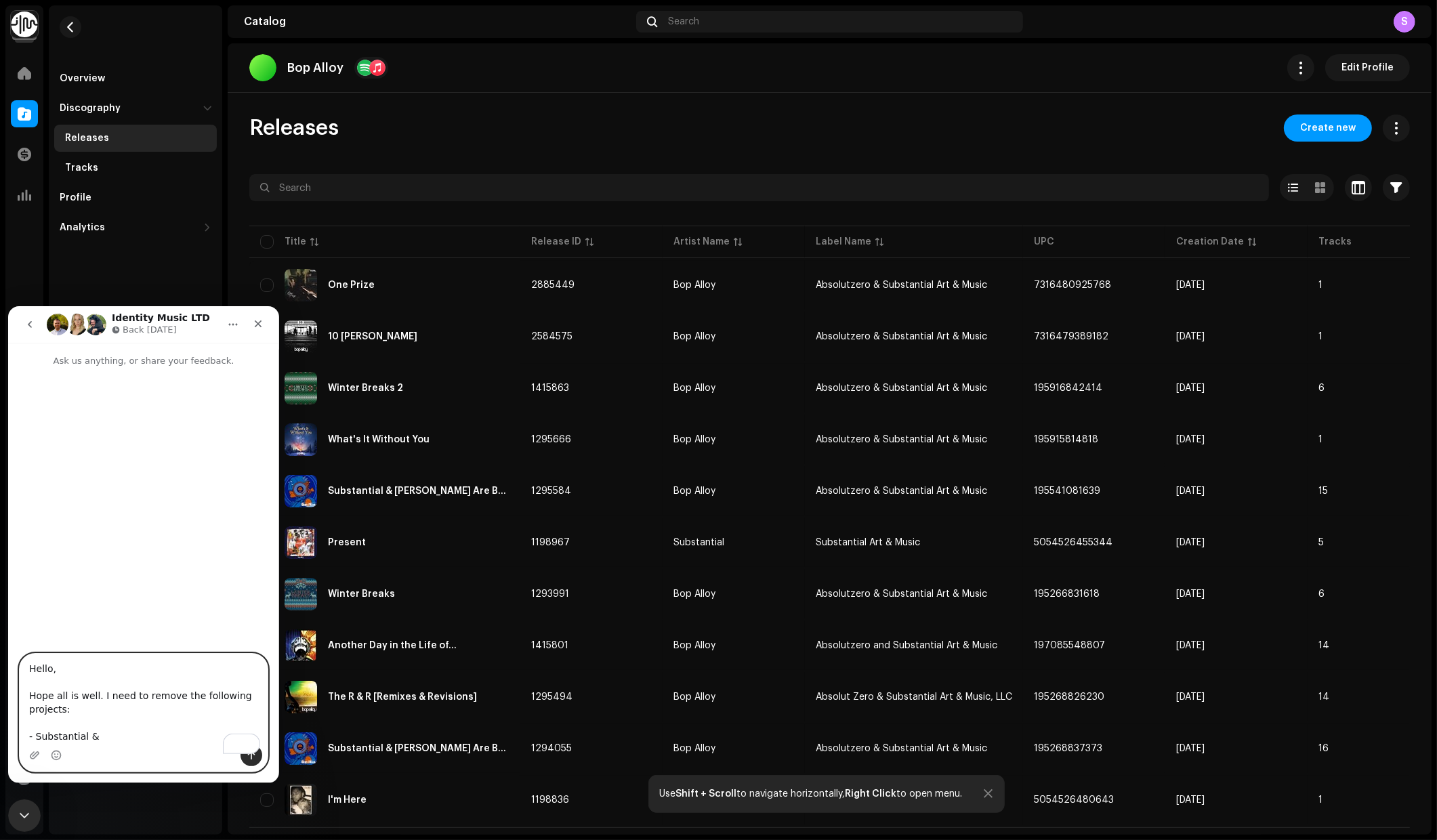
click at [115, 721] on textarea "Hello, Hope all is well. I need to remove the following projects: - Substantial…" at bounding box center [144, 699] width 248 height 91
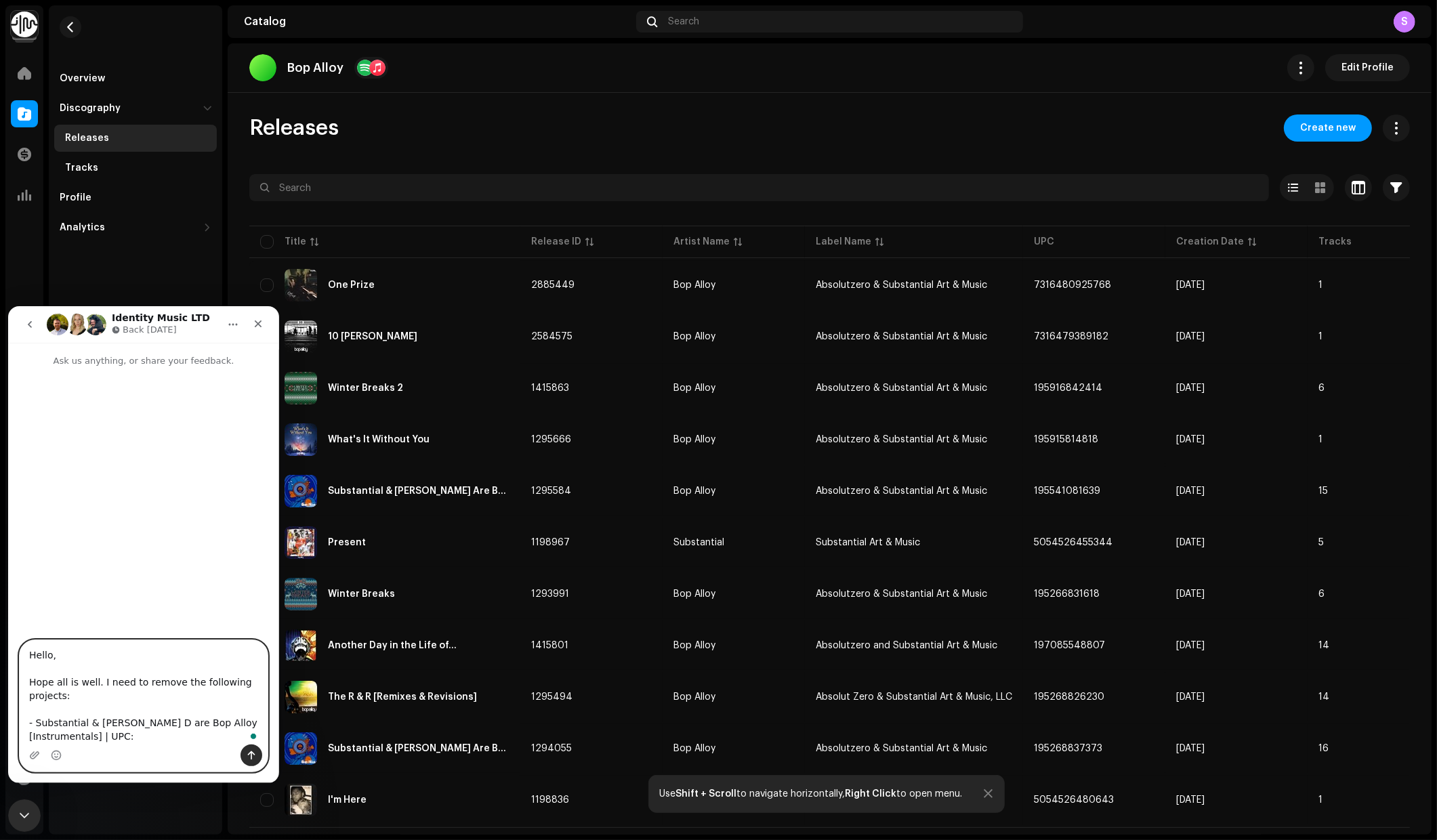
paste textarea "195541081639"
drag, startPoint x: 199, startPoint y: 708, endPoint x: 38, endPoint y: 709, distance: 161.0
click at [38, 709] on textarea "Hello, Hope all is well. I need to remove the following projects: - Substantial…" at bounding box center [144, 690] width 248 height 107
click at [60, 737] on textarea "Hello, Hope all is well. I need to remove the following projects: - Substantial…" at bounding box center [144, 690] width 248 height 107
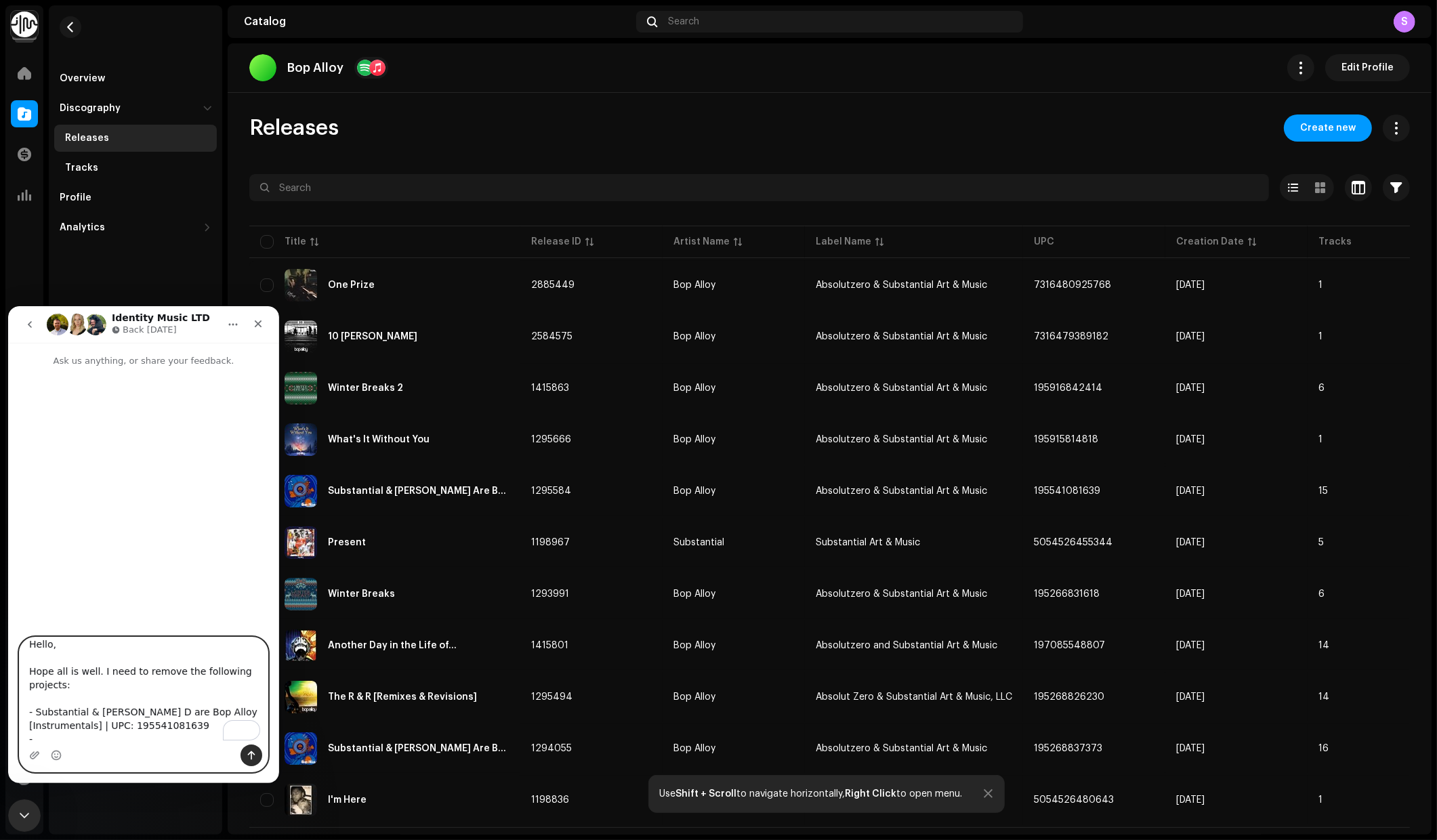
paste textarea "Substantial & [PERSON_NAME] D are Bop Alloy"
drag, startPoint x: 94, startPoint y: 727, endPoint x: 128, endPoint y: 725, distance: 34.1
click at [128, 725] on textarea "Hello, Hope all is well. I need to remove the following projects: - Substantial…" at bounding box center [144, 690] width 248 height 107
click at [199, 741] on textarea "Hello, Hope all is well. I need to remove the following projects: - Substantial…" at bounding box center [144, 690] width 248 height 107
paste textarea "| UPC:"
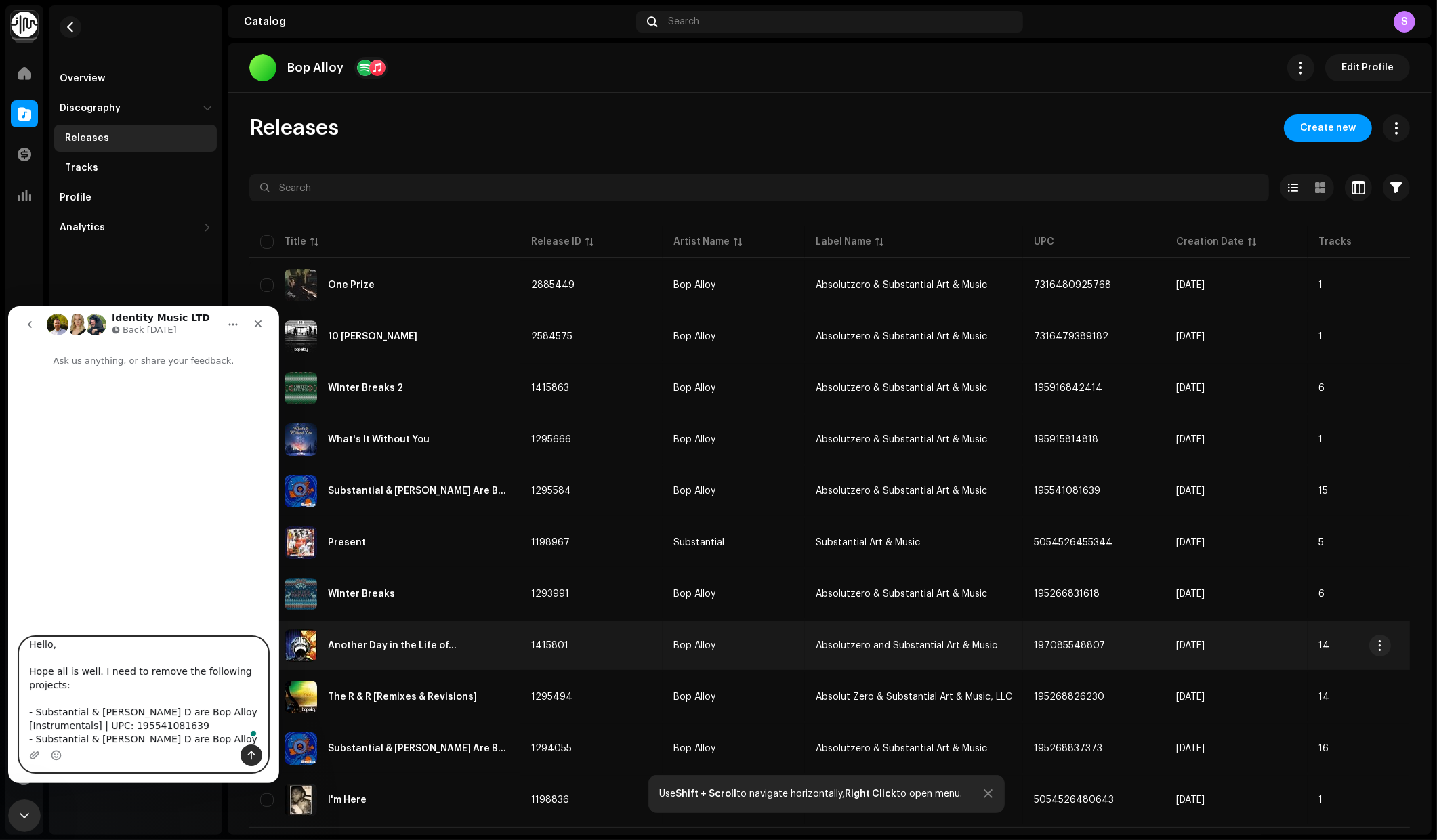
scroll to position [27, 0]
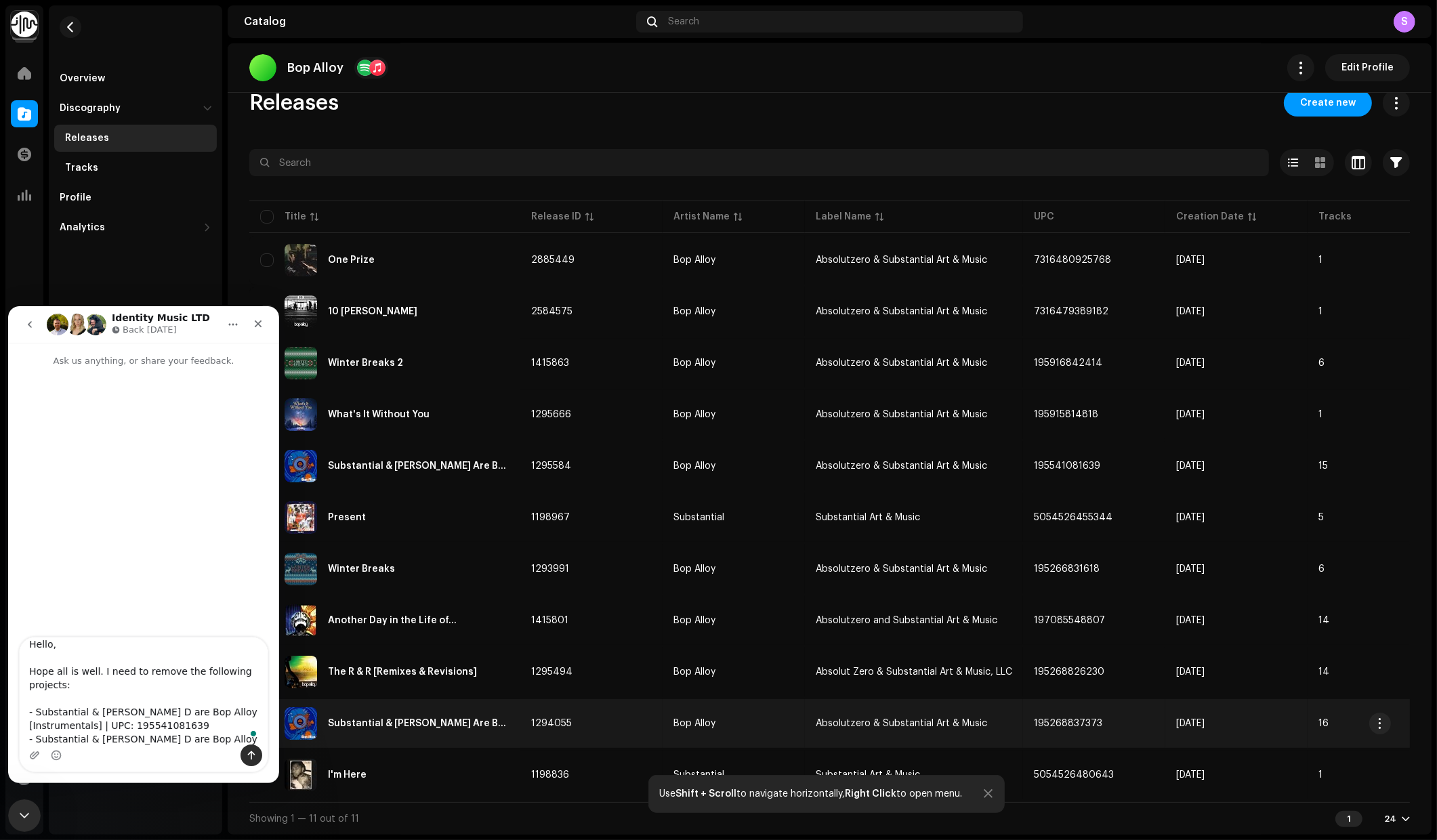
drag, startPoint x: 1099, startPoint y: 718, endPoint x: 1032, endPoint y: 717, distance: 67.0
click at [1032, 717] on td "195268837373" at bounding box center [1094, 722] width 142 height 48
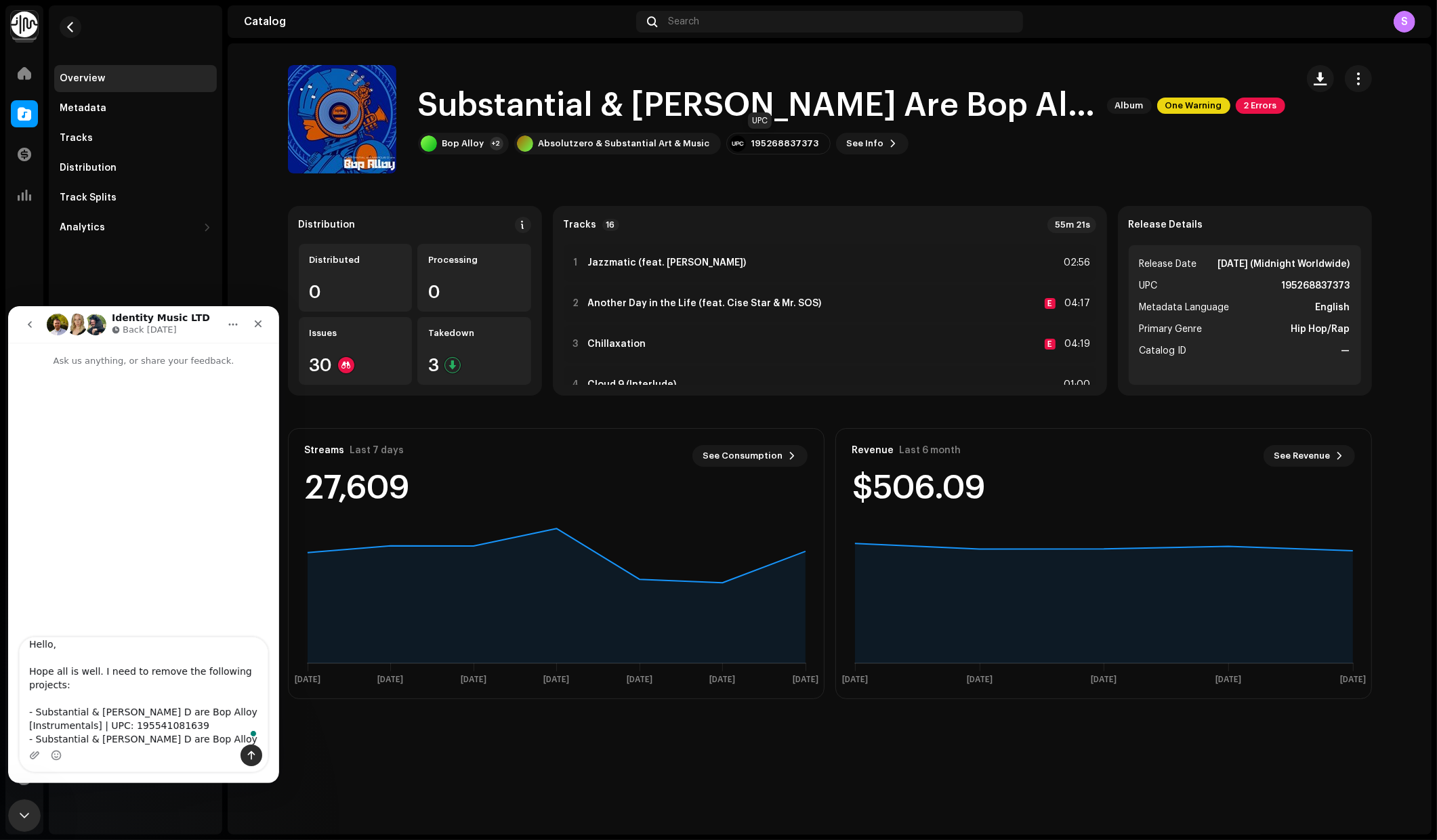
drag, startPoint x: 798, startPoint y: 145, endPoint x: 735, endPoint y: 144, distance: 63.0
click at [735, 144] on div "195268837373" at bounding box center [778, 144] width 104 height 22
copy div "195268837373"
click at [212, 740] on textarea "Hello, Hope all is well. I need to remove the following projects: - Substantial…" at bounding box center [144, 690] width 248 height 107
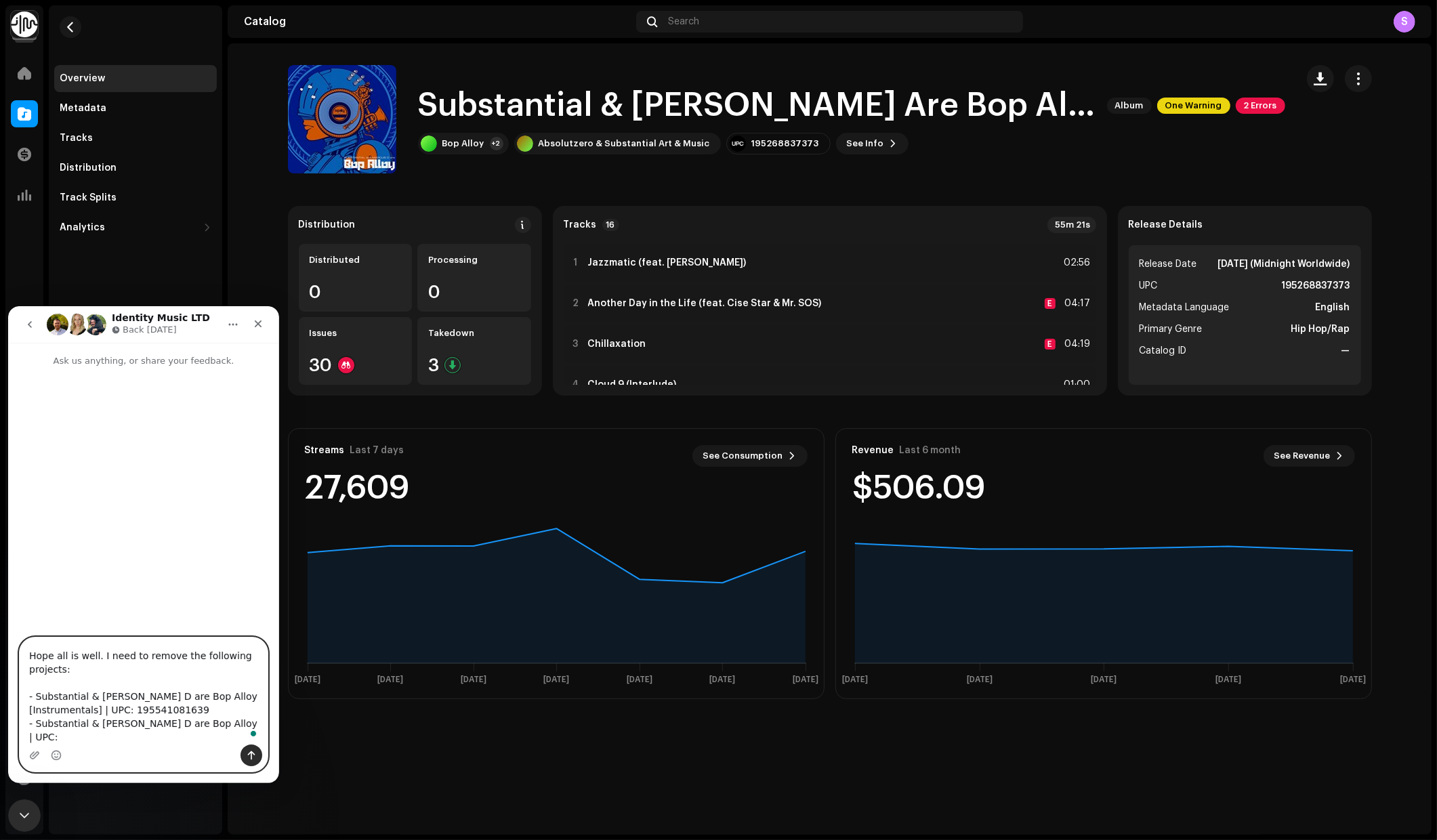
paste textarea "195268837373"
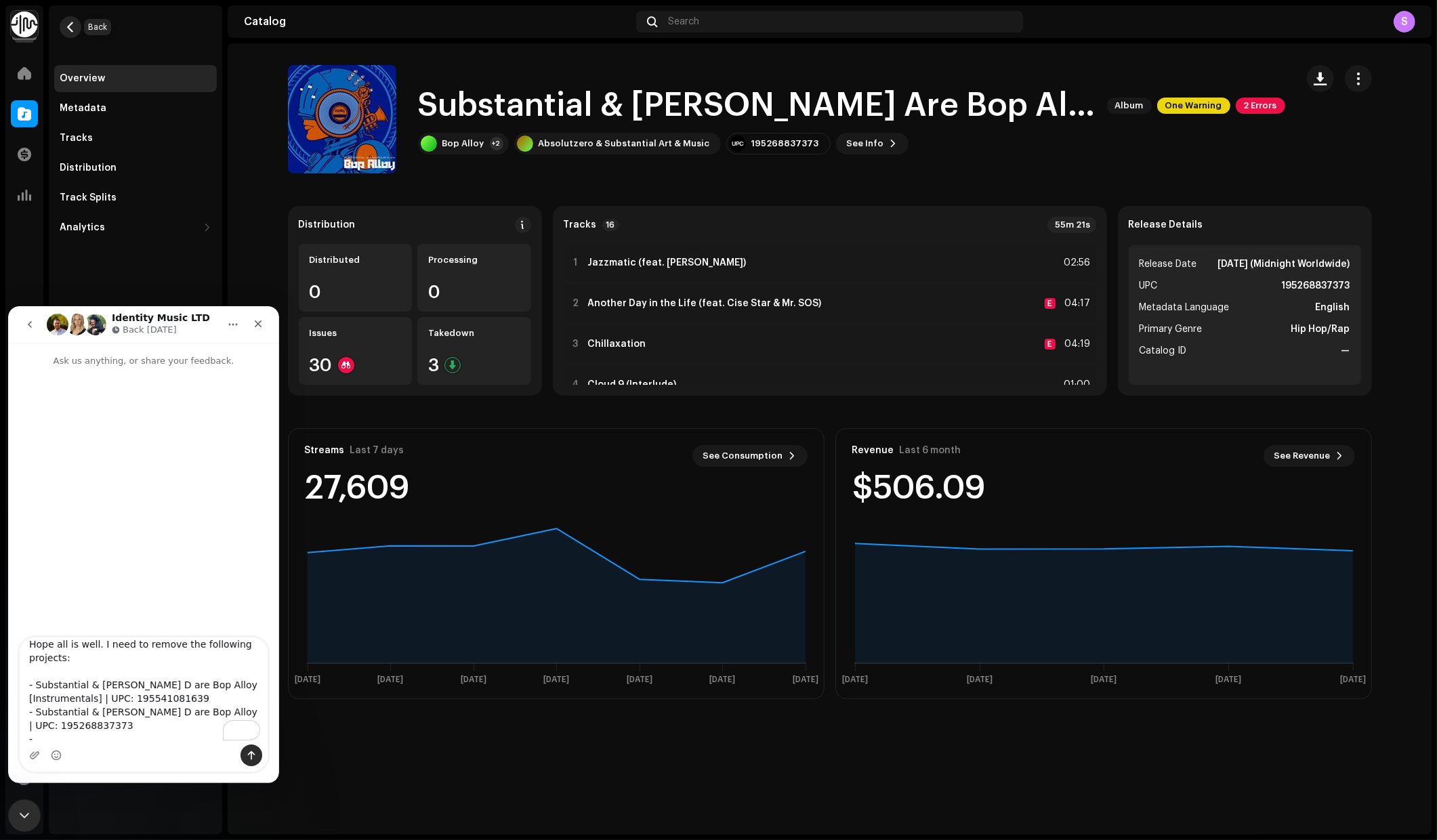
click at [67, 36] on button "button" at bounding box center [70, 27] width 22 height 22
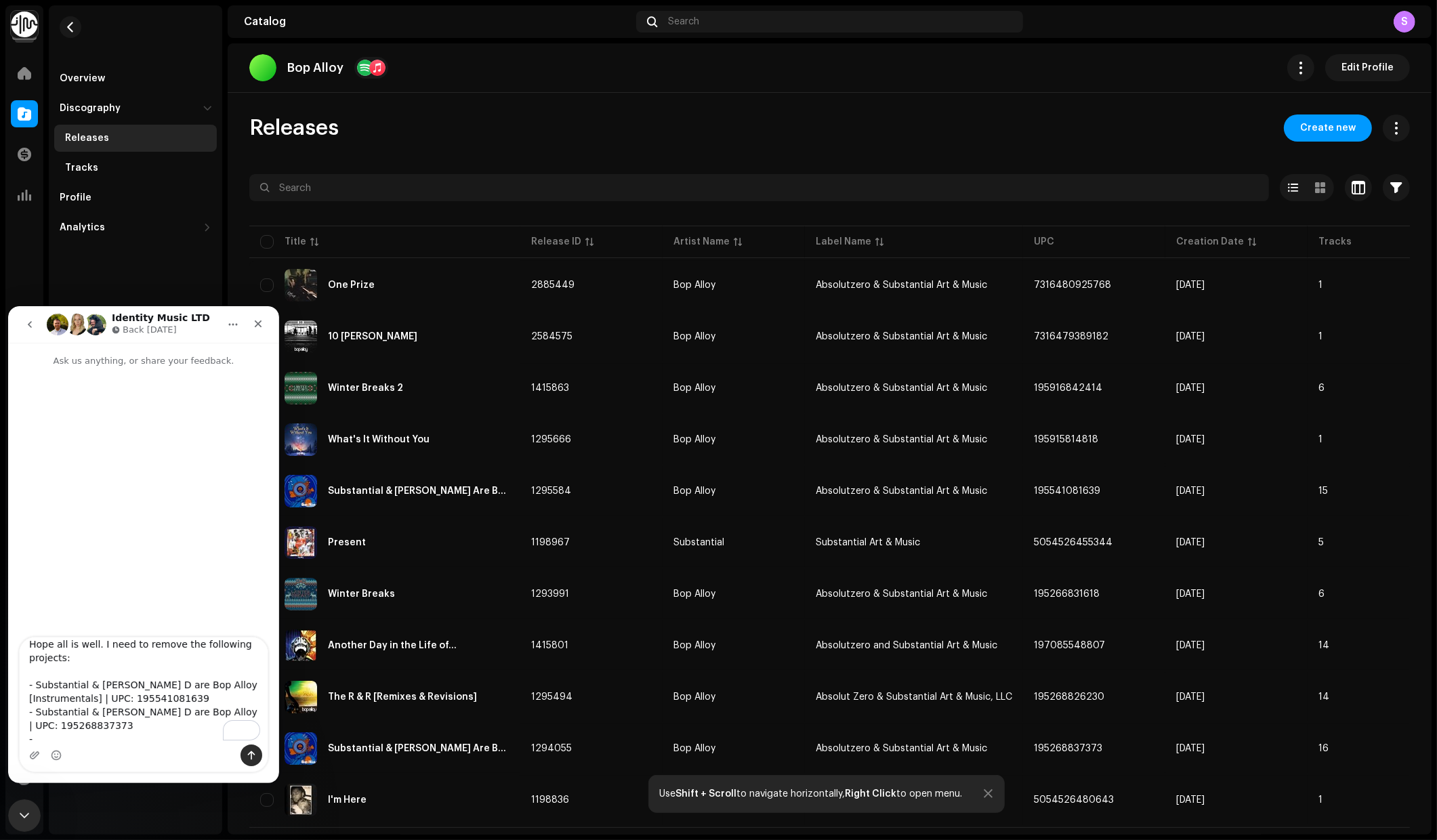
scroll to position [27, 0]
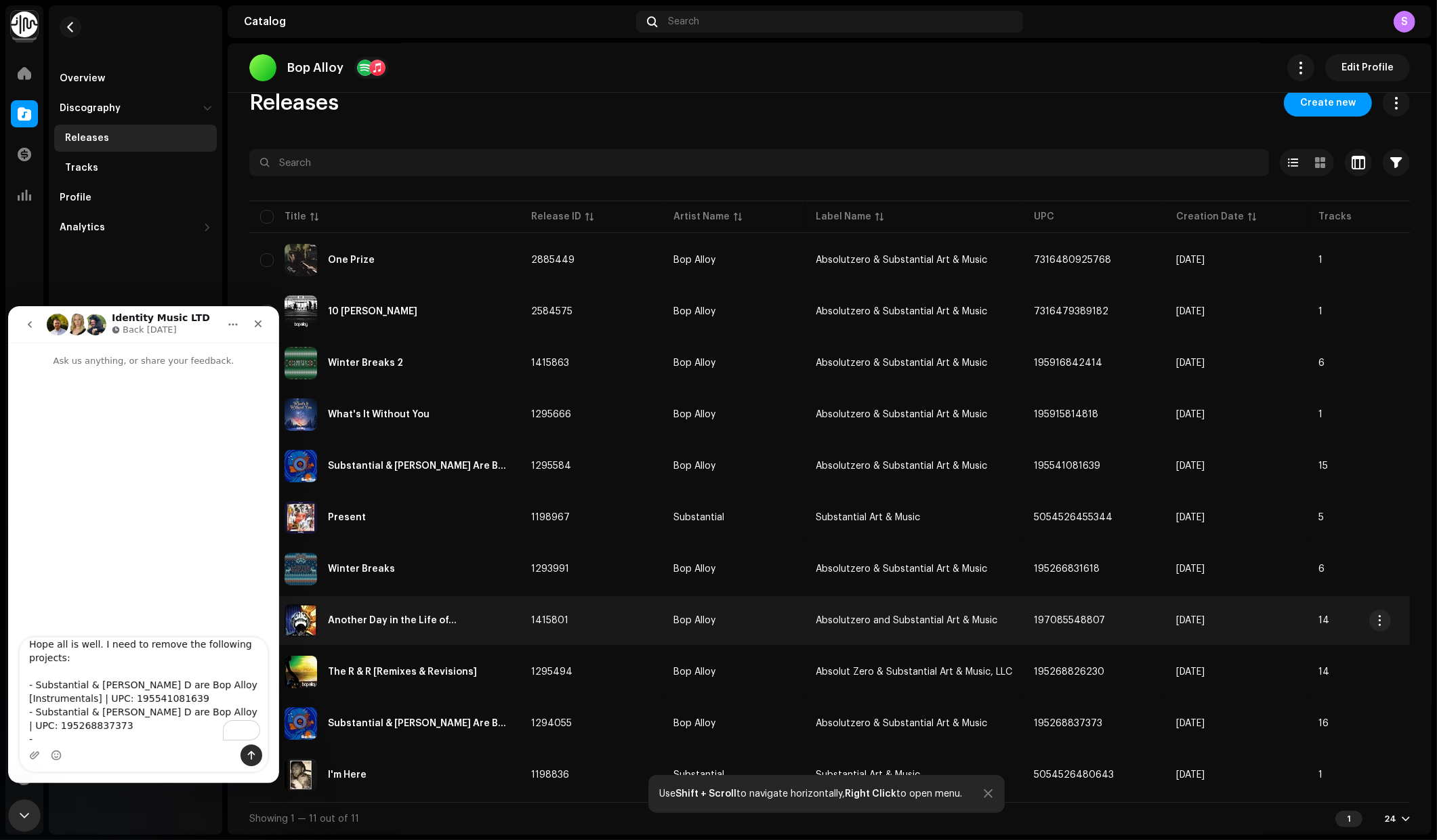
click at [1102, 616] on td "197085548807" at bounding box center [1094, 620] width 142 height 48
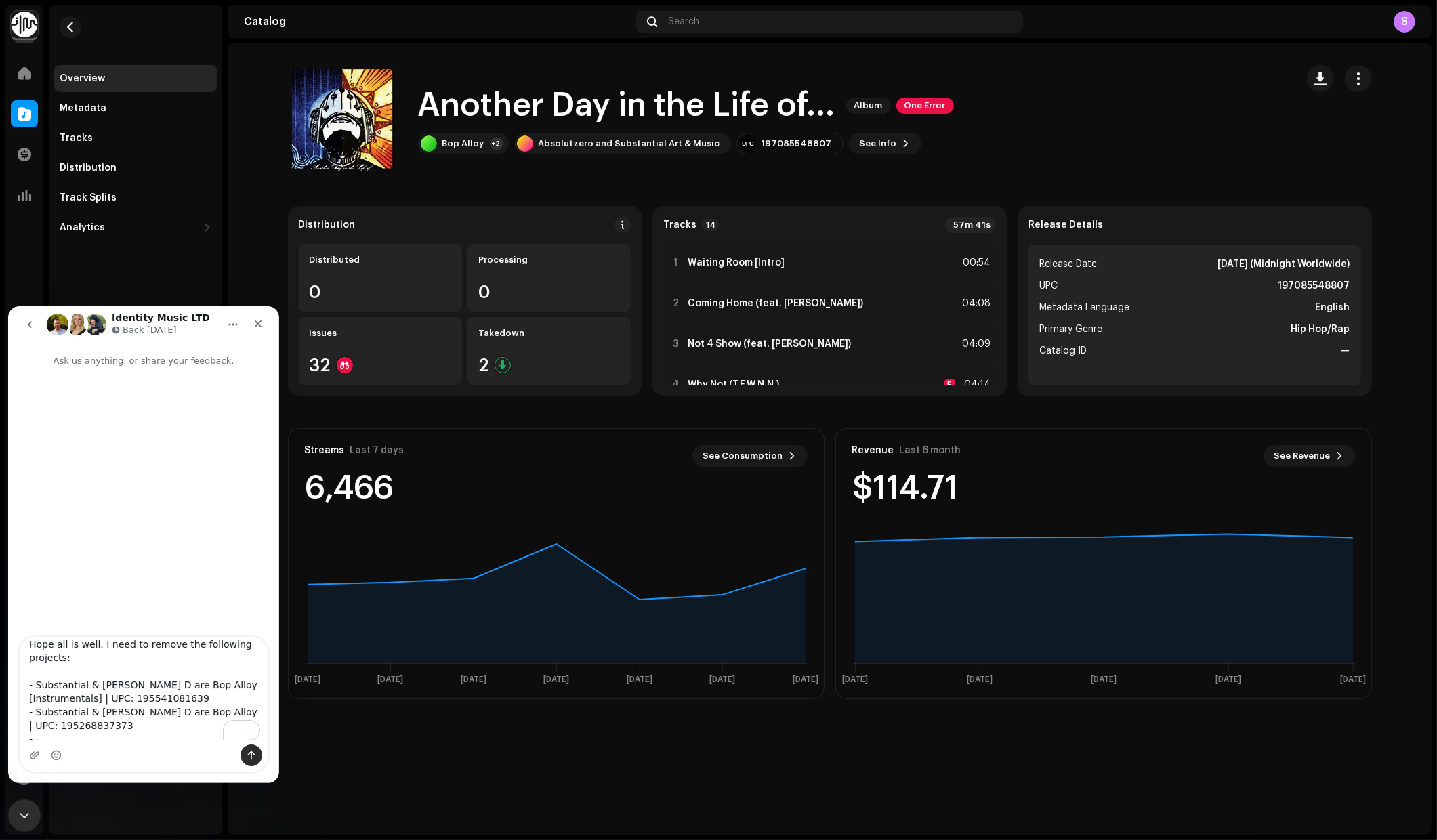
drag, startPoint x: 425, startPoint y: 106, endPoint x: 831, endPoint y: 115, distance: 406.1
click at [831, 115] on h1 "Another Day in the Life of..." at bounding box center [626, 106] width 417 height 44
copy h1 "Another Day in the Life of..."
click at [96, 738] on textarea "Hello, Hope all is well. I need to remove the following projects: - Substantial…" at bounding box center [144, 690] width 248 height 107
paste textarea "Another Day in the Life of..."
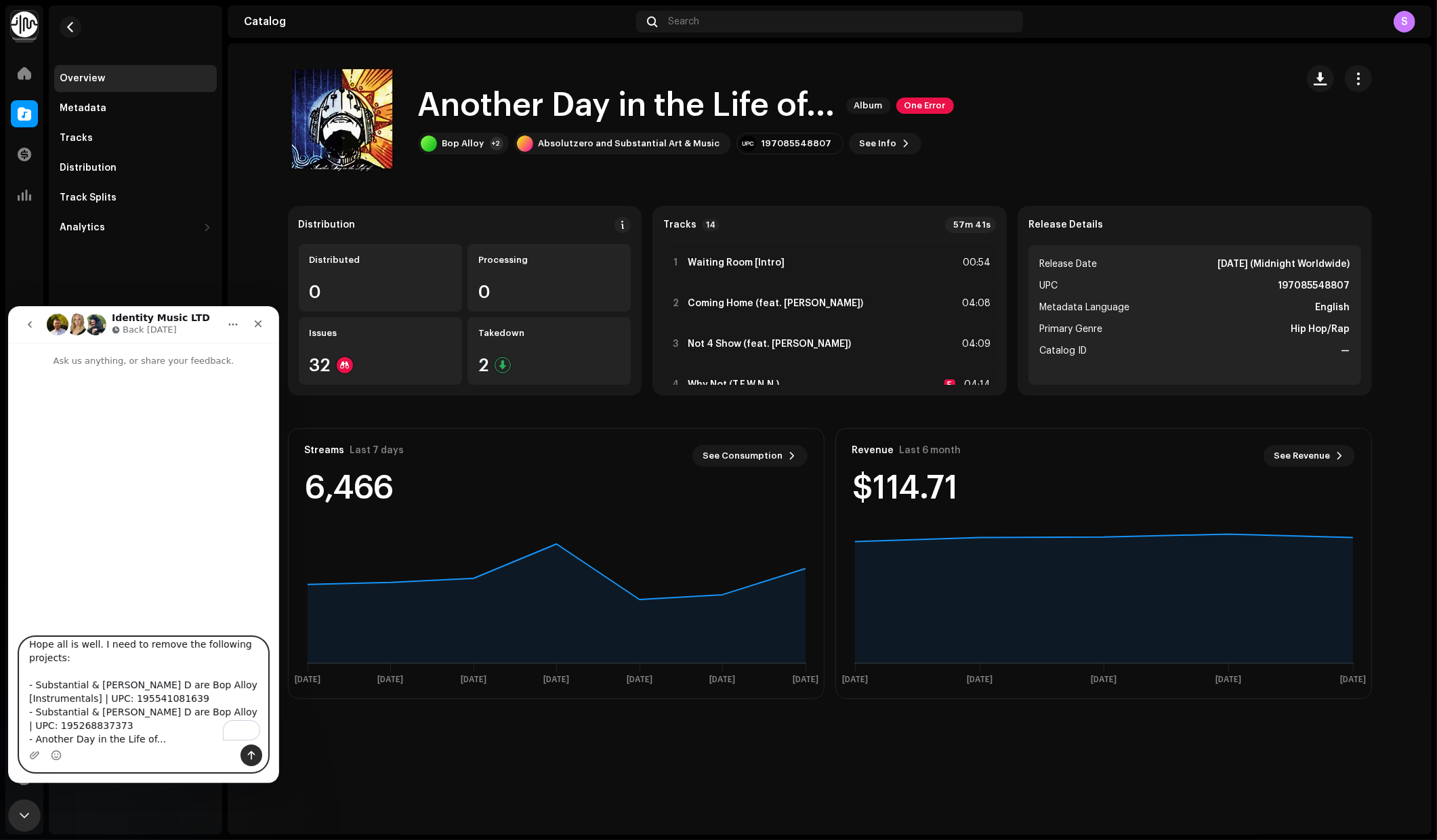
drag, startPoint x: 199, startPoint y: 714, endPoint x: 226, endPoint y: 714, distance: 27.0
click at [226, 714] on textarea "Hello, Hope all is well. I need to remove the following projects: - Substantial…" at bounding box center [144, 690] width 248 height 107
drag, startPoint x: 156, startPoint y: 740, endPoint x: 175, endPoint y: 740, distance: 19.0
click at [175, 740] on textarea "Hello, Hope all is well. I need to remove the following projects: - Substantial…" at bounding box center [144, 690] width 248 height 107
paste textarea "| UPC:"
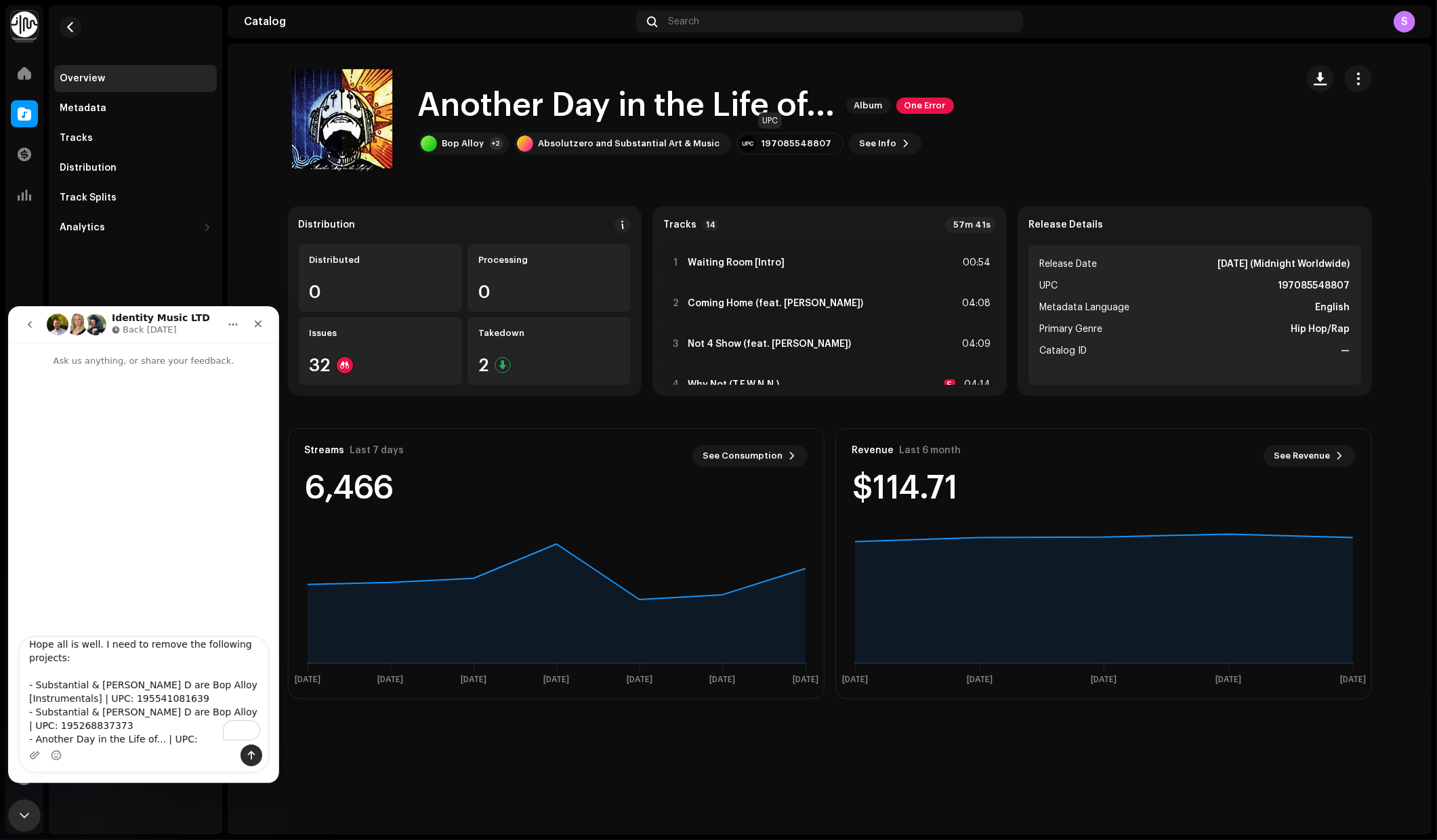
drag, startPoint x: 807, startPoint y: 146, endPoint x: 745, endPoint y: 146, distance: 62.0
click at [745, 146] on div "197085548807" at bounding box center [789, 144] width 107 height 22
copy div "197085548807"
click at [193, 735] on textarea "Hello, Hope all is well. I need to remove the following projects: - Substantial…" at bounding box center [144, 690] width 248 height 107
paste textarea "197085548807"
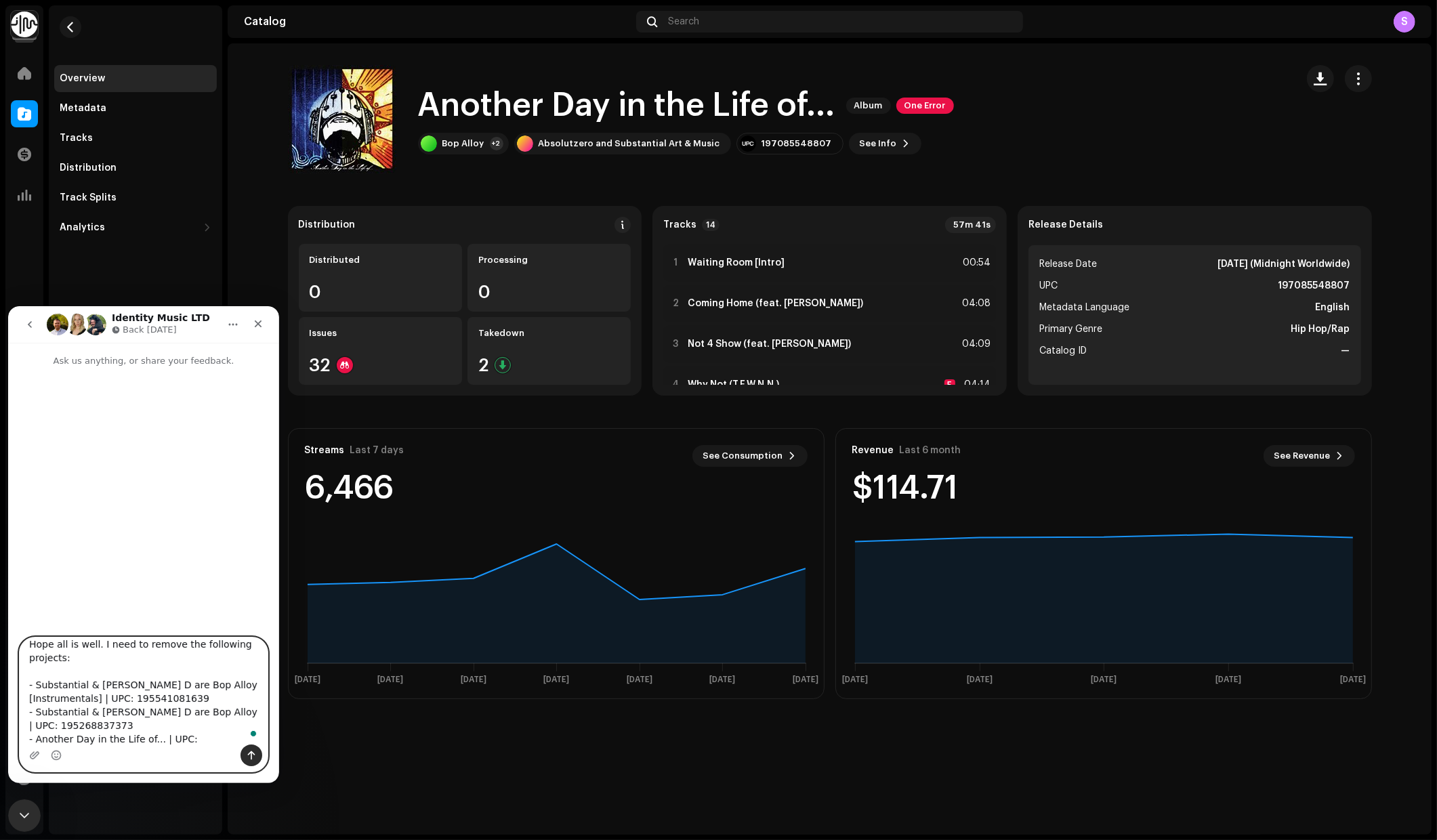
scroll to position [51, 0]
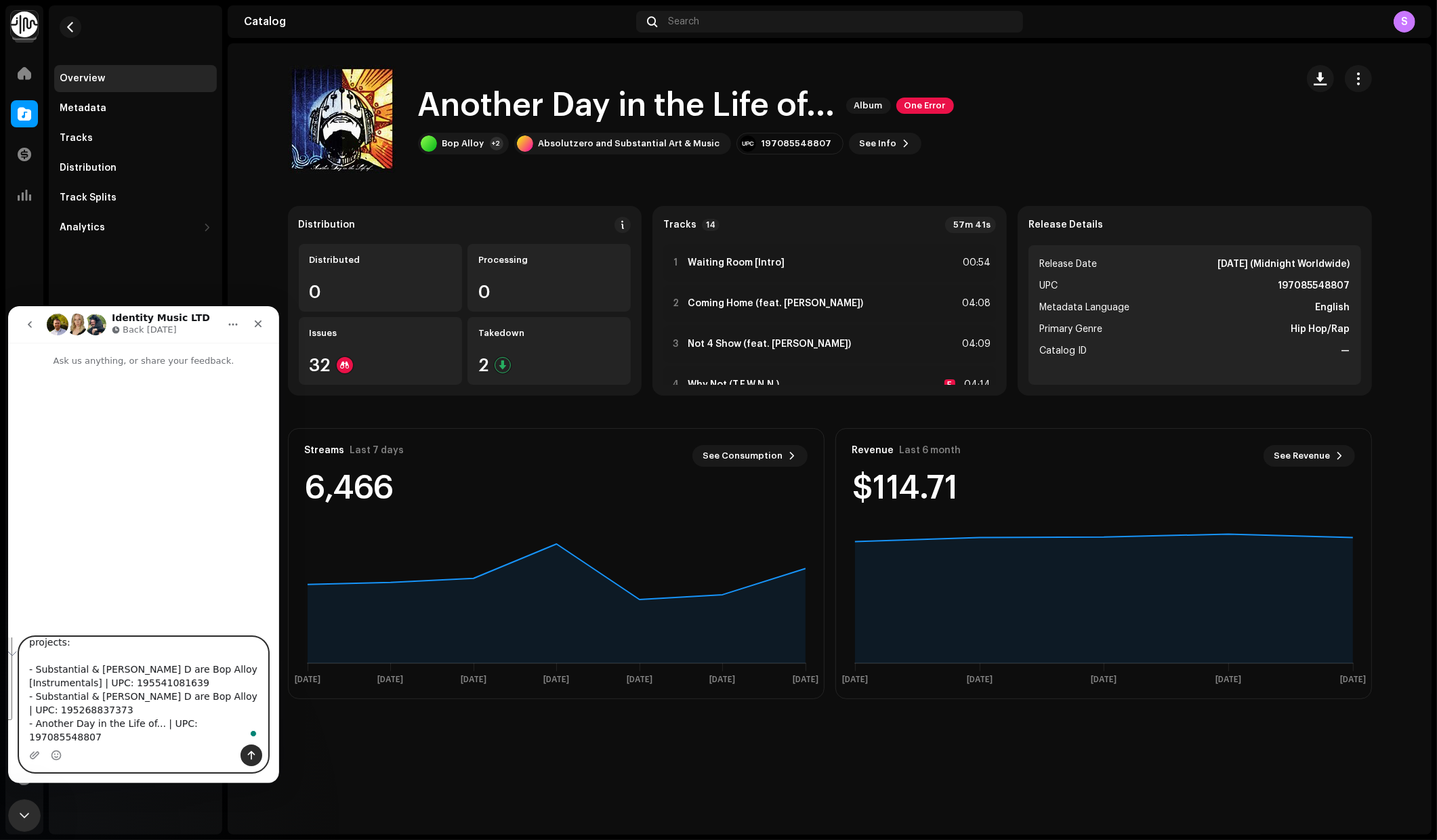
type textarea "Hello, Hope all is well. I need to remove the following projects: - Substantial…"
